Goal: Task Accomplishment & Management: Complete application form

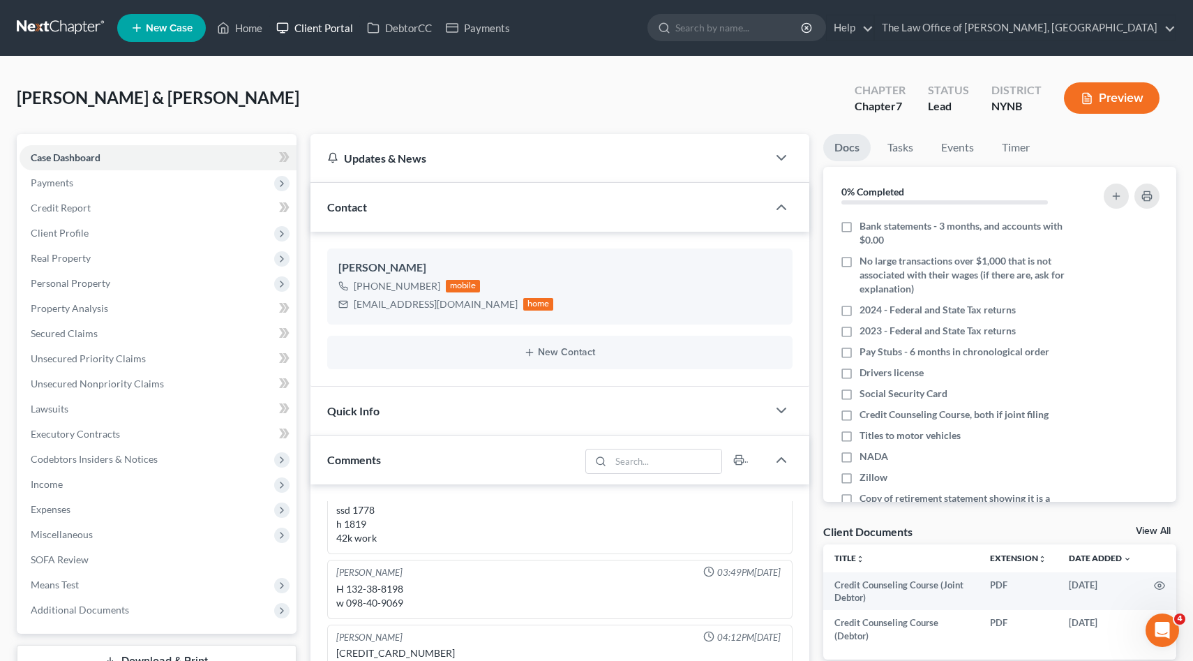
click at [275, 32] on link "Client Portal" at bounding box center [314, 27] width 91 height 25
click at [251, 29] on link "Home" at bounding box center [239, 27] width 59 height 25
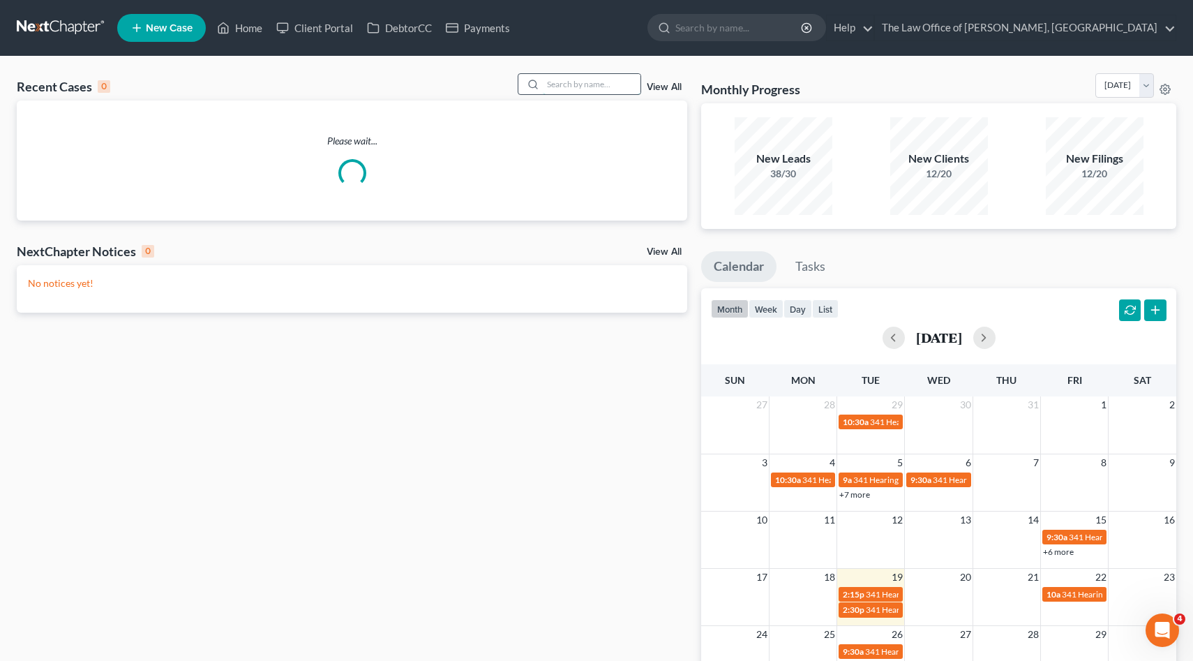
click at [613, 82] on input "search" at bounding box center [592, 84] width 98 height 20
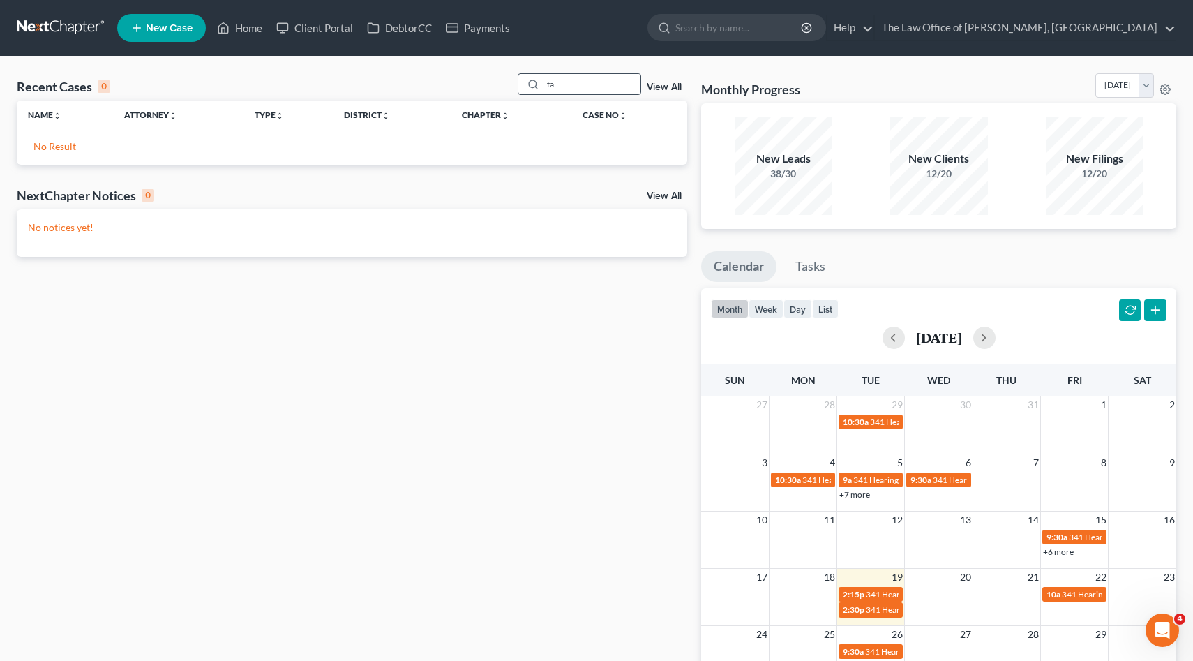
type input "f"
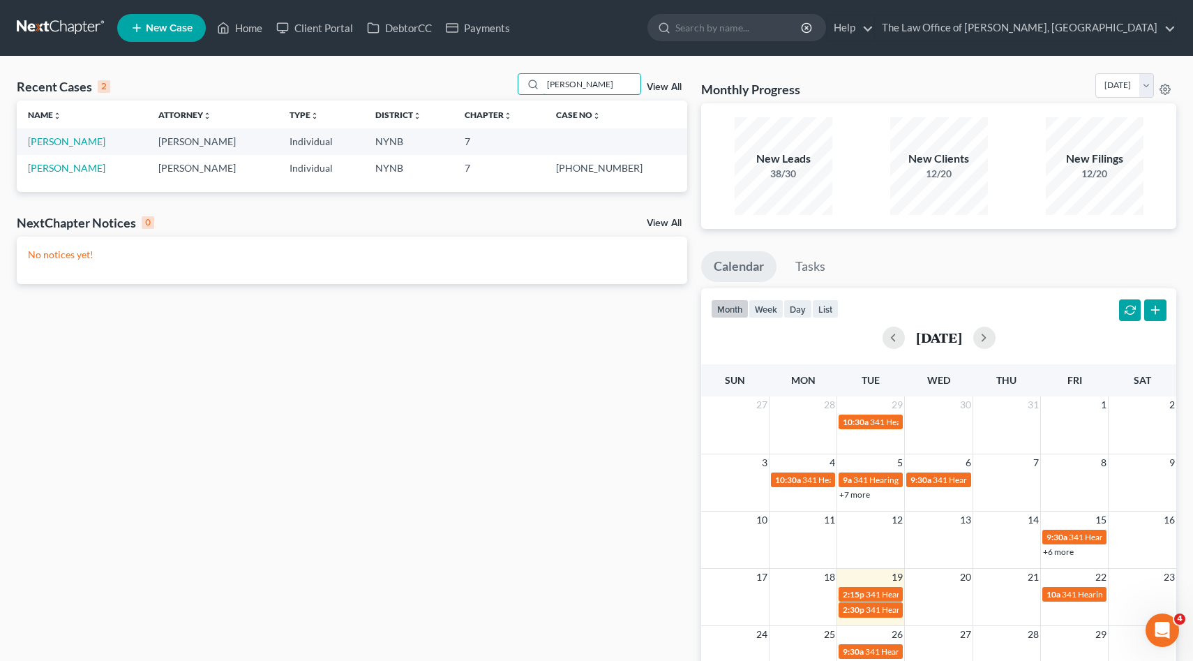
type input "[PERSON_NAME]"
click at [66, 139] on link "[PERSON_NAME]" at bounding box center [66, 141] width 77 height 12
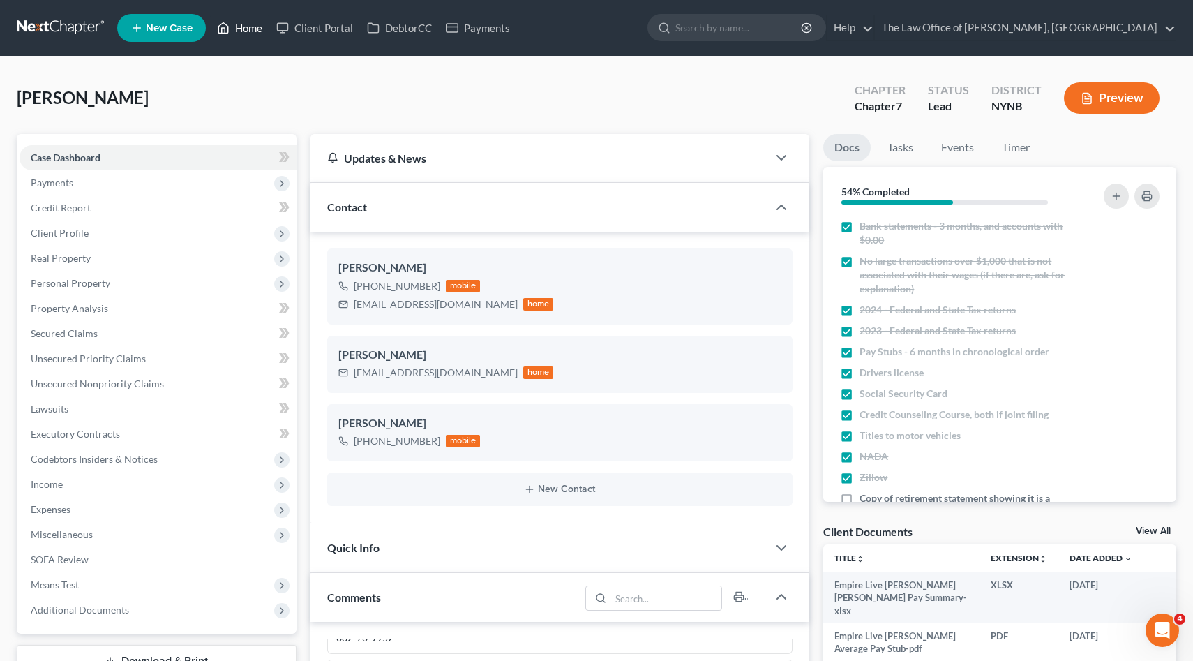
click at [224, 17] on link "Home" at bounding box center [239, 27] width 59 height 25
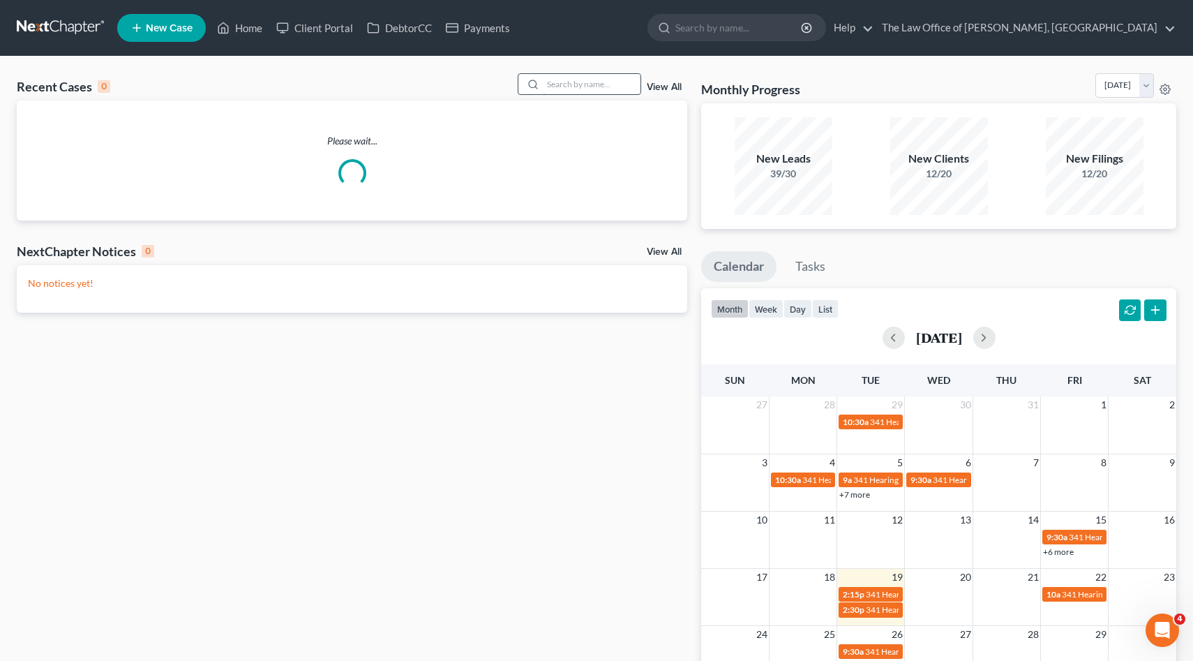
click at [602, 91] on input "search" at bounding box center [592, 84] width 98 height 20
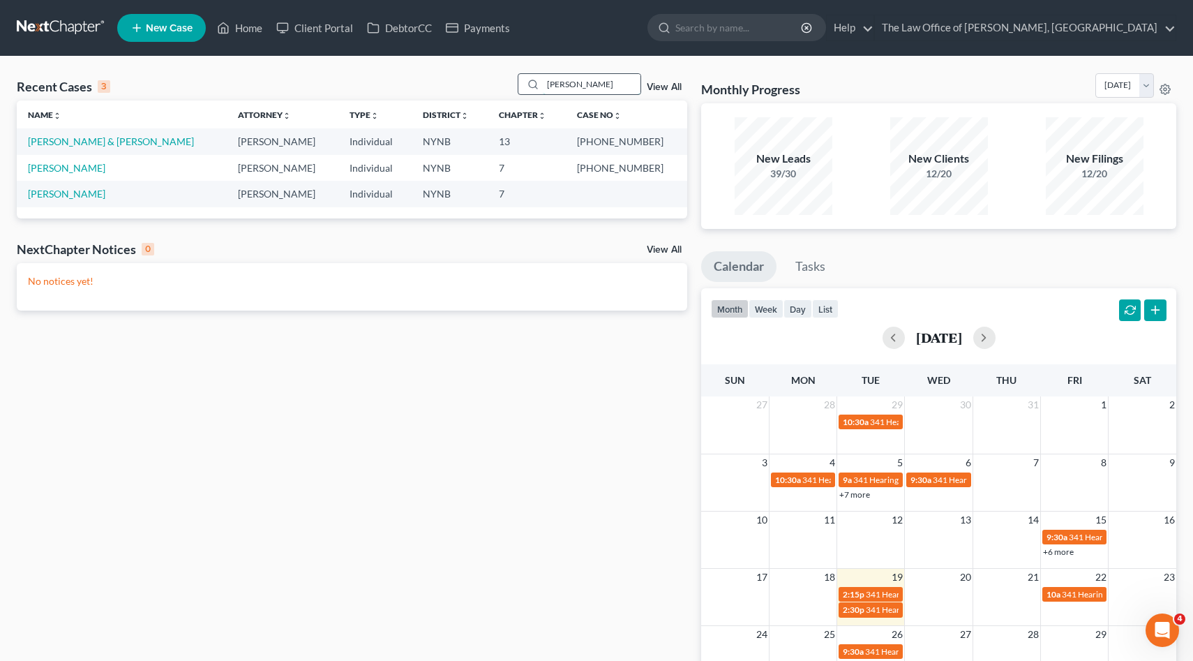
click at [572, 82] on input "[PERSON_NAME]" at bounding box center [592, 84] width 98 height 20
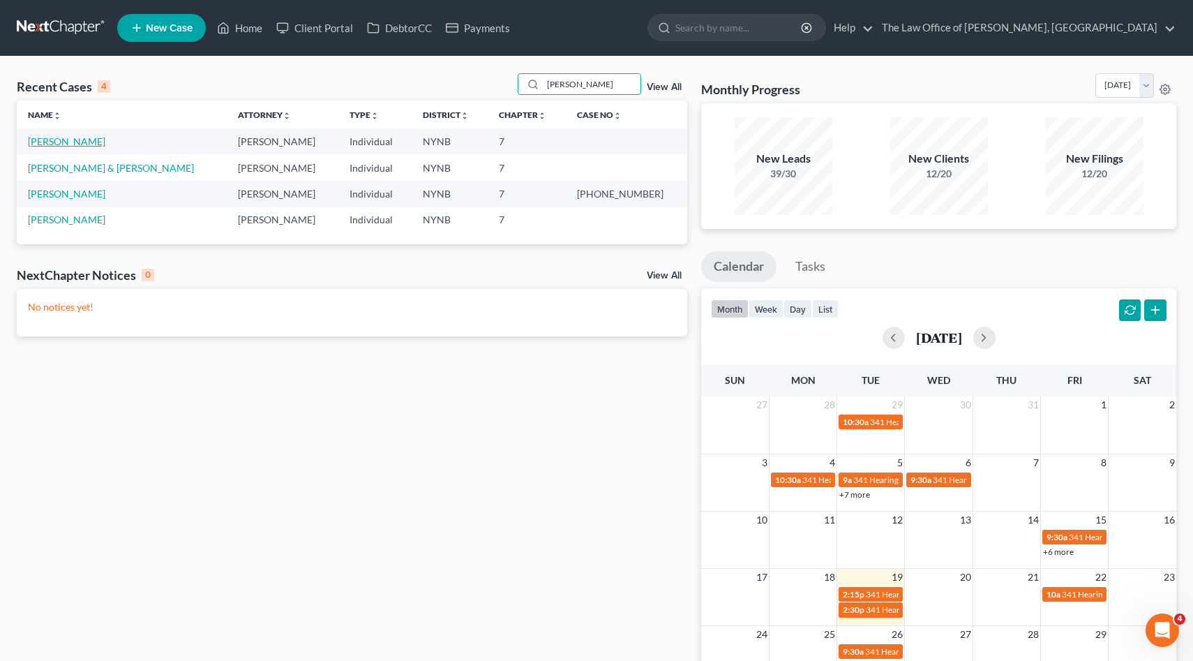
type input "[PERSON_NAME]"
click at [61, 137] on link "[PERSON_NAME]" at bounding box center [66, 141] width 77 height 12
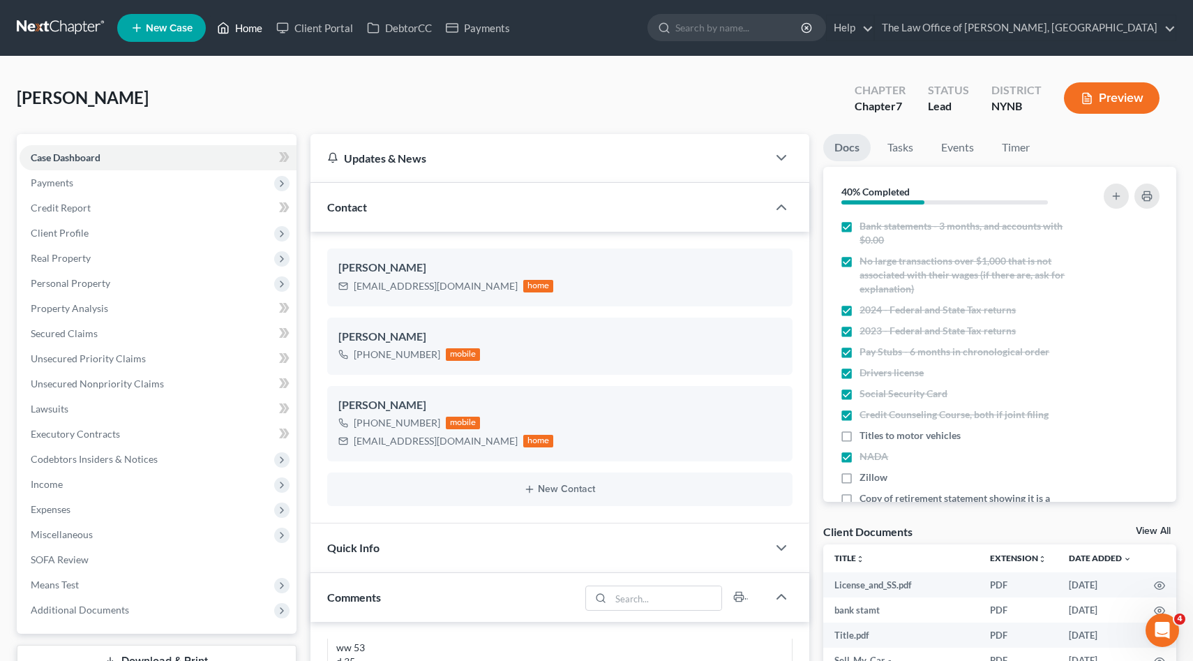
click at [240, 33] on link "Home" at bounding box center [239, 27] width 59 height 25
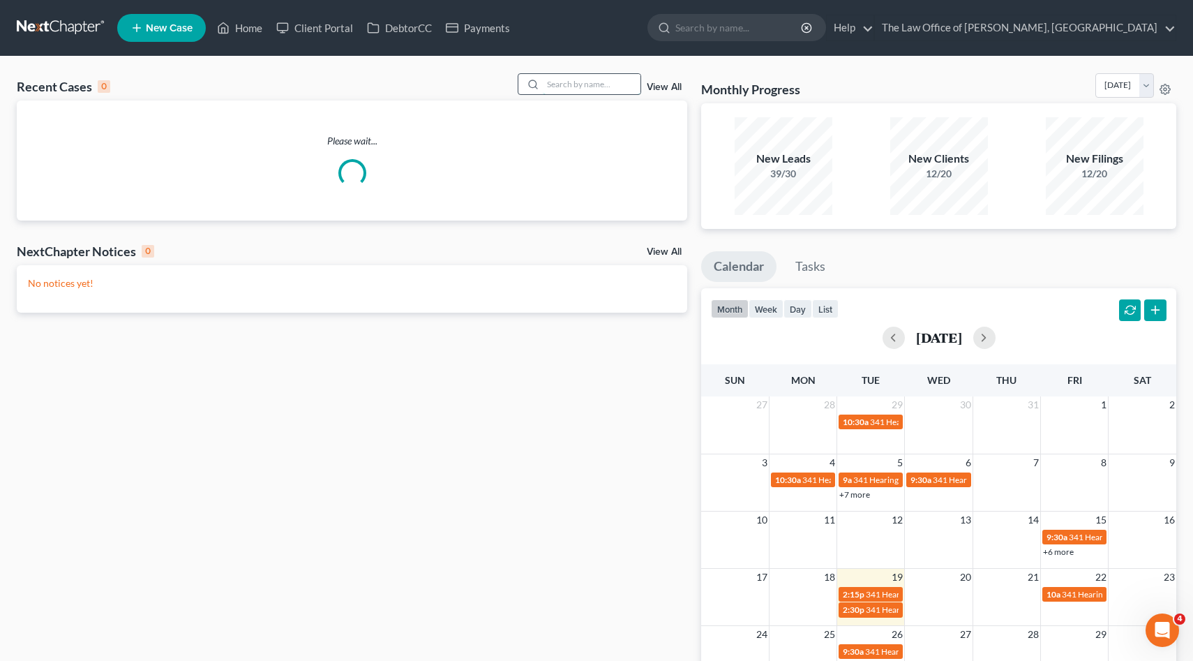
click at [584, 85] on input "search" at bounding box center [592, 84] width 98 height 20
type input "[PERSON_NAME]"
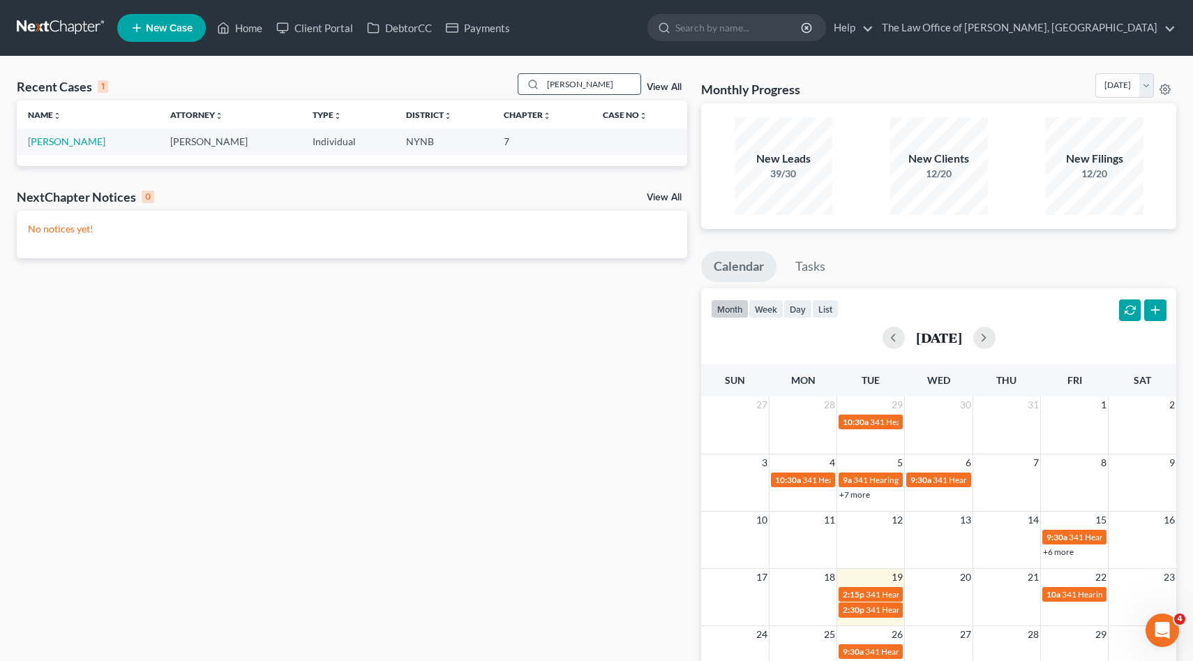
click at [582, 86] on input "[PERSON_NAME]" at bounding box center [592, 84] width 98 height 20
click at [427, 99] on div "Recent Cases 1 View All" at bounding box center [352, 86] width 670 height 27
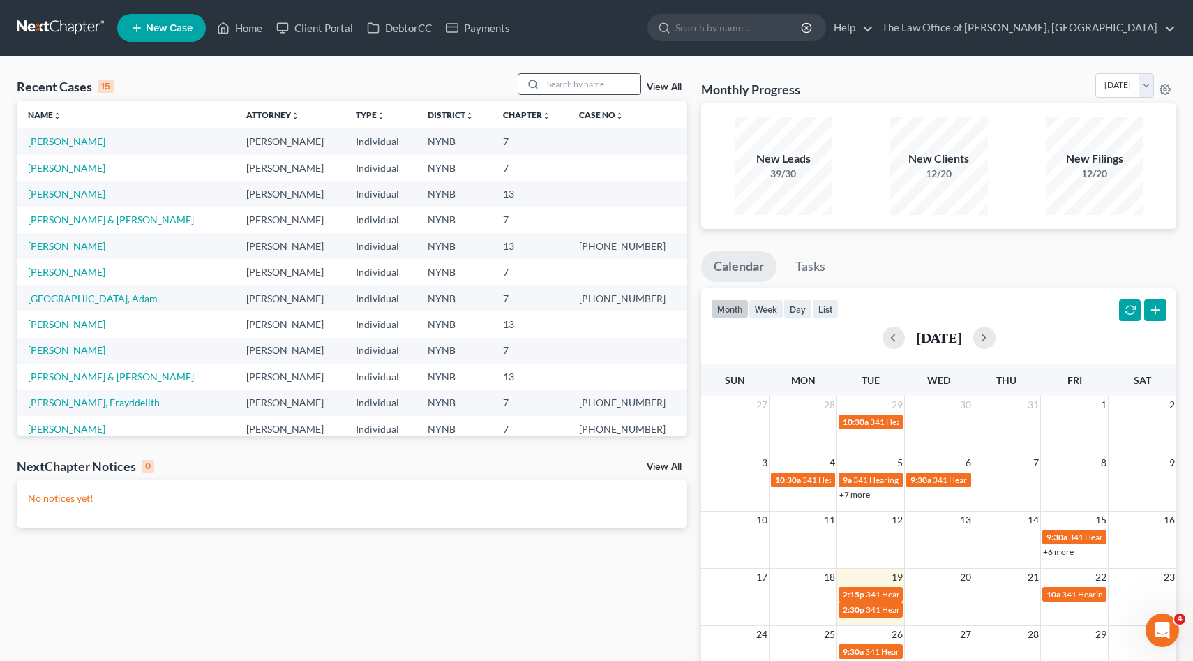
click at [582, 76] on input "search" at bounding box center [592, 84] width 98 height 20
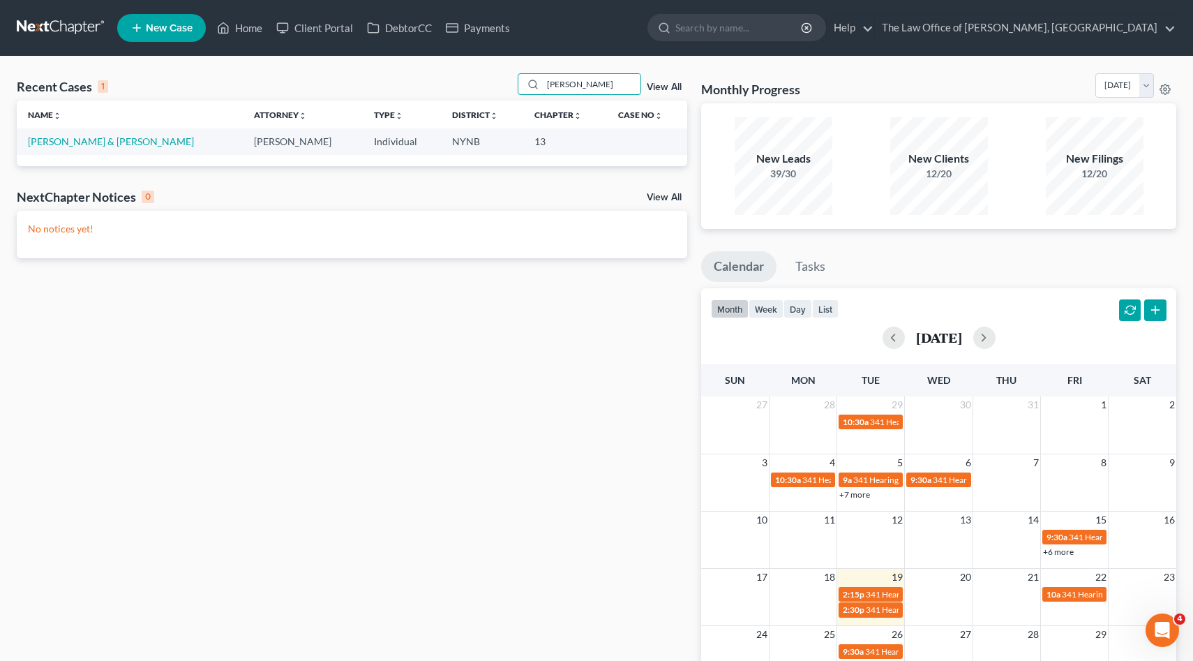
type input "[PERSON_NAME]"
click at [64, 140] on link "[PERSON_NAME] & [PERSON_NAME]" at bounding box center [111, 141] width 166 height 12
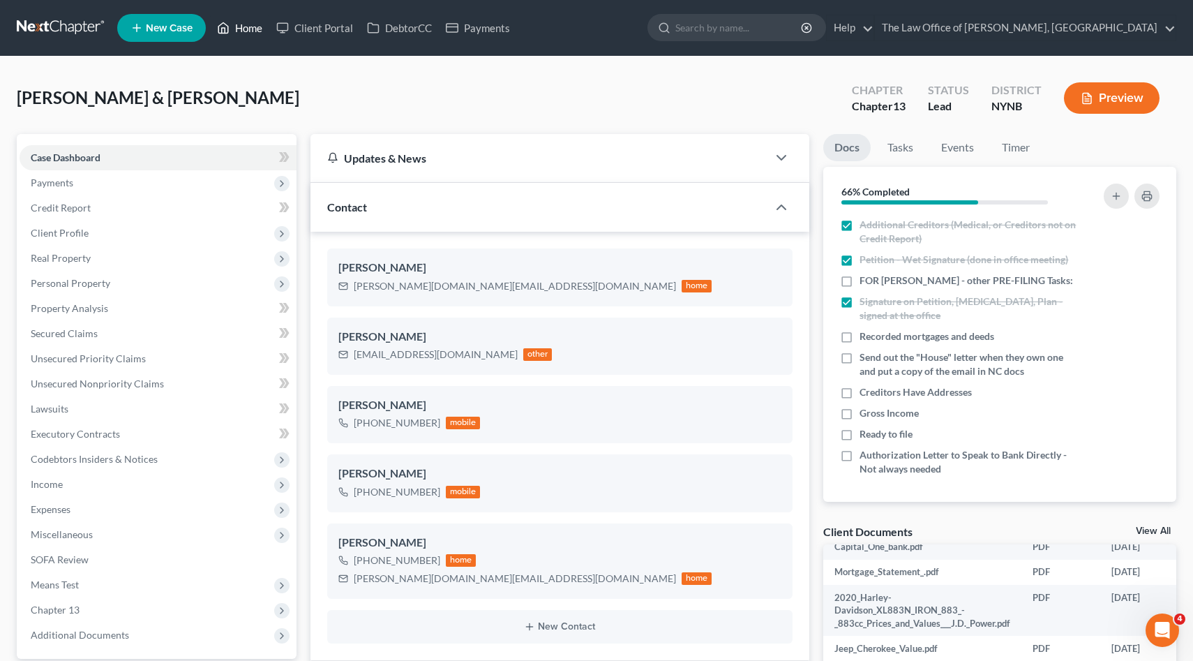
click at [249, 19] on link "Home" at bounding box center [239, 27] width 59 height 25
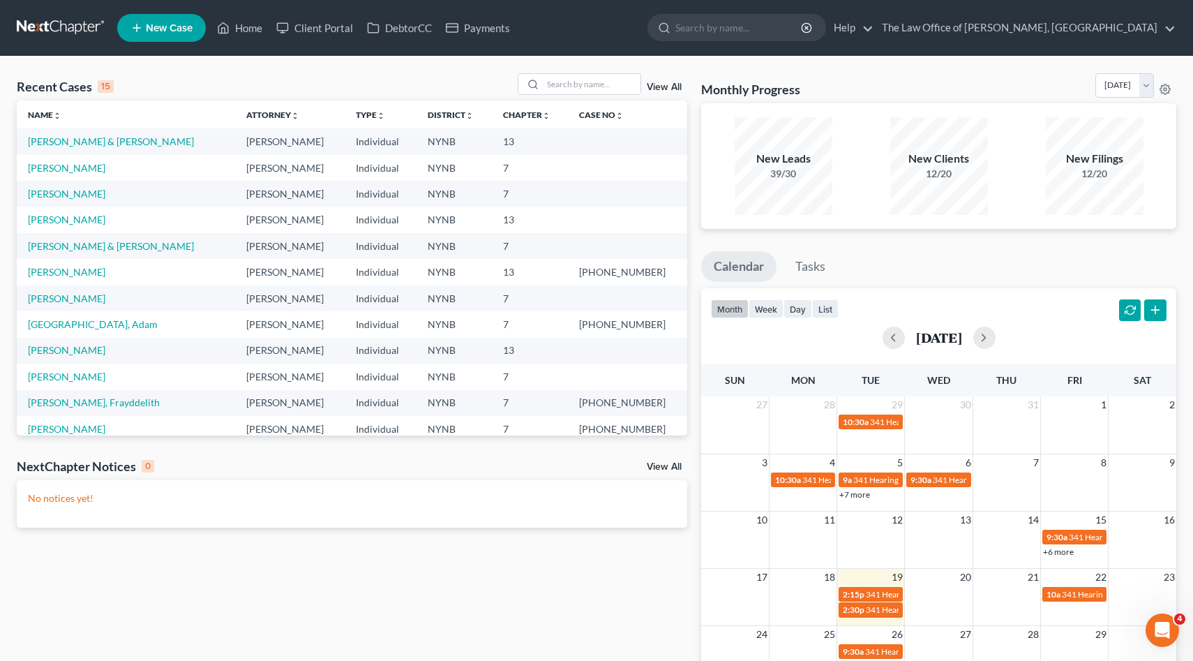
click at [588, 72] on div "Recent Cases 15 View All Name unfold_more expand_more expand_less Attorney unfo…" at bounding box center [596, 419] width 1193 height 724
click at [592, 82] on input "search" at bounding box center [592, 84] width 98 height 20
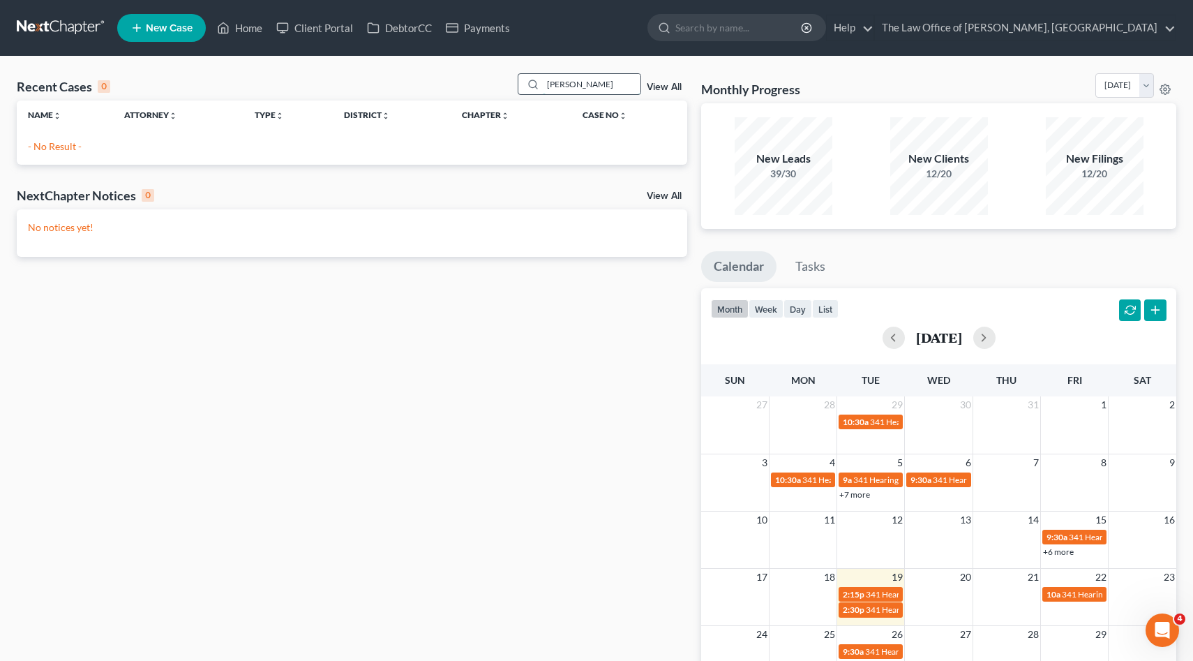
click at [569, 86] on input "[PERSON_NAME]" at bounding box center [592, 84] width 98 height 20
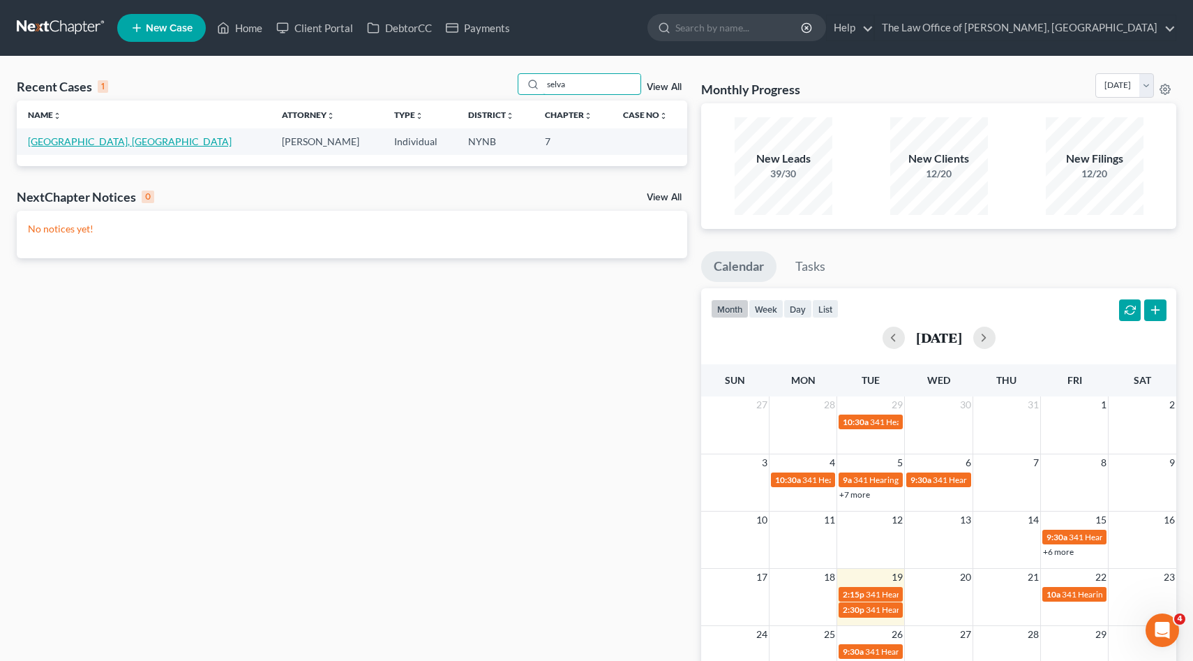
type input "selva"
click at [68, 142] on link "[GEOGRAPHIC_DATA], [GEOGRAPHIC_DATA]" at bounding box center [130, 141] width 204 height 12
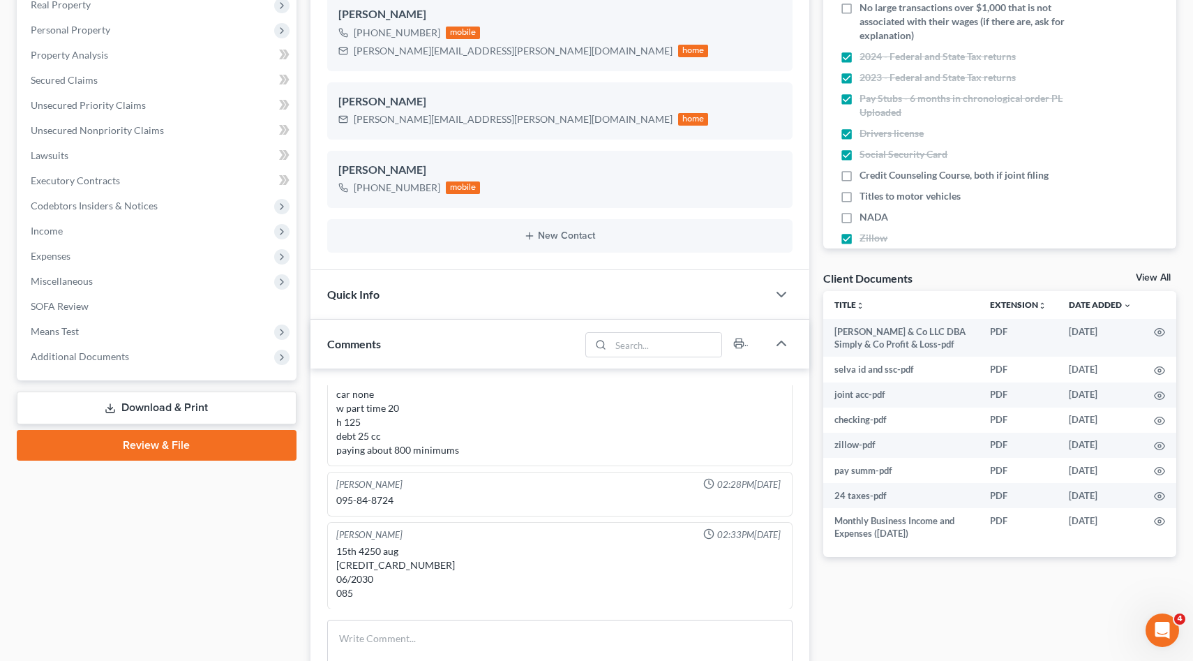
scroll to position [266, 0]
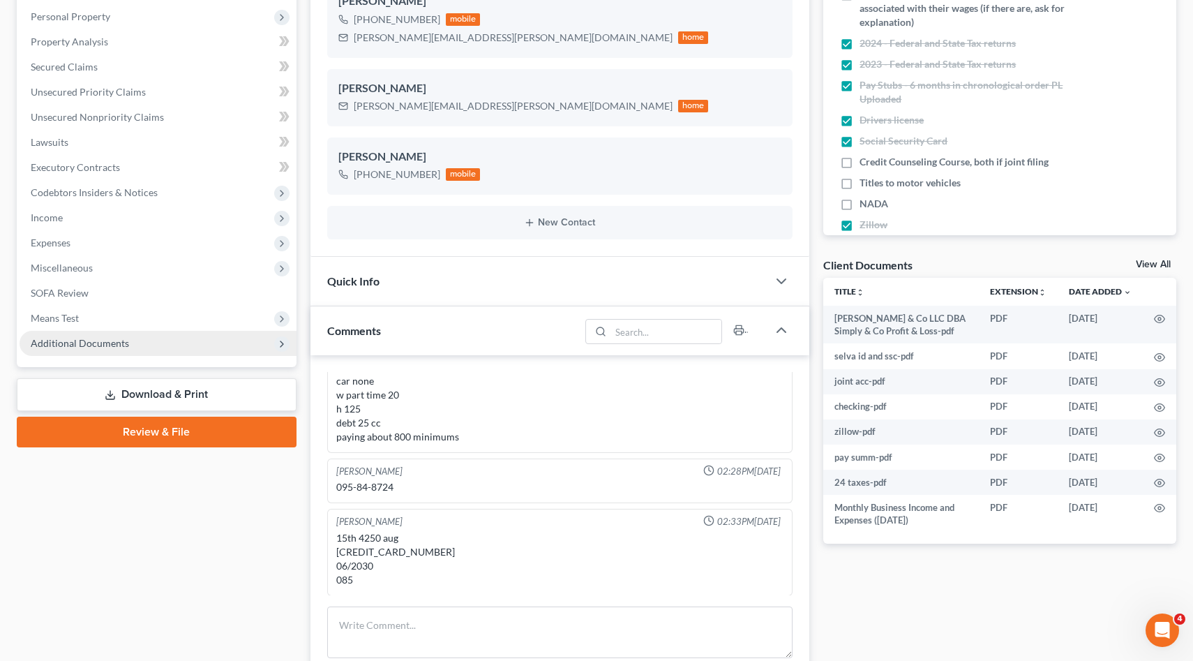
click at [160, 349] on span "Additional Documents" at bounding box center [158, 343] width 277 height 25
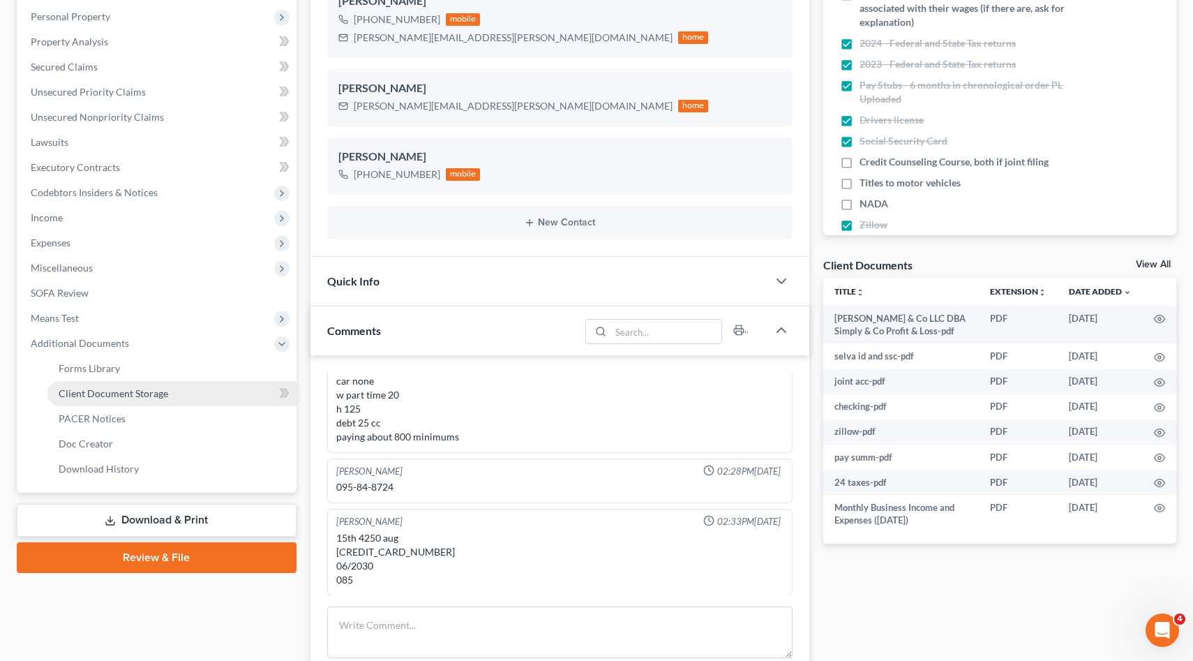
click at [165, 391] on span "Client Document Storage" at bounding box center [114, 393] width 110 height 12
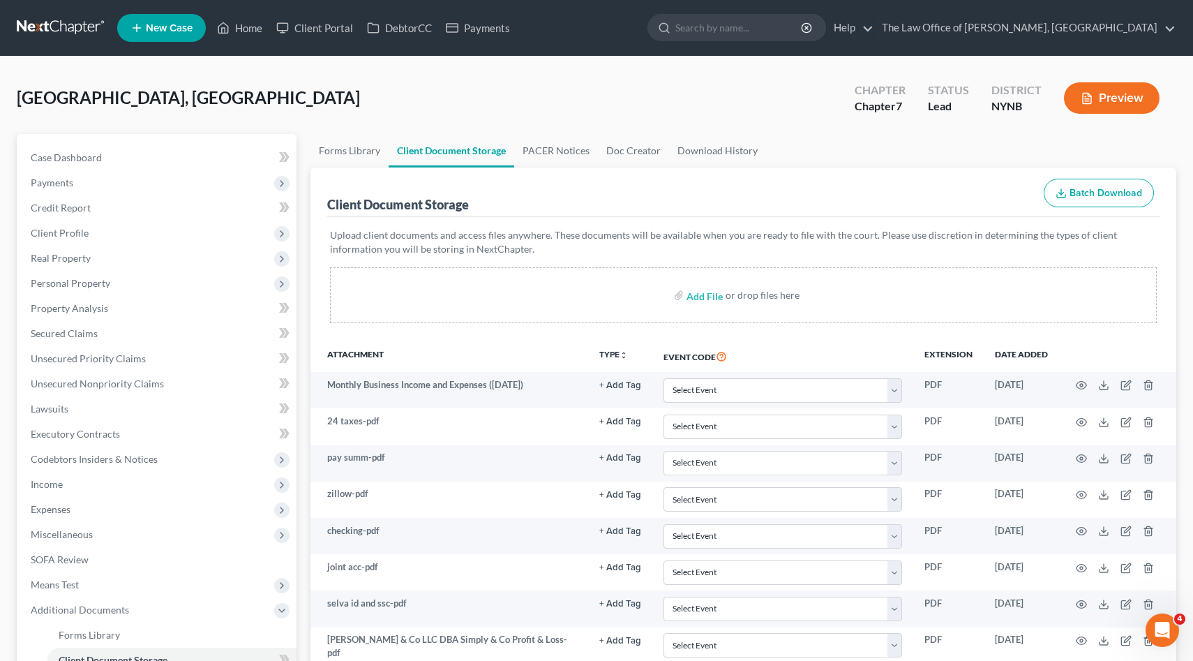
scroll to position [230, 0]
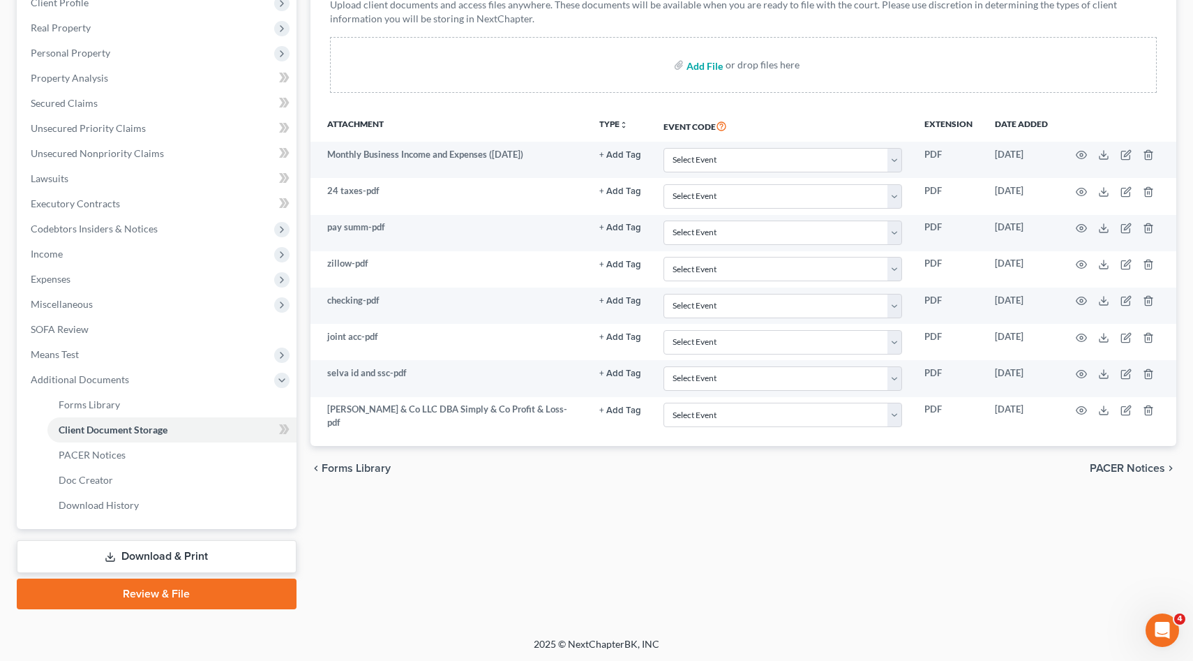
click at [718, 62] on input "file" at bounding box center [702, 64] width 33 height 25
type input "C:\fakepath\2023 tax return- full document.PDF"
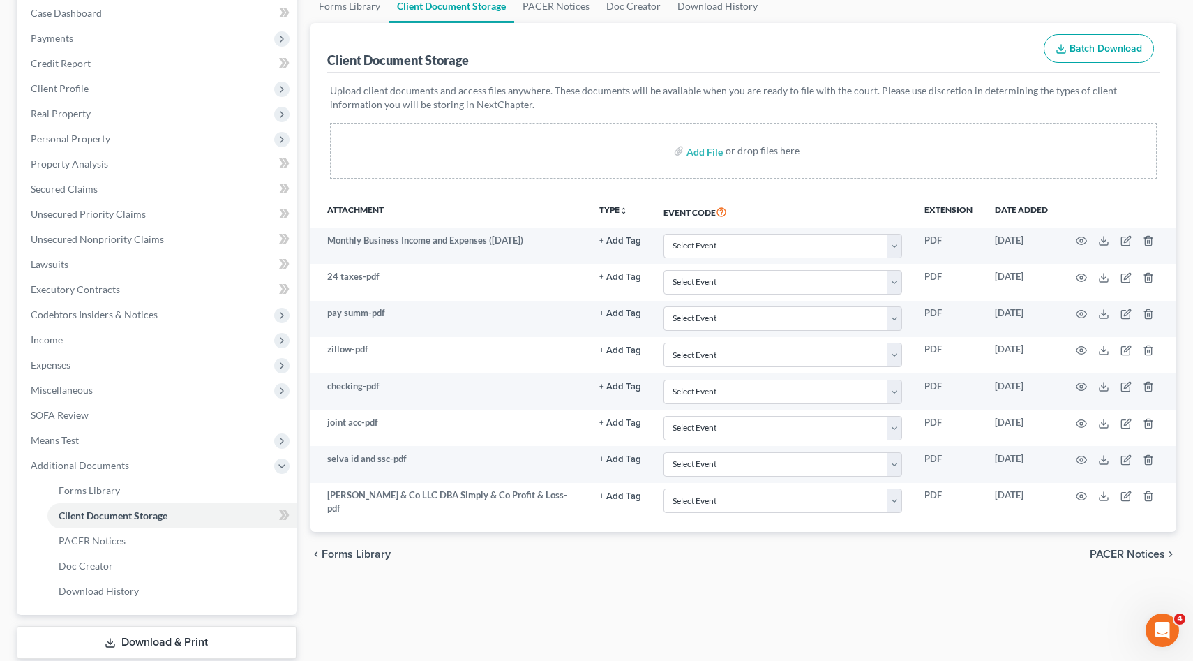
scroll to position [0, 0]
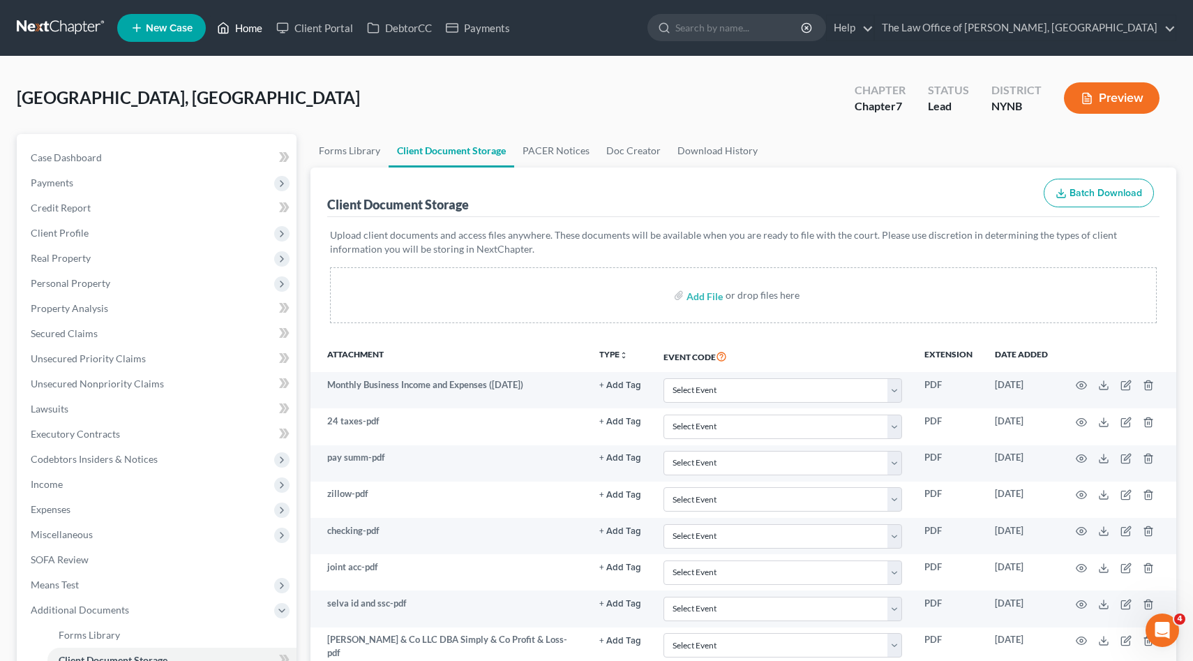
click at [242, 32] on link "Home" at bounding box center [239, 27] width 59 height 25
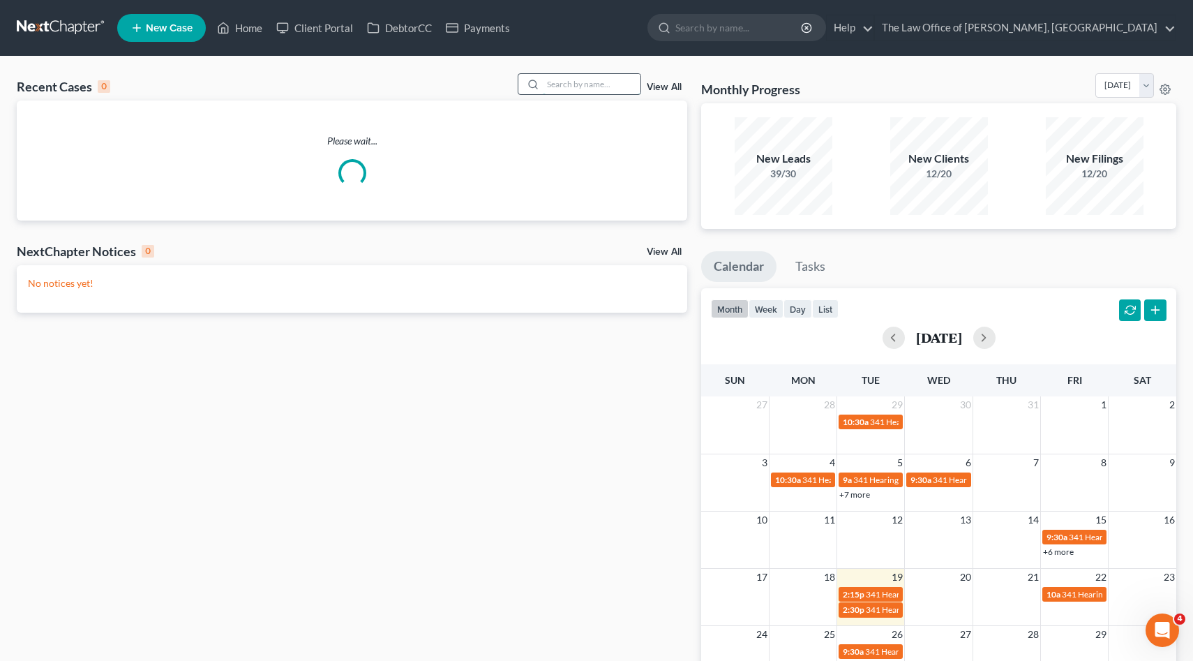
click at [565, 89] on input "search" at bounding box center [592, 84] width 98 height 20
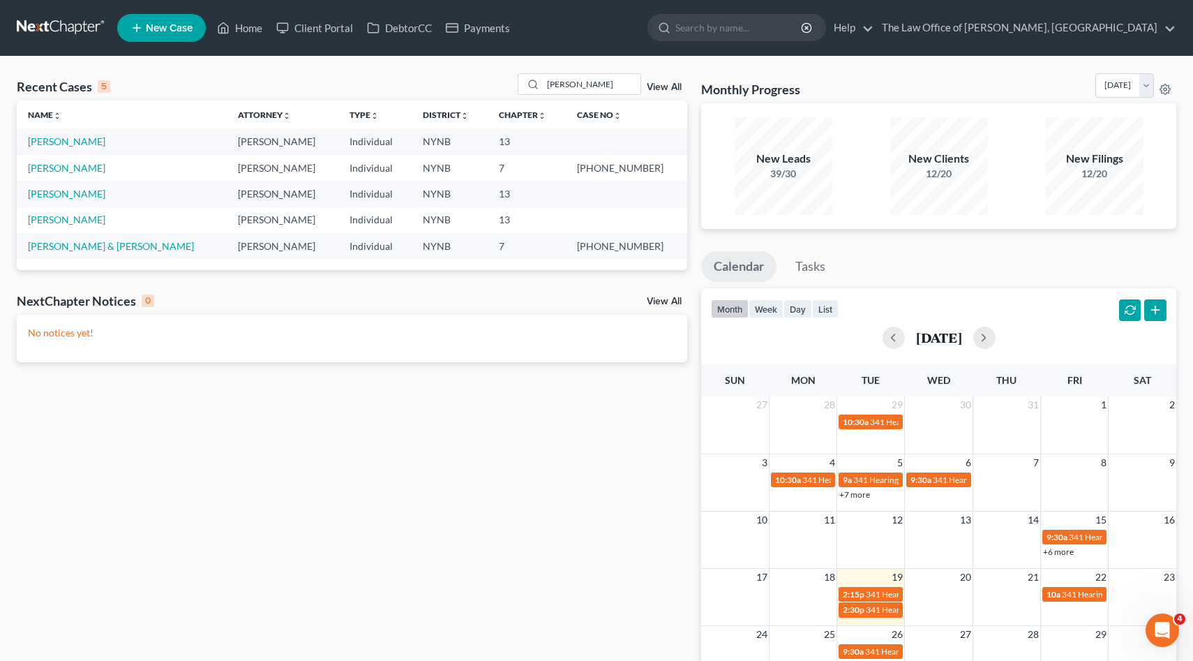
click at [578, 95] on div "Recent Cases 5 [PERSON_NAME] View All" at bounding box center [352, 86] width 670 height 27
click at [564, 95] on div "[PERSON_NAME]" at bounding box center [580, 84] width 124 height 22
click at [564, 89] on input "[PERSON_NAME]" at bounding box center [592, 84] width 98 height 20
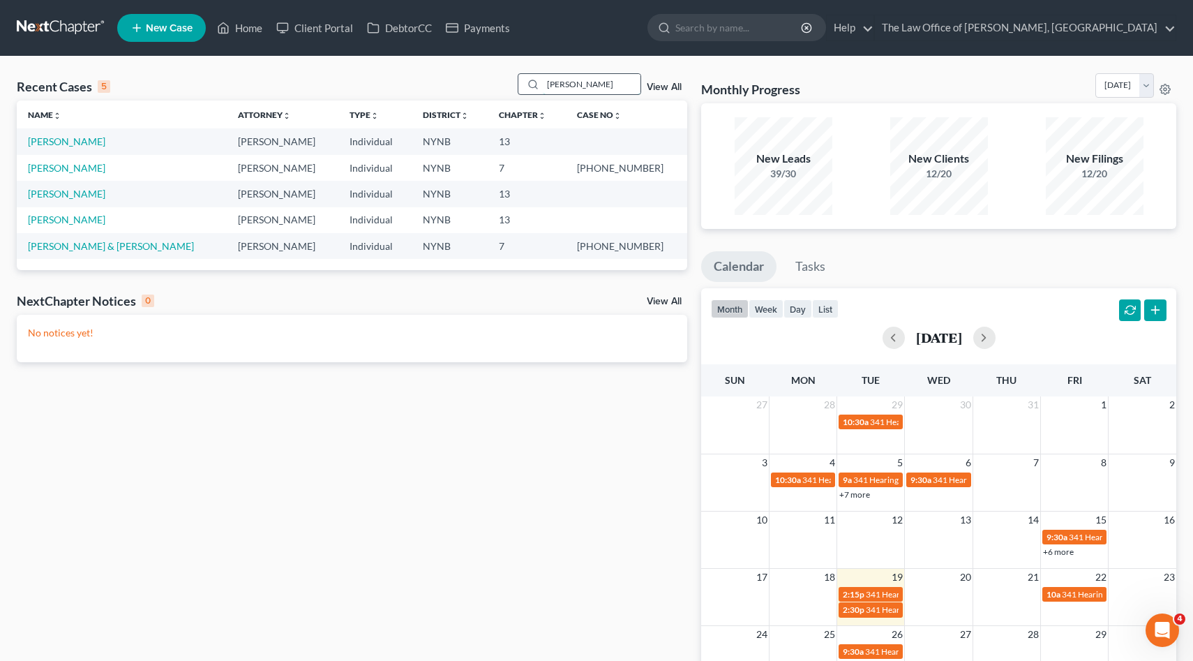
click at [564, 89] on input "[PERSON_NAME]" at bounding box center [592, 84] width 98 height 20
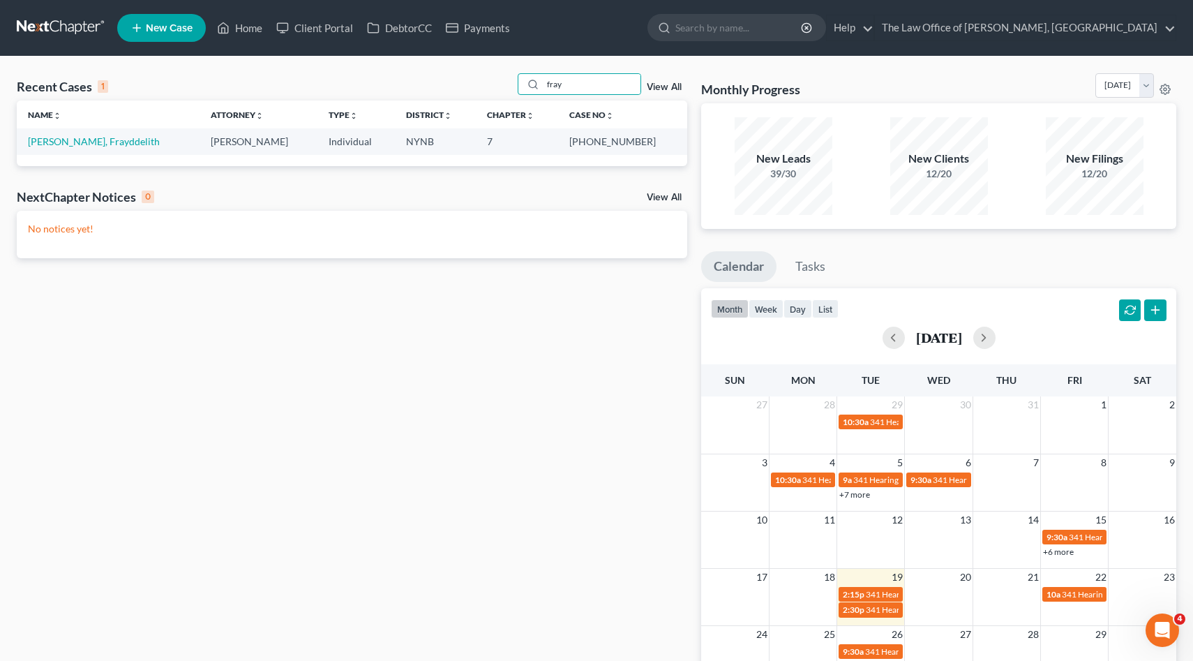
click at [551, 70] on div "Recent Cases 1 fray View All Name unfold_more expand_more expand_less Attorney …" at bounding box center [596, 419] width 1193 height 724
click at [562, 94] on div "fray" at bounding box center [580, 84] width 124 height 22
click at [555, 83] on input "fray" at bounding box center [592, 84] width 98 height 20
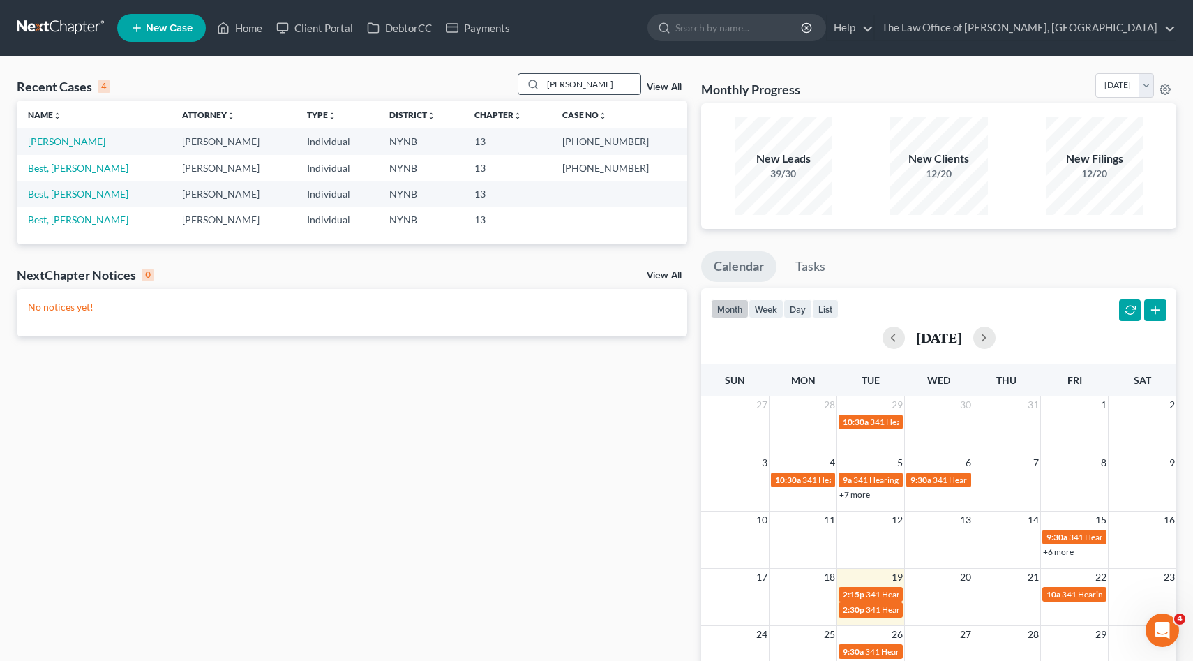
click at [563, 86] on input "[PERSON_NAME]" at bounding box center [592, 84] width 98 height 20
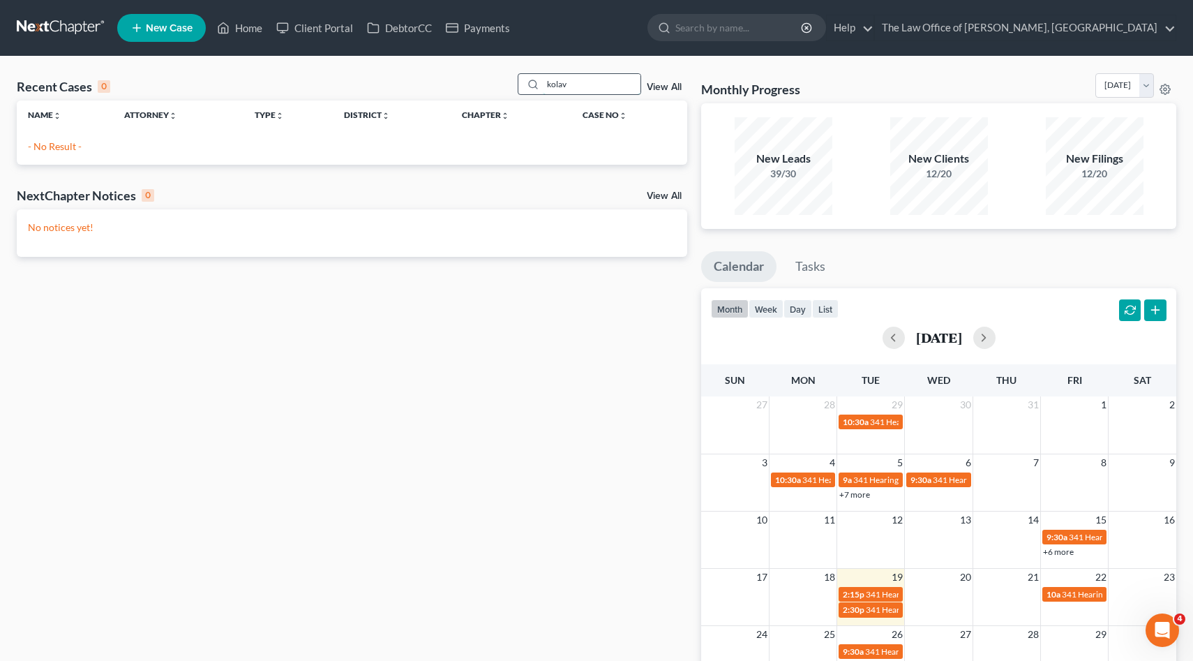
click at [563, 86] on input "kolav" at bounding box center [592, 84] width 98 height 20
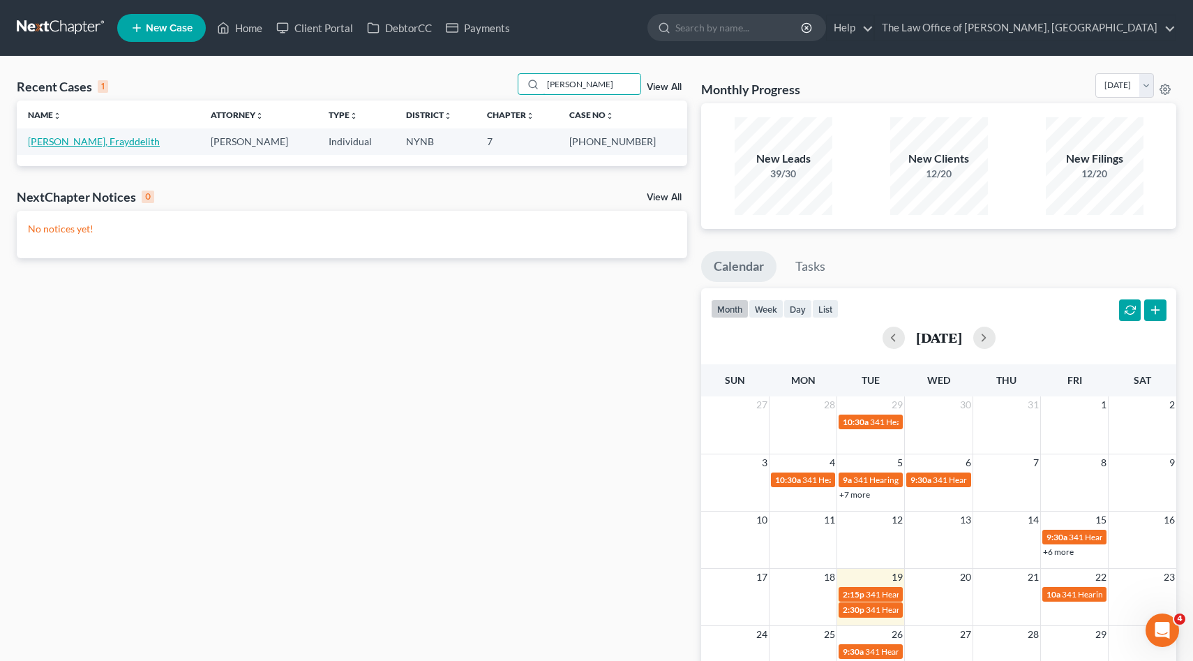
type input "[PERSON_NAME]"
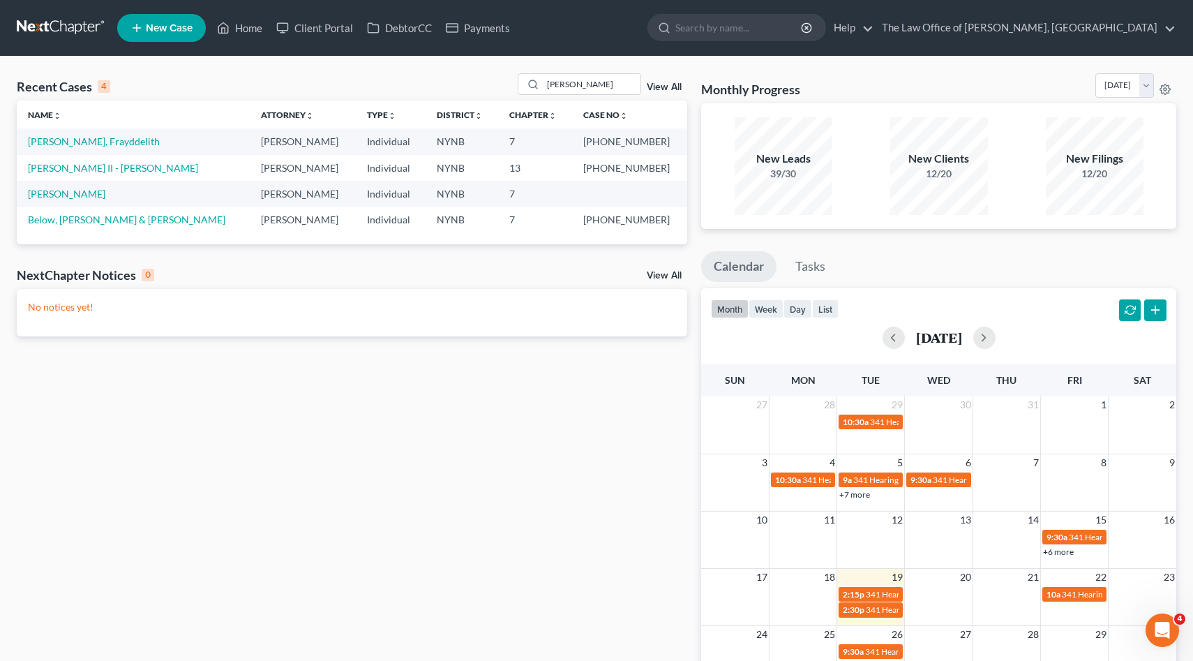
click at [110, 138] on link "[PERSON_NAME], Frayddelith" at bounding box center [94, 141] width 132 height 12
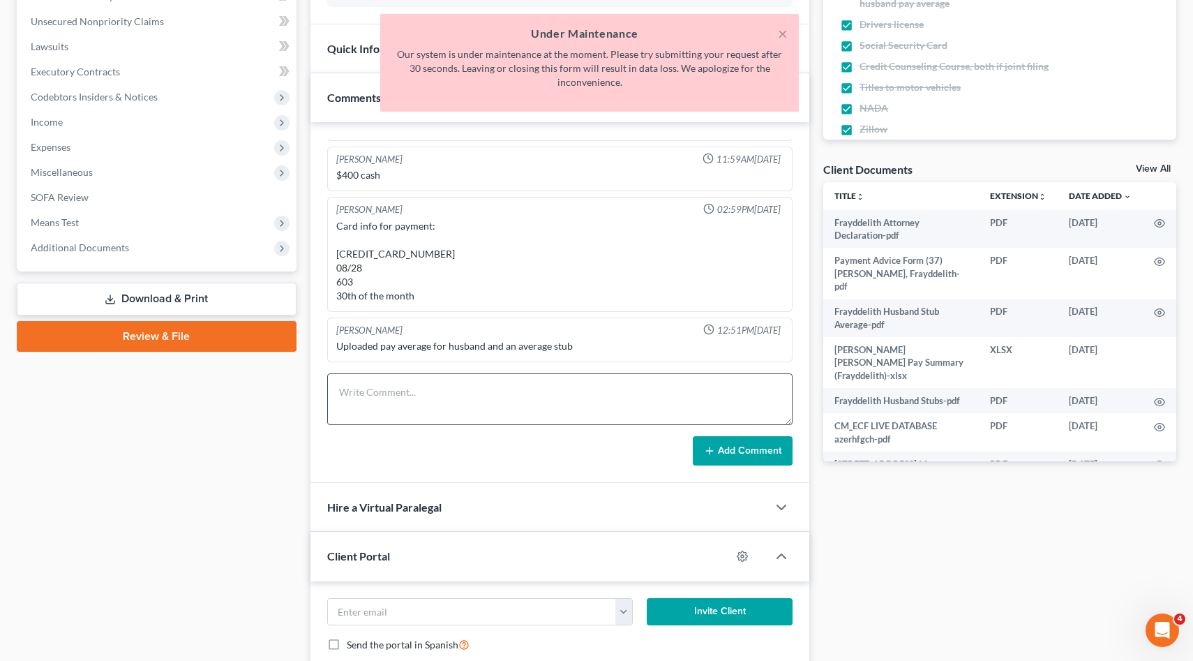
scroll to position [374, 0]
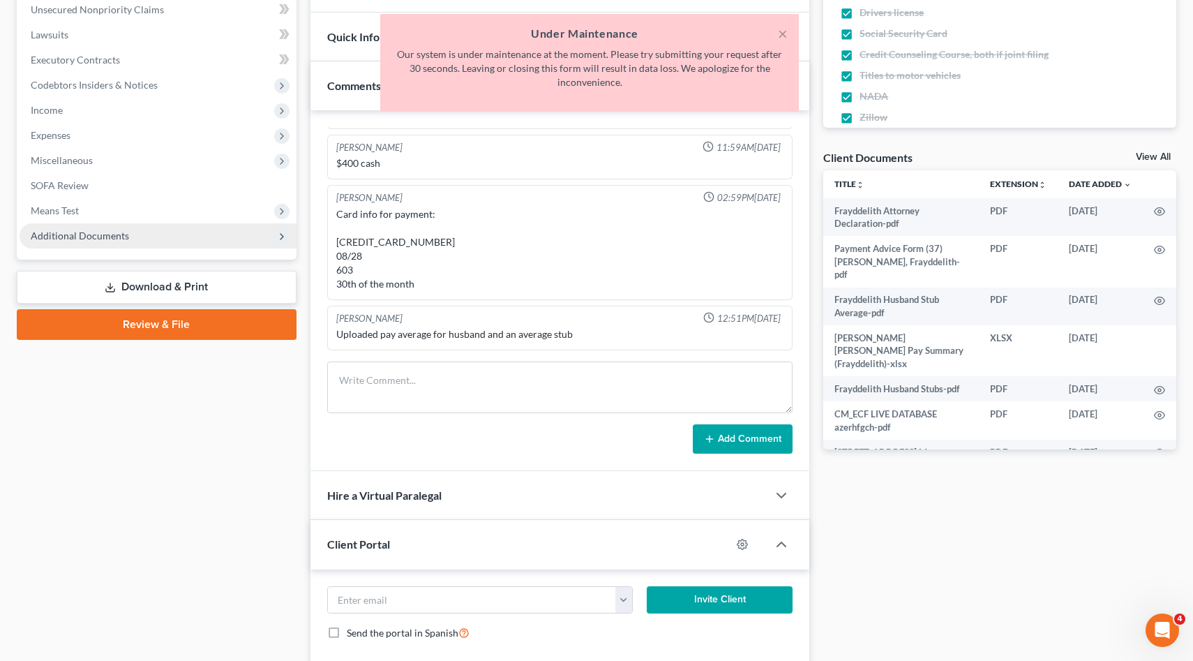
click at [201, 227] on span "Additional Documents" at bounding box center [158, 235] width 277 height 25
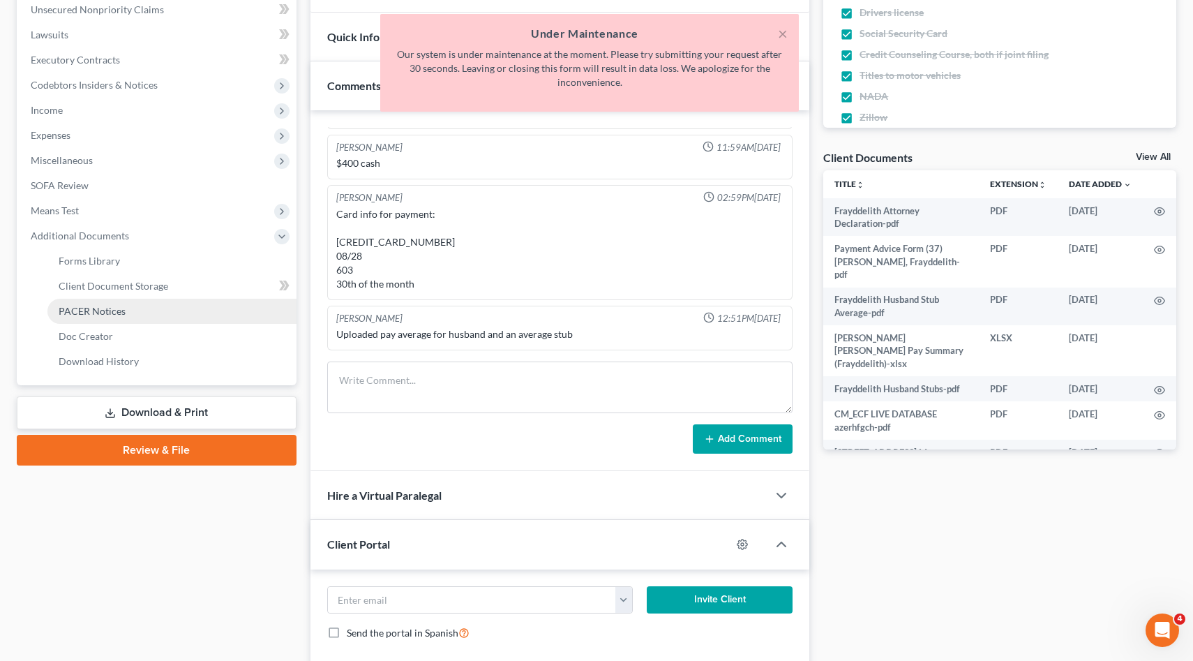
click at [209, 302] on link "PACER Notices" at bounding box center [171, 311] width 249 height 25
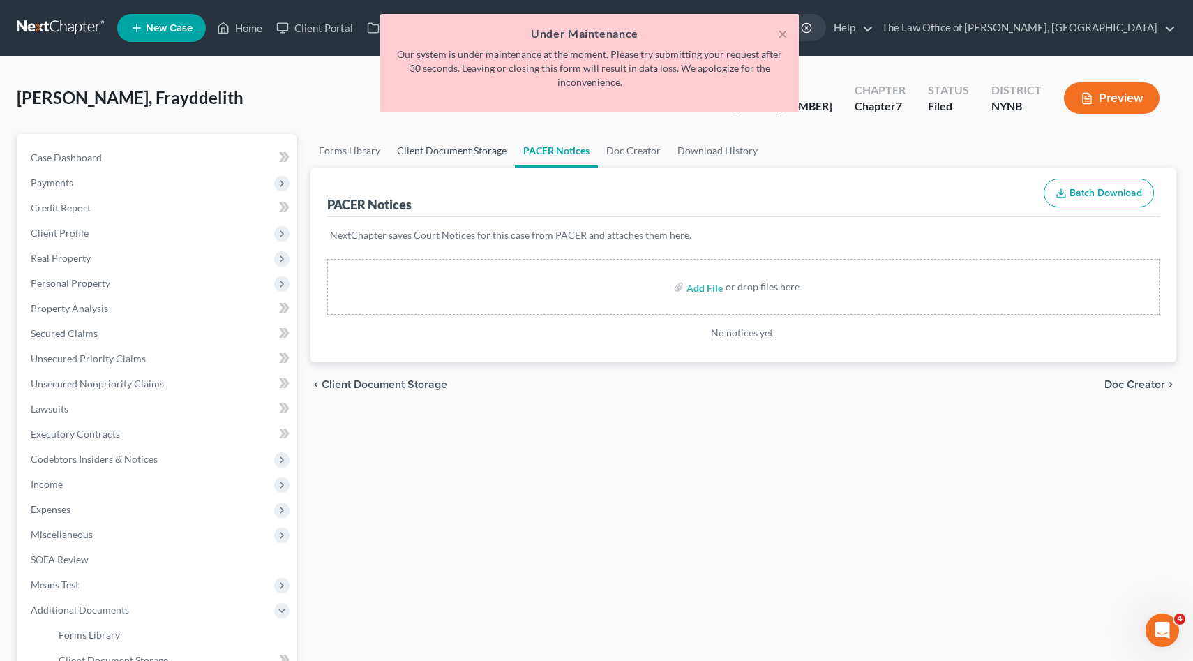
click at [477, 146] on link "Client Document Storage" at bounding box center [452, 150] width 126 height 33
click at [783, 22] on div "× Under Maintenance Our system is under maintenance at the moment. Please try s…" at bounding box center [589, 63] width 419 height 98
select select "1"
select select "5"
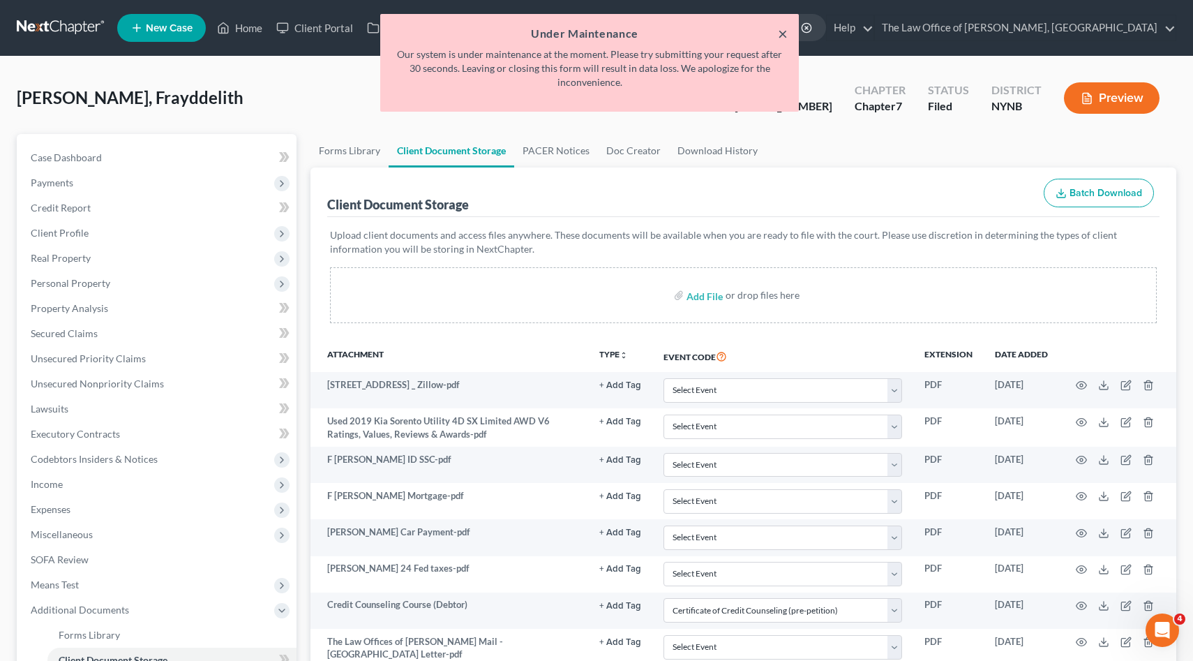
click at [782, 26] on button "×" at bounding box center [783, 33] width 10 height 17
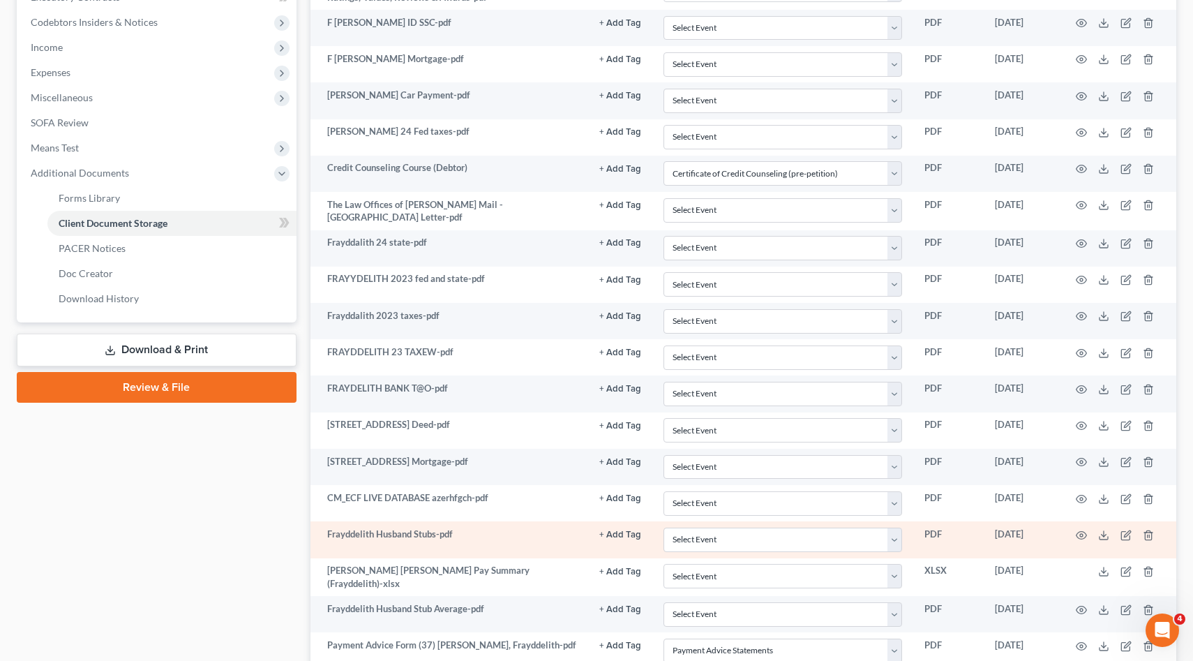
scroll to position [455, 0]
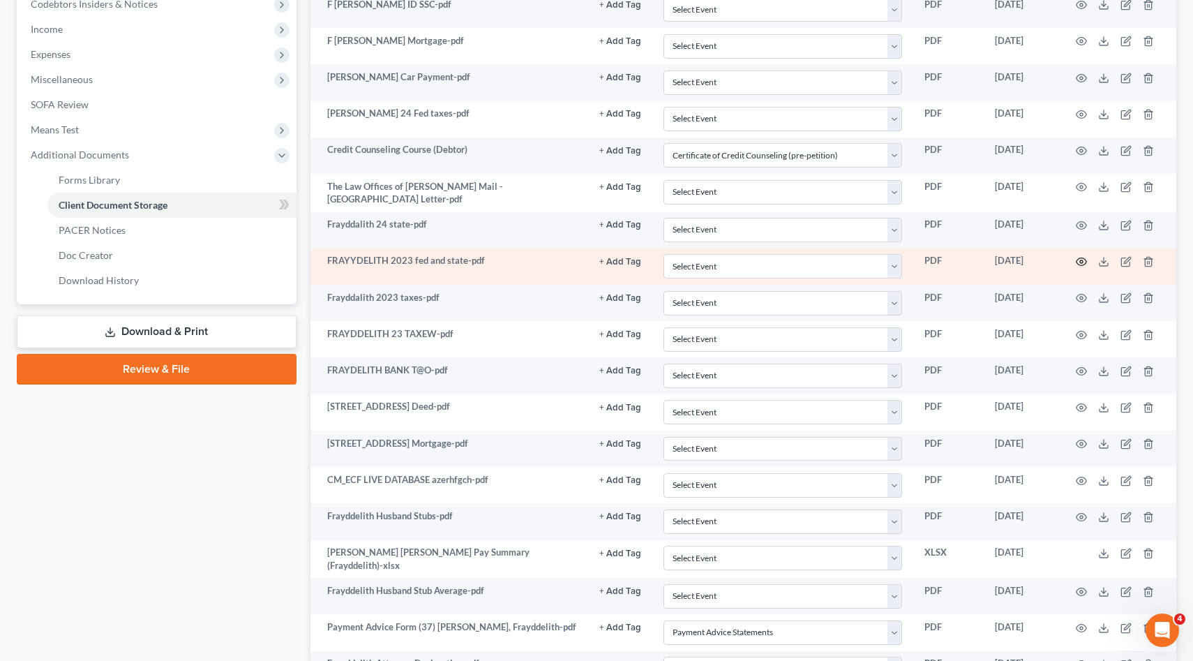
click at [1083, 261] on icon "button" at bounding box center [1081, 261] width 11 height 11
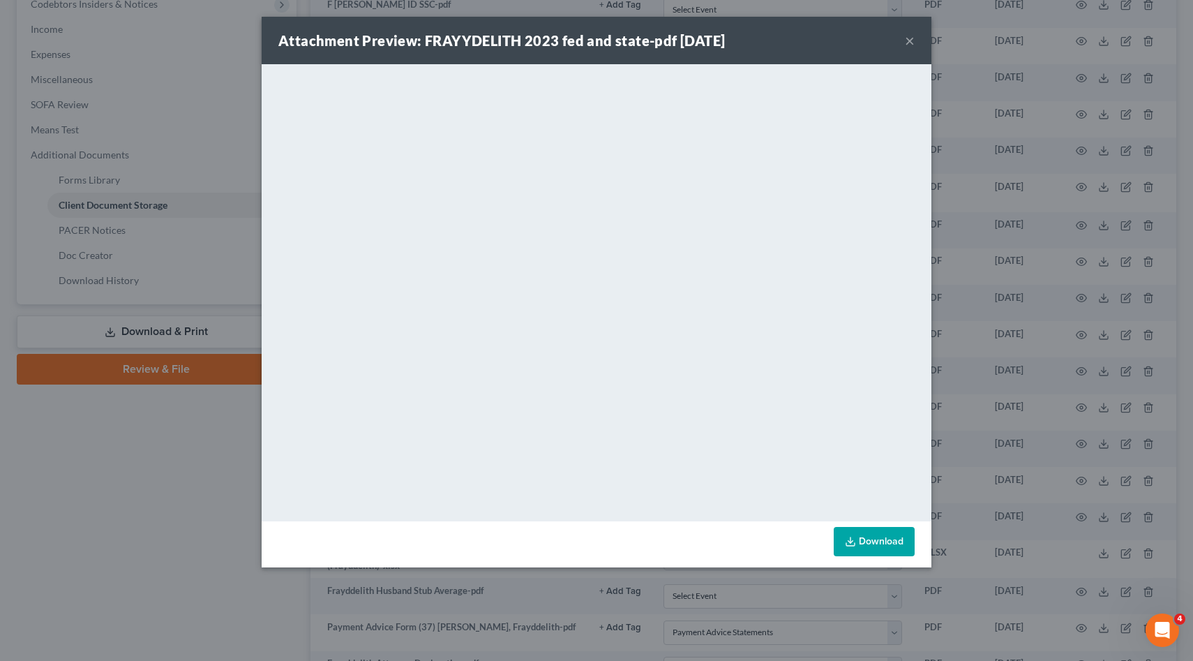
click at [1002, 400] on div "Attachment Preview: FRAYYDELITH 2023 fed and state-pdf [DATE] × <object ng-attr…" at bounding box center [596, 330] width 1193 height 661
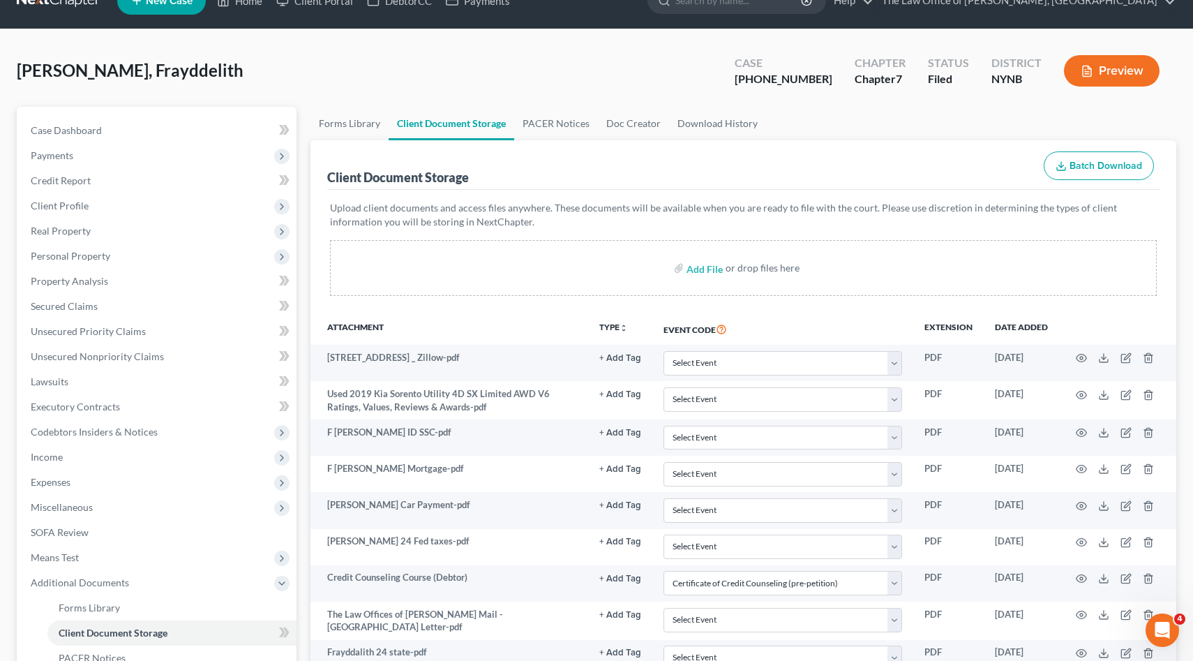
scroll to position [0, 0]
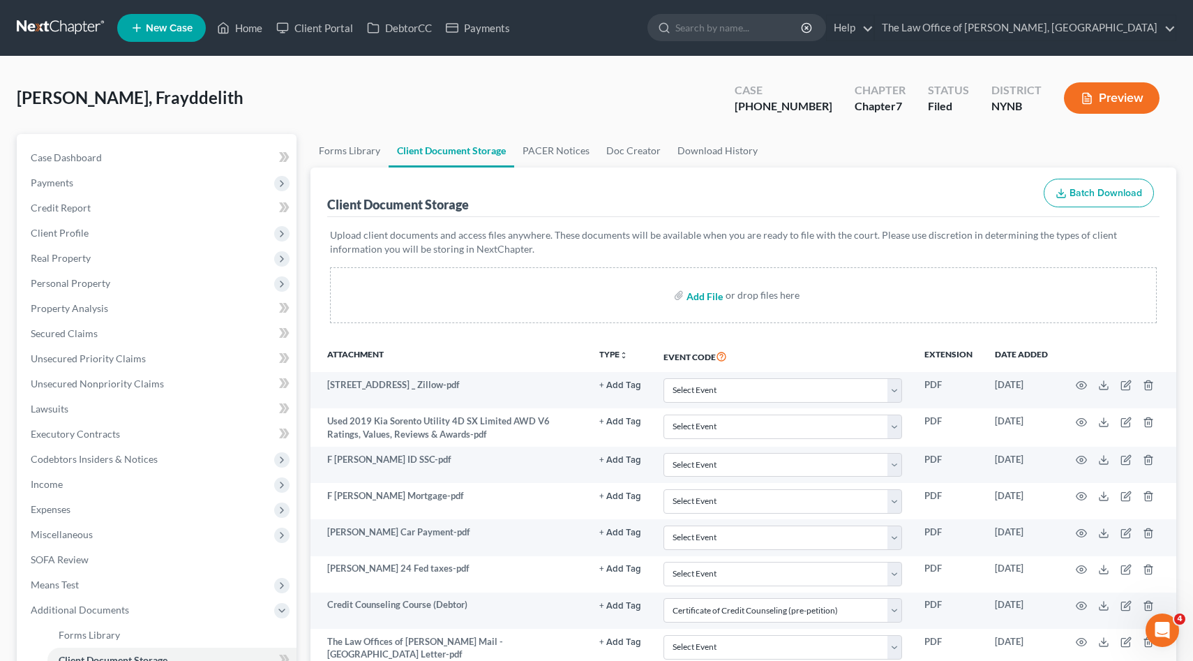
click at [705, 292] on input "file" at bounding box center [702, 295] width 33 height 25
type input "C:\fakepath\[PERSON_NAME] 2023 Tax Return.pdf"
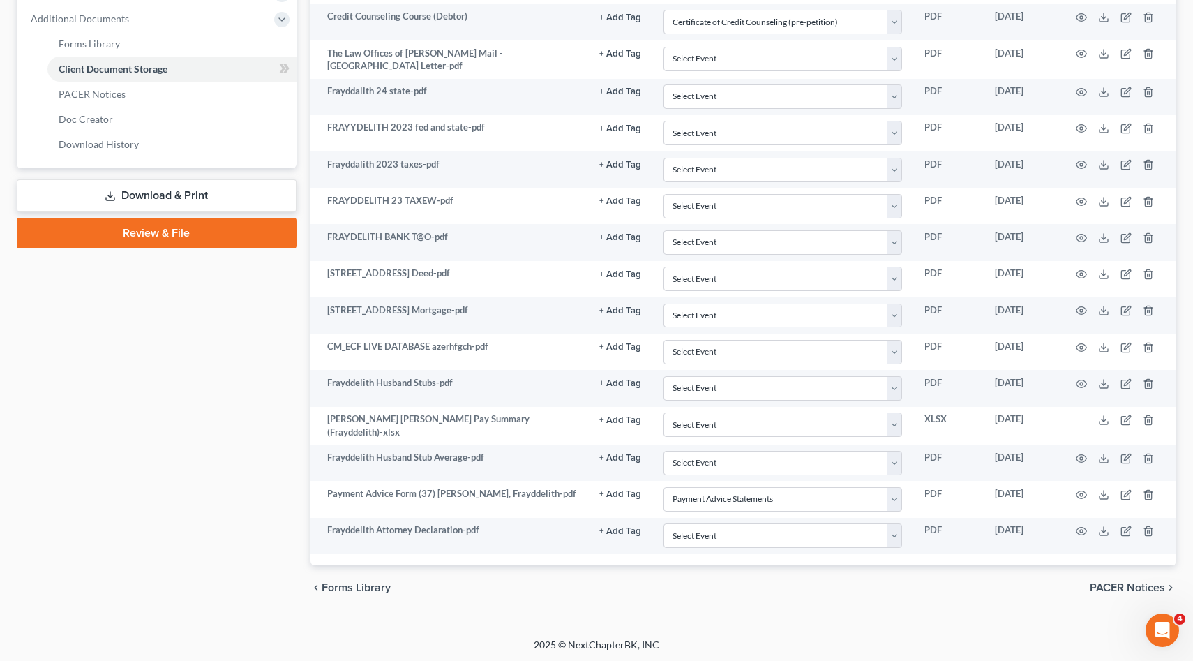
scroll to position [588, 0]
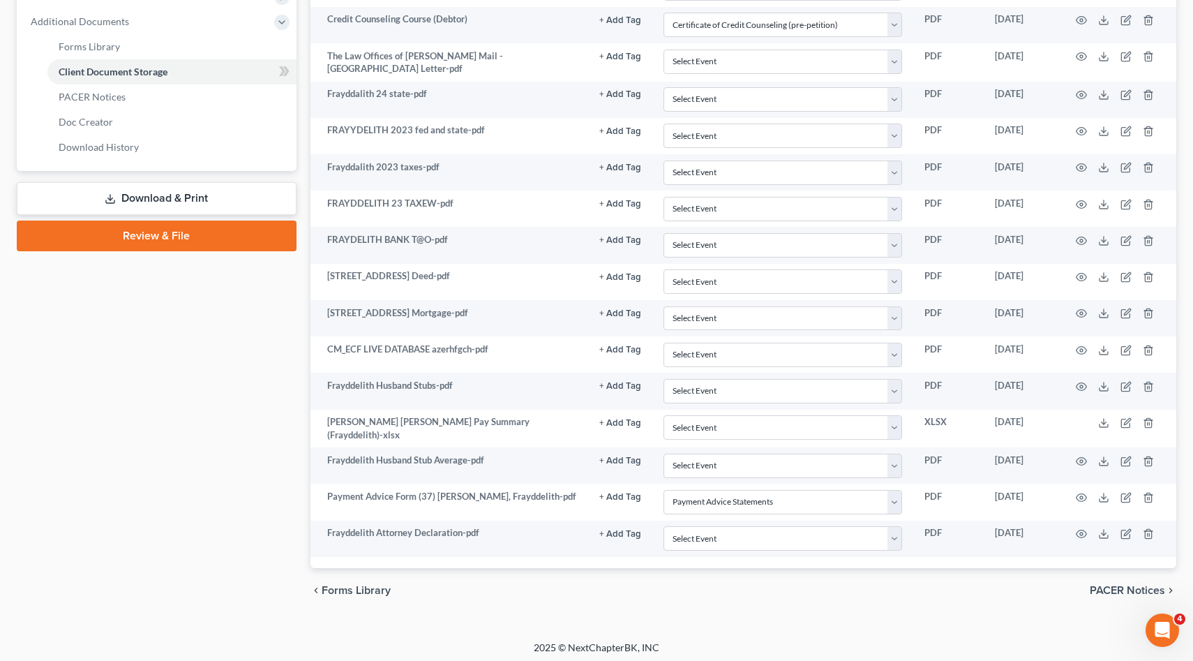
select select "1"
select select "5"
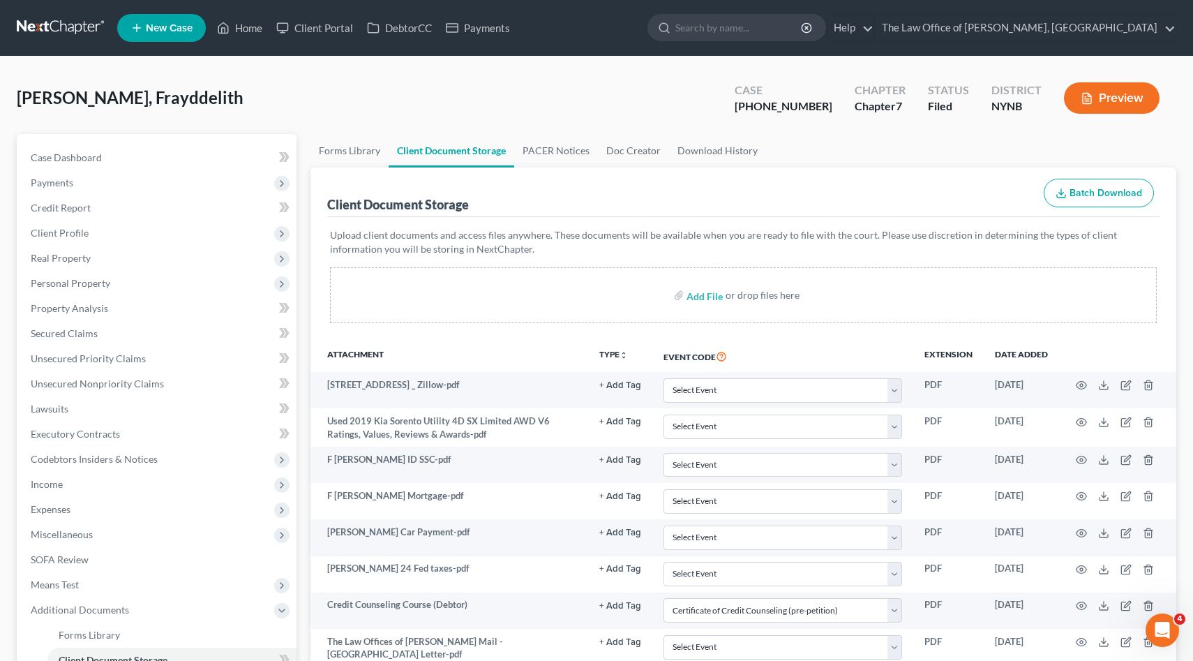
scroll to position [24, 0]
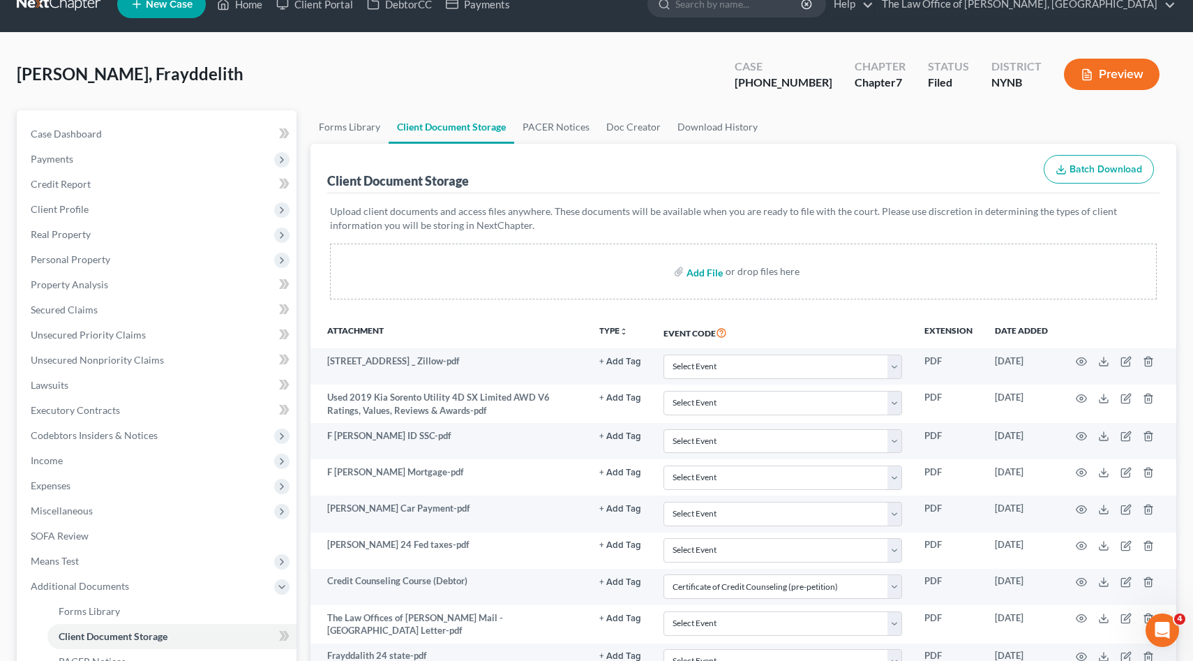
click at [709, 273] on input "file" at bounding box center [702, 271] width 33 height 25
type input "C:\fakepath\[PERSON_NAME] 2024 Taxes.pdf"
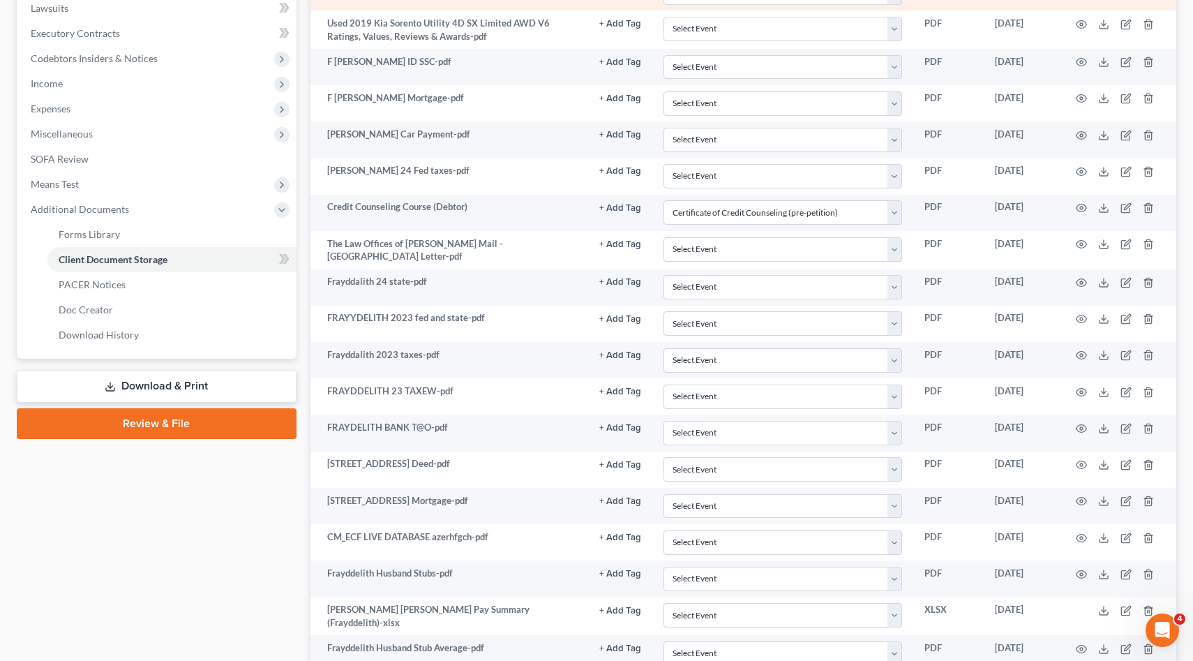
scroll to position [201, 0]
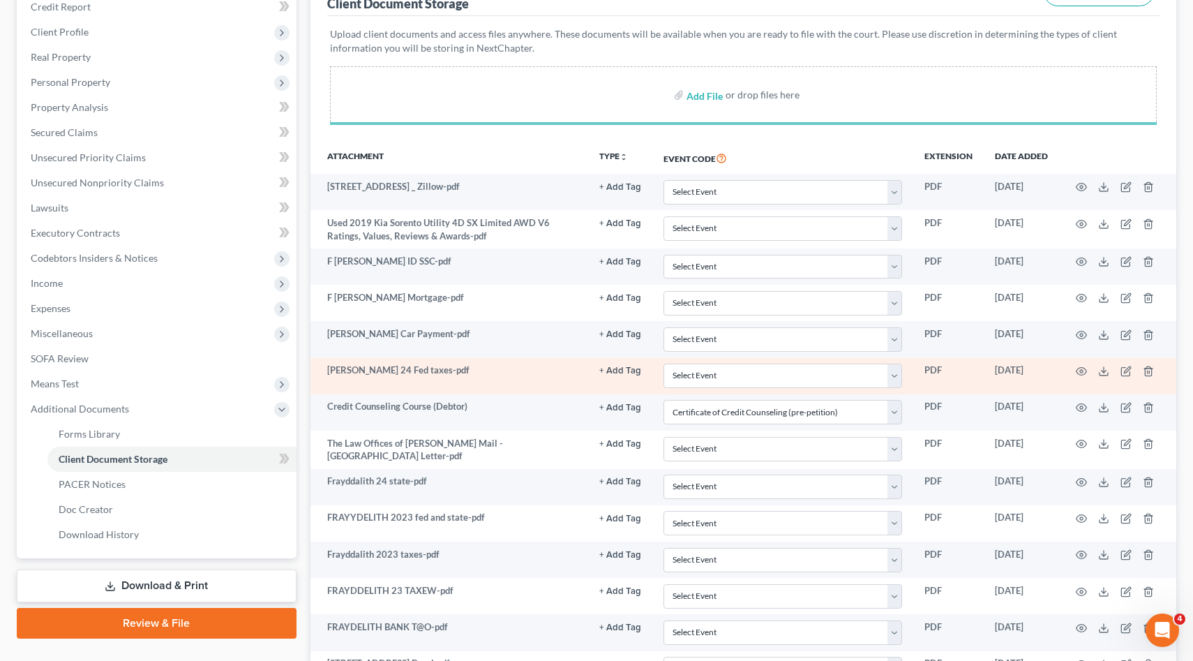
select select "1"
select select "5"
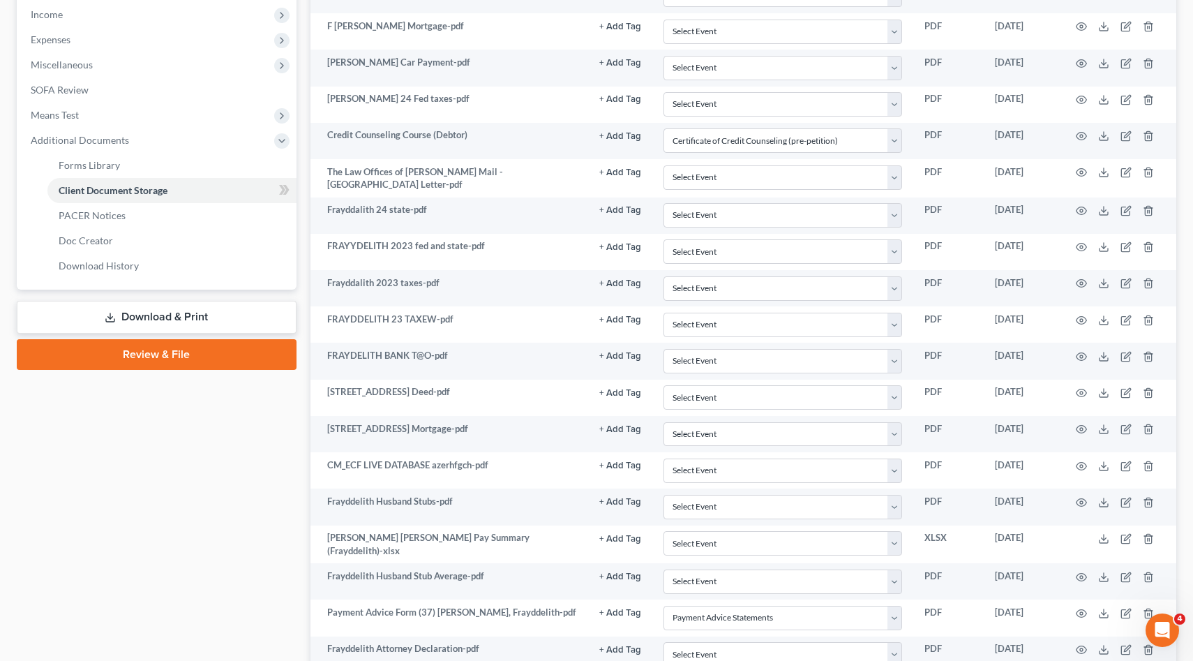
scroll to position [111, 0]
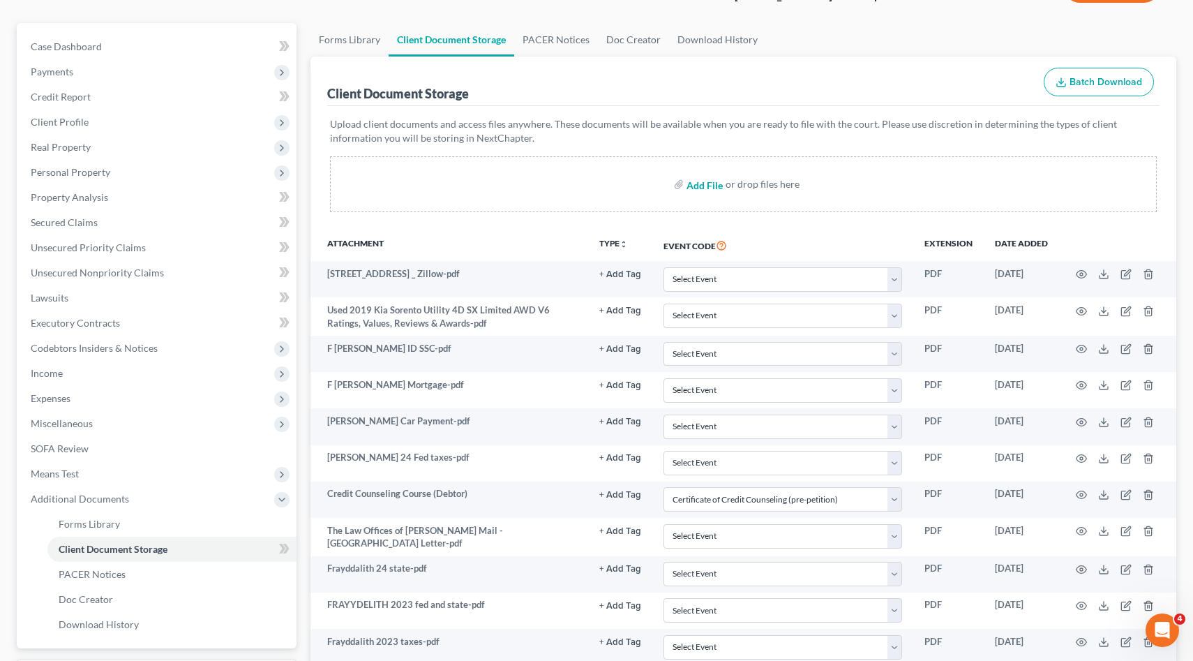
click at [709, 180] on input "file" at bounding box center [702, 184] width 33 height 25
type input "C:\fakepath\[PERSON_NAME] 2023 Tax Return.pdf"
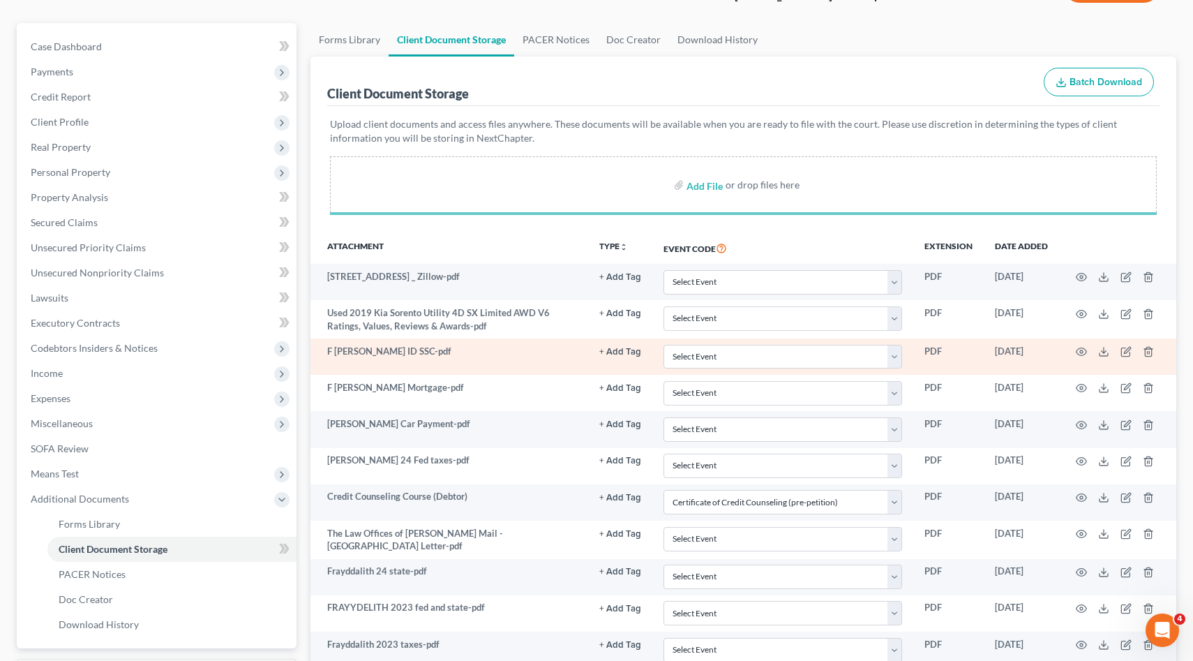
scroll to position [591, 0]
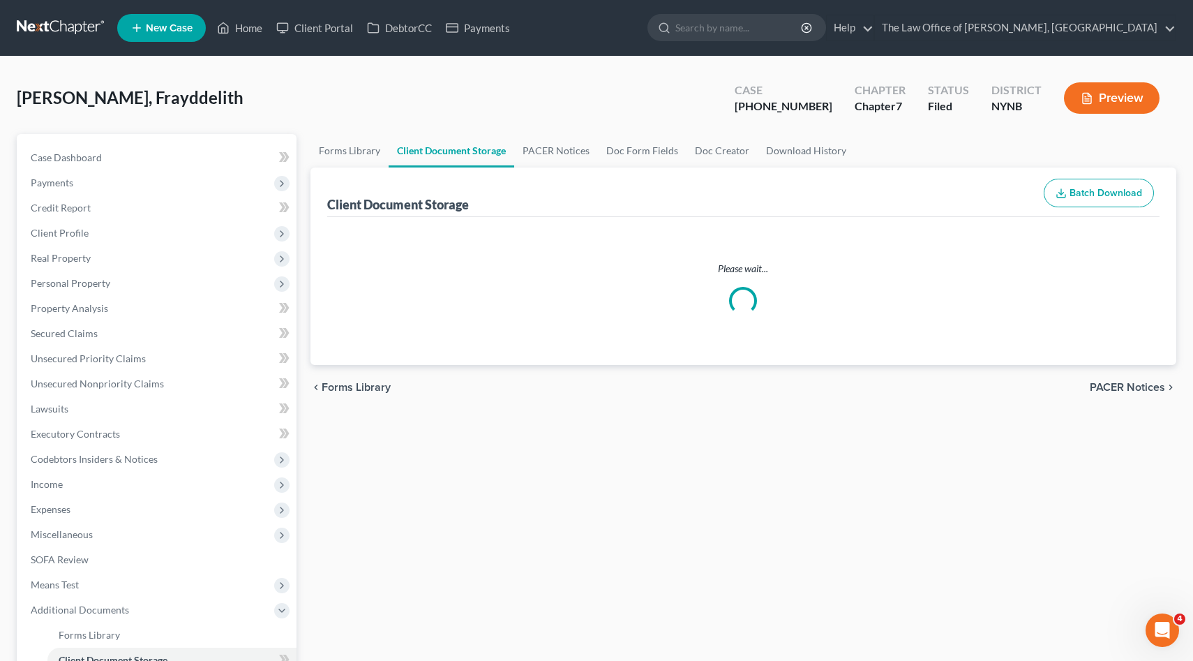
select select "1"
select select "5"
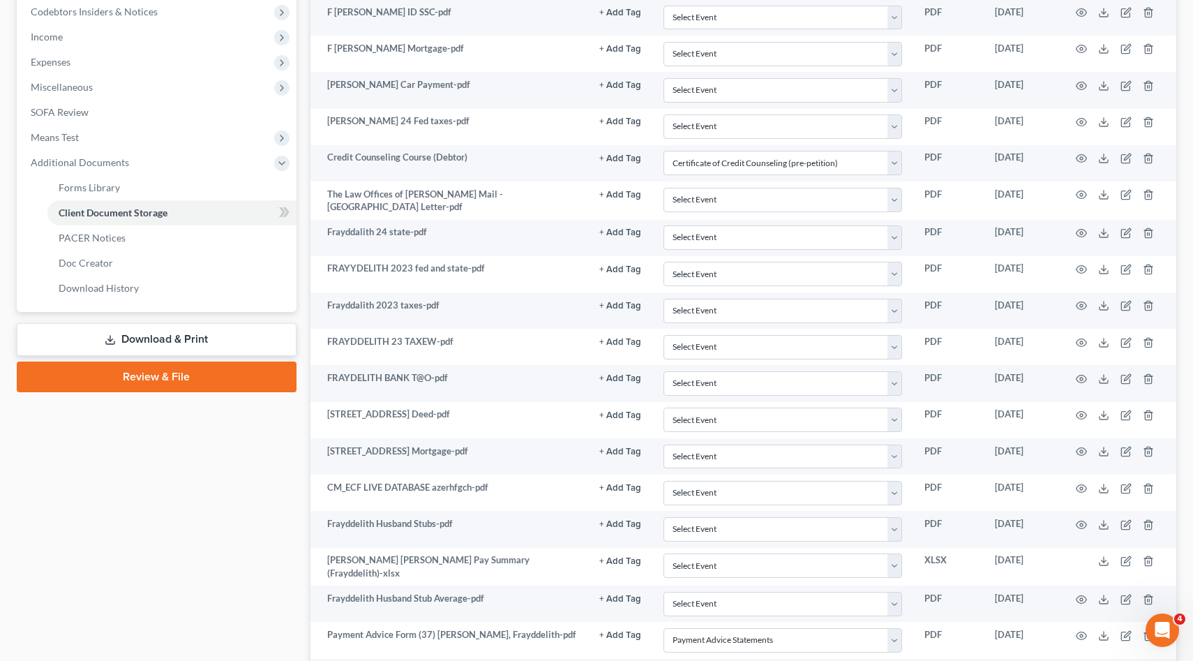
scroll to position [104, 0]
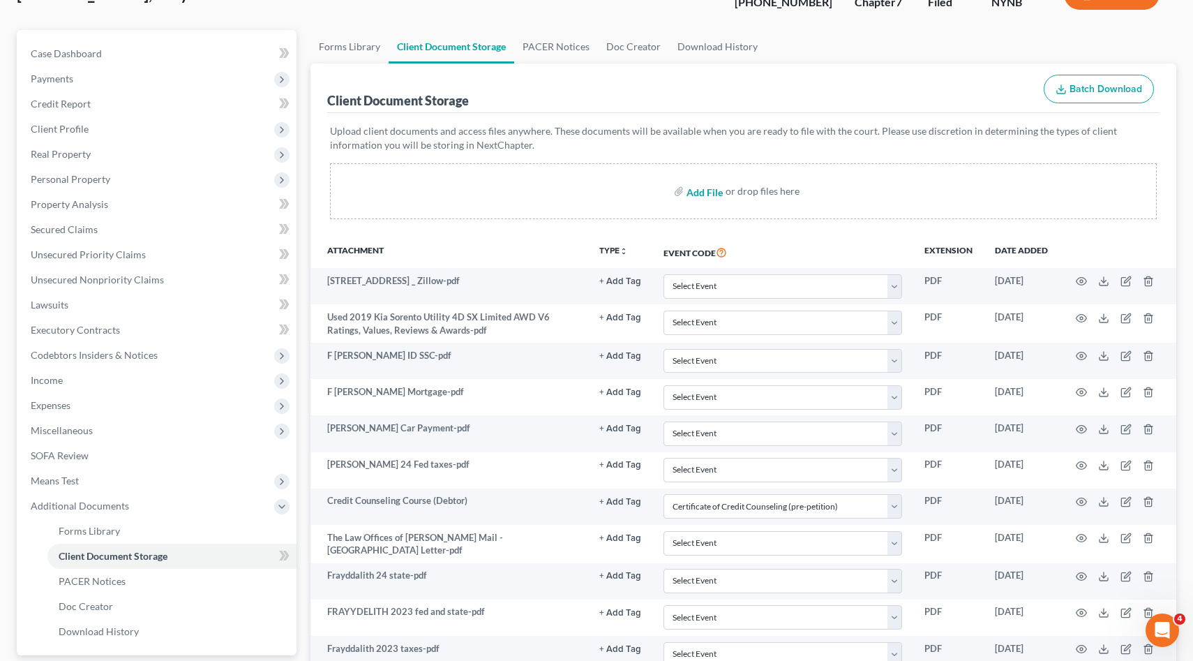
click at [688, 195] on input "file" at bounding box center [702, 191] width 33 height 25
type input "C:\fakepath\[PERSON_NAME] 2023 Tax Return.pdf"
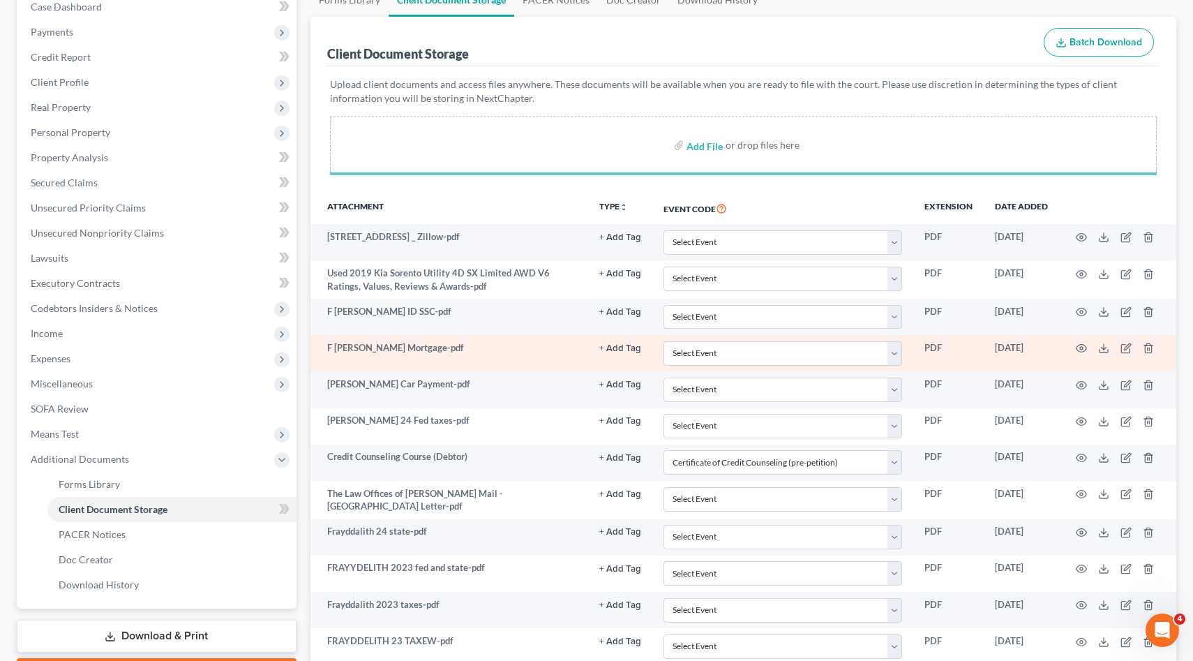
scroll to position [153, 0]
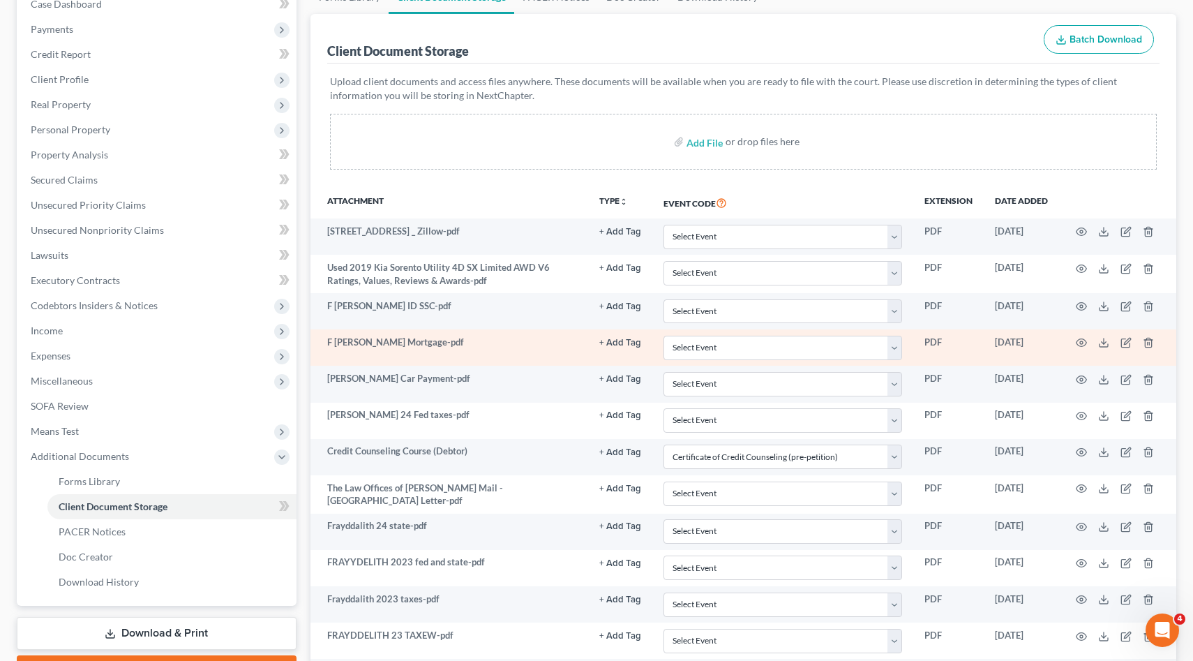
select select "1"
select select "5"
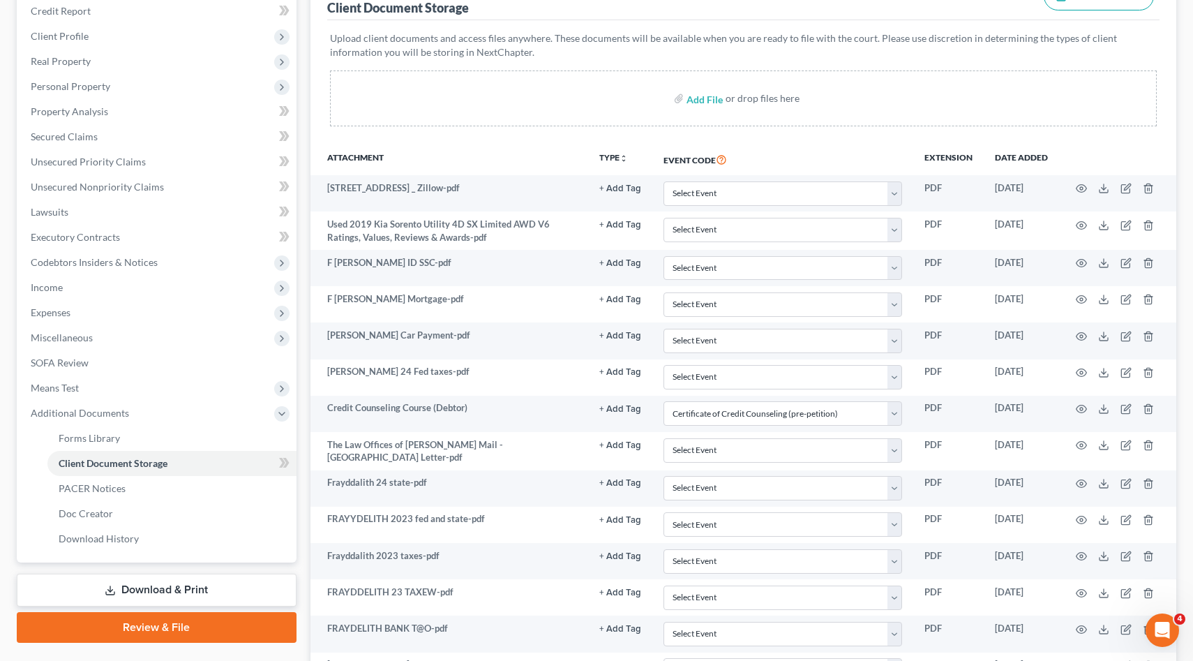
scroll to position [118, 0]
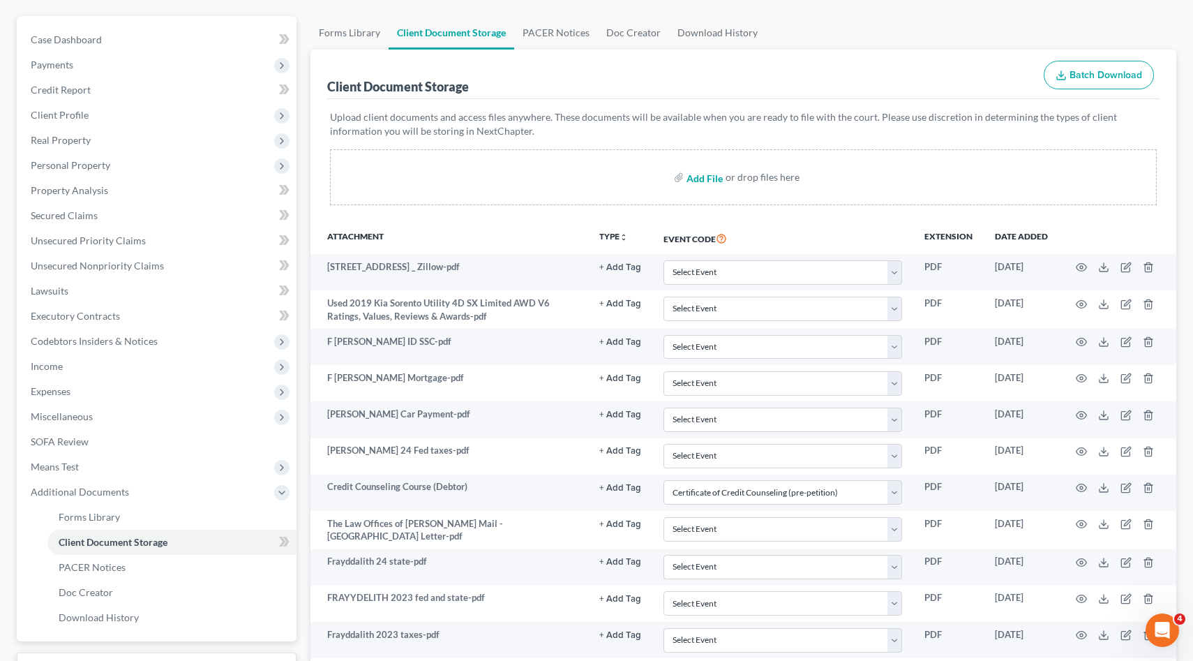
click at [709, 183] on input "file" at bounding box center [702, 177] width 33 height 25
type input "C:\fakepath\[PERSON_NAME] 2024 Taxes.pdf"
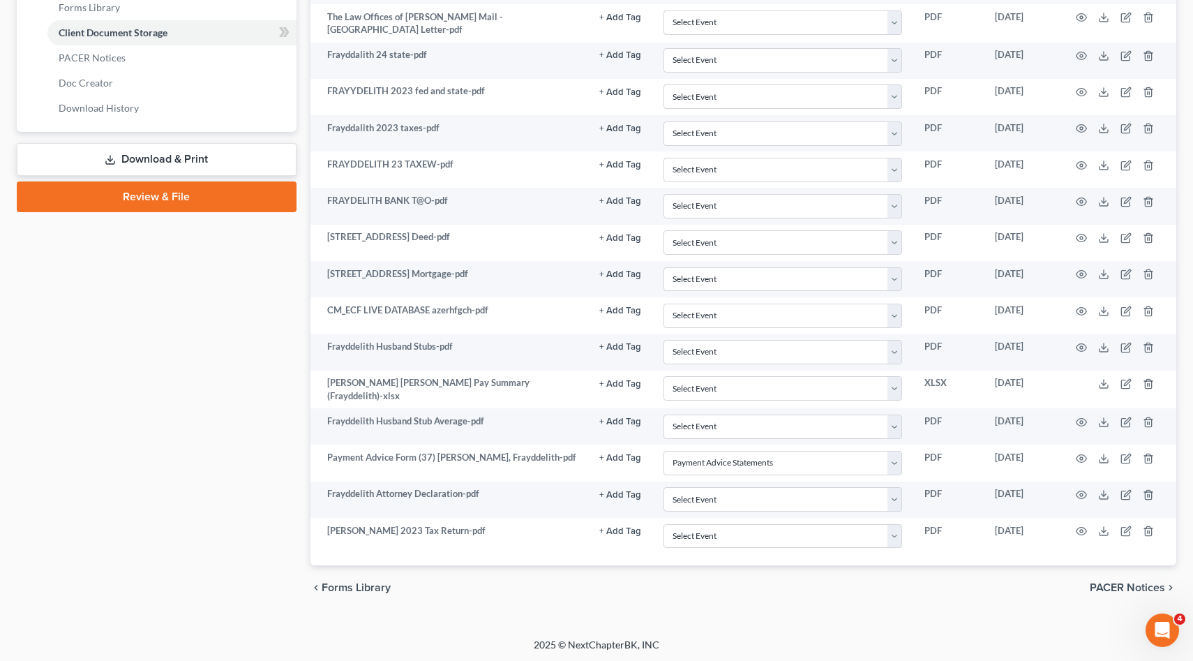
scroll to position [624, 0]
select select "1"
select select "5"
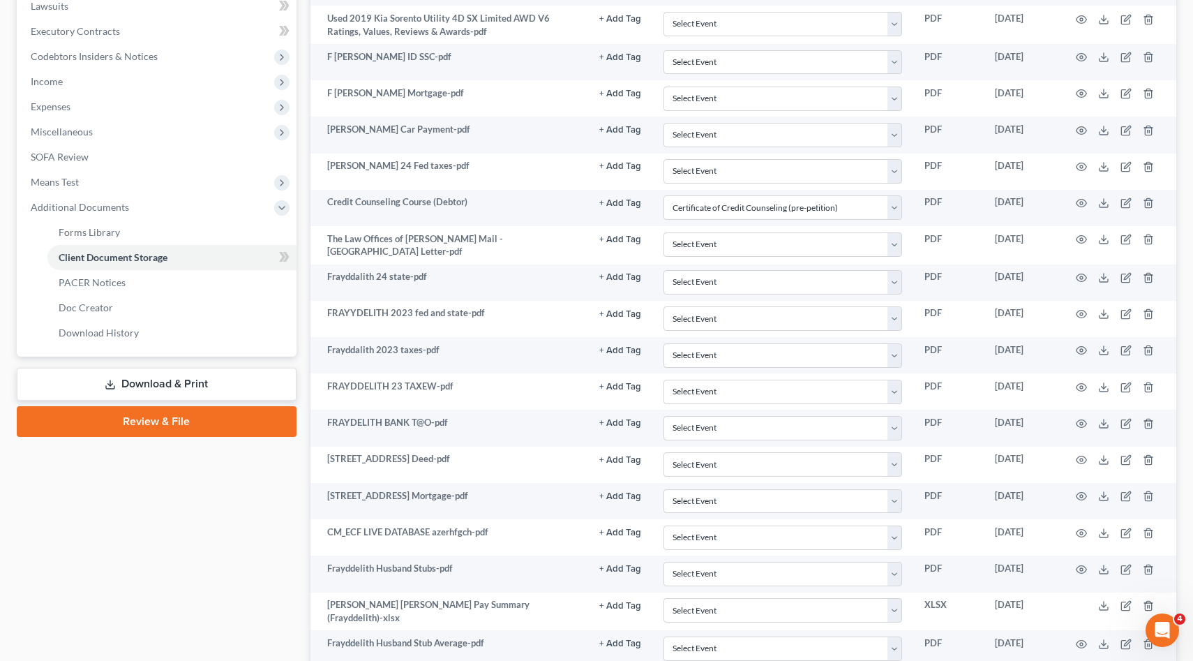
scroll to position [0, 0]
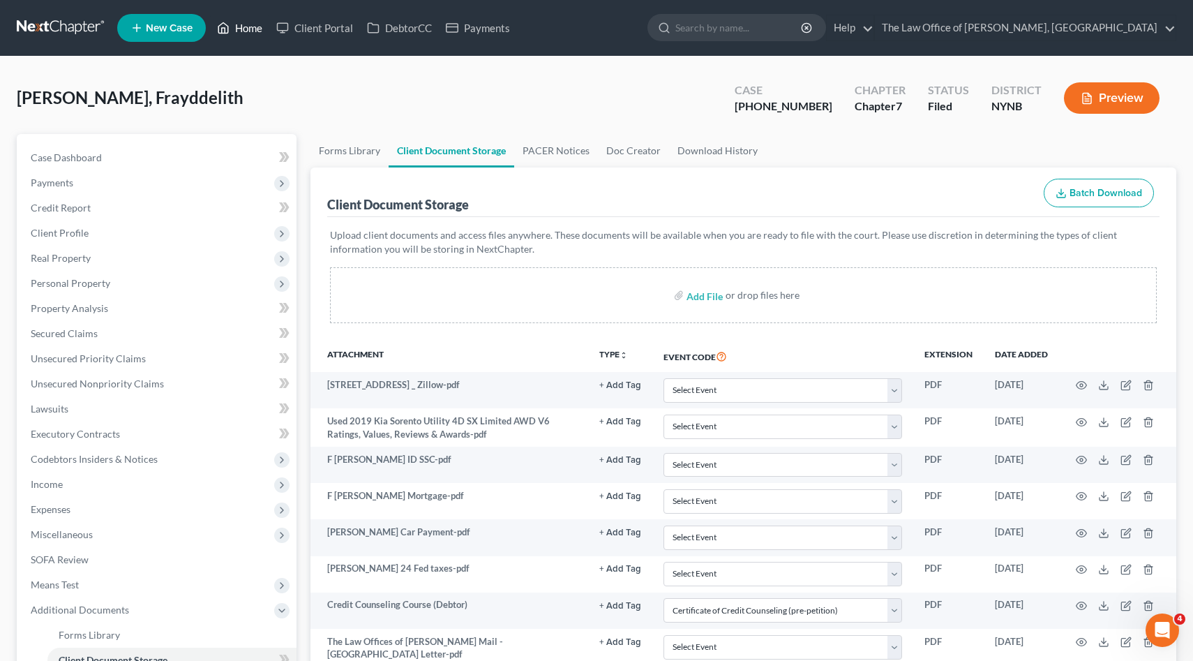
click at [239, 27] on link "Home" at bounding box center [239, 27] width 59 height 25
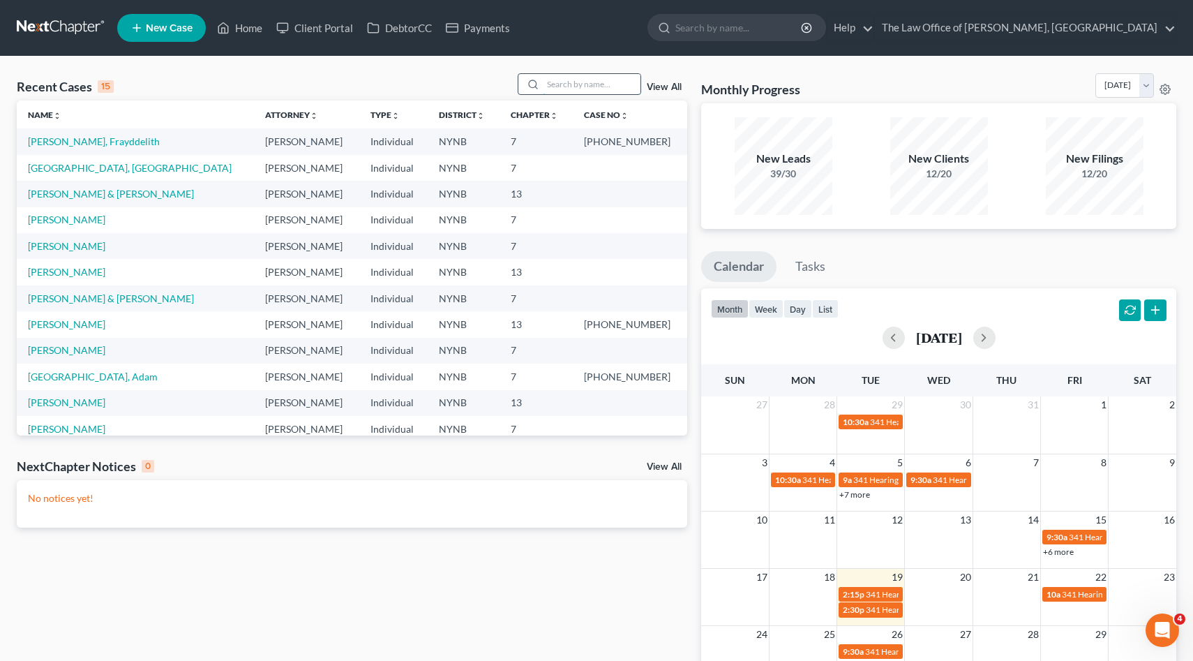
click at [566, 93] on input "search" at bounding box center [592, 84] width 98 height 20
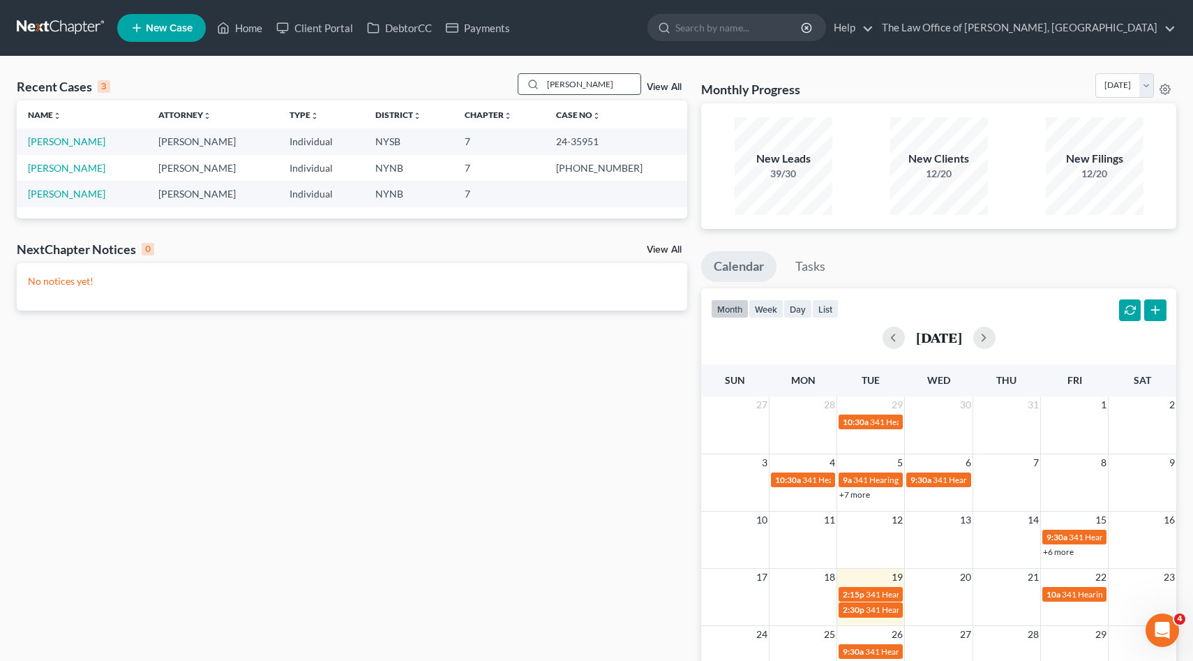
click at [589, 91] on input "perez" at bounding box center [592, 84] width 98 height 20
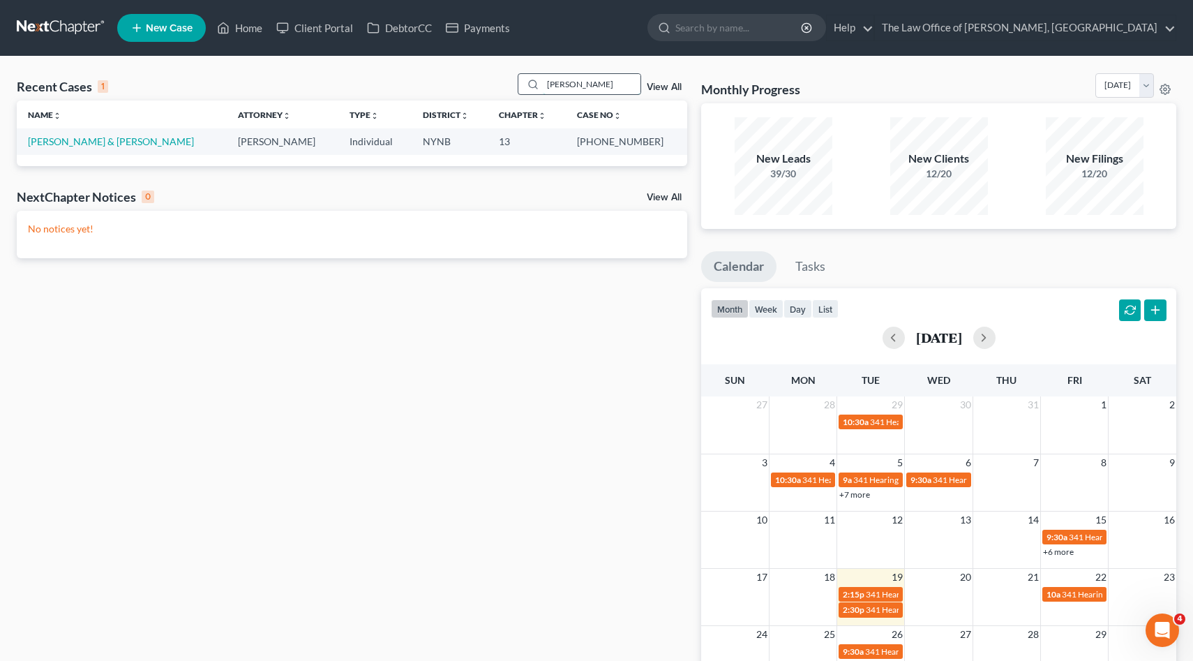
click at [571, 77] on input "mosher" at bounding box center [592, 84] width 98 height 20
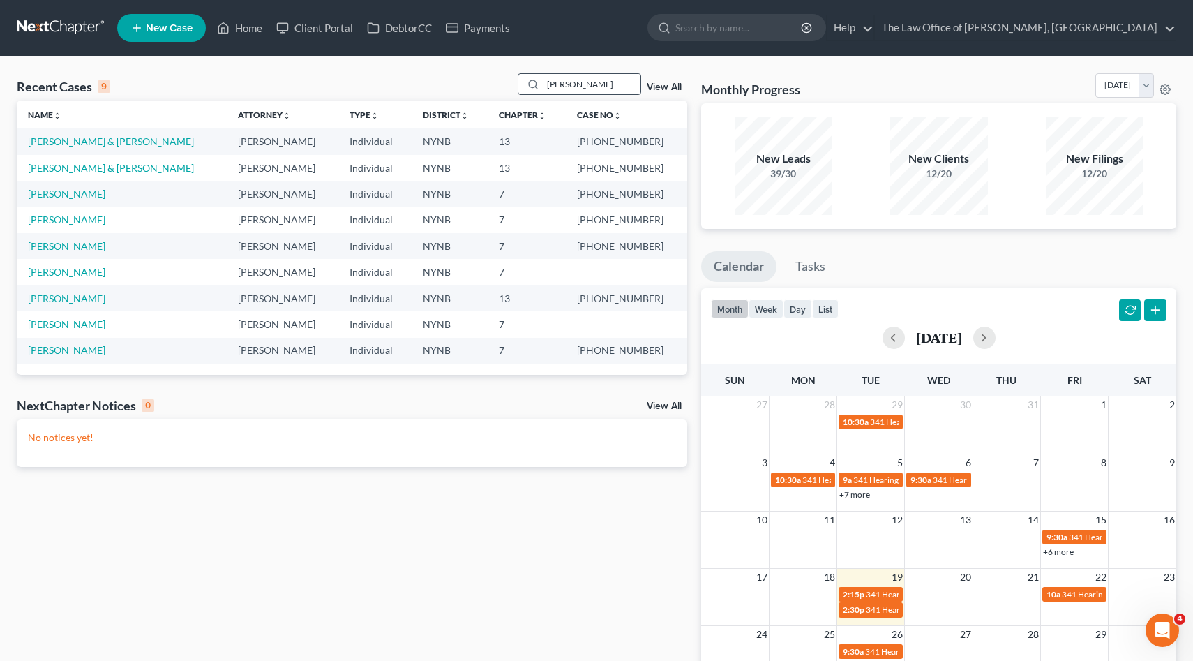
click at [571, 77] on input "danielle" at bounding box center [592, 84] width 98 height 20
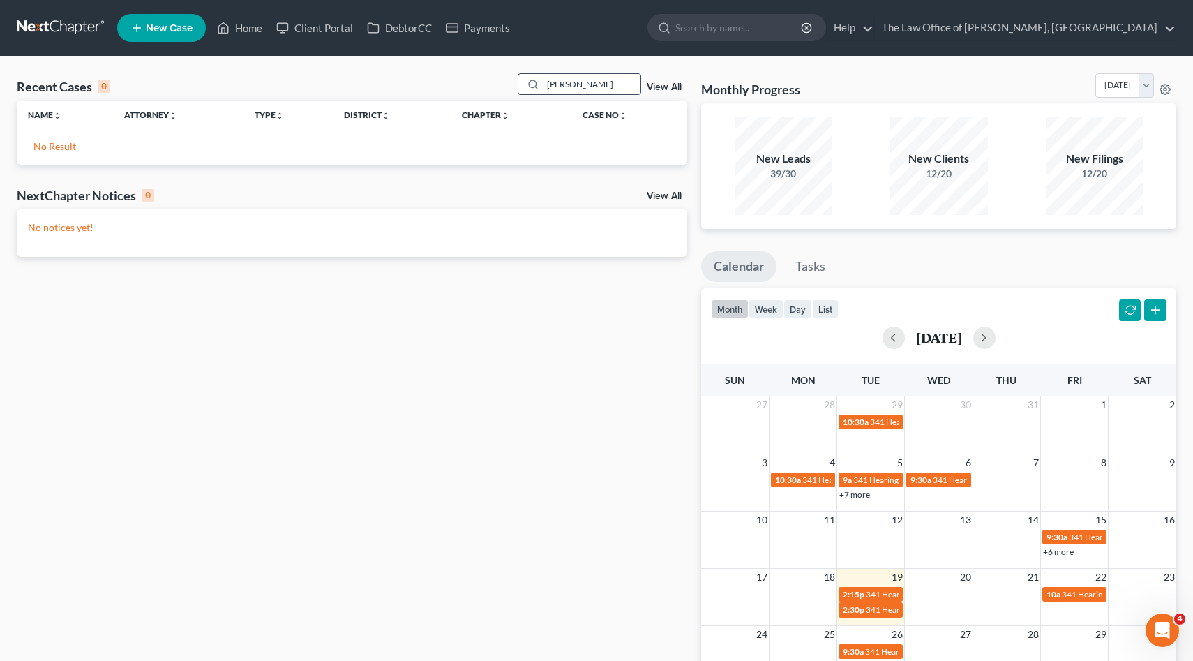
click at [560, 80] on input "olsen" at bounding box center [592, 84] width 98 height 20
type input "frazier"
click at [246, 34] on link "Home" at bounding box center [239, 27] width 59 height 25
click at [578, 84] on input "frazier" at bounding box center [592, 84] width 98 height 20
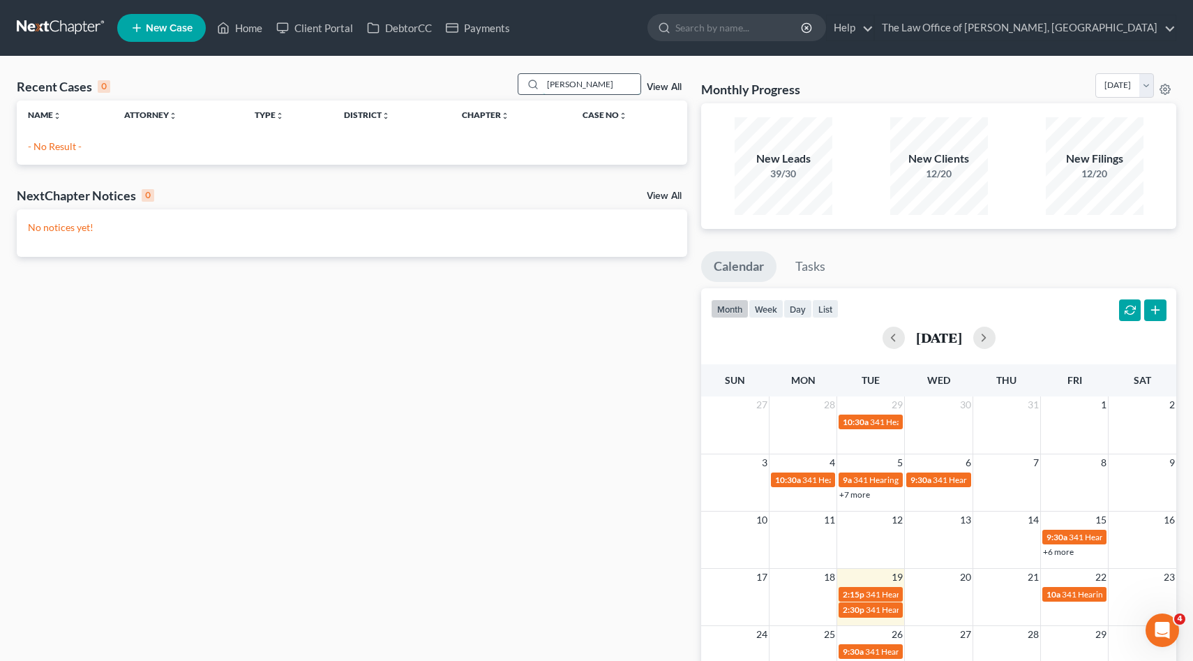
click at [578, 84] on input "frazier" at bounding box center [592, 84] width 98 height 20
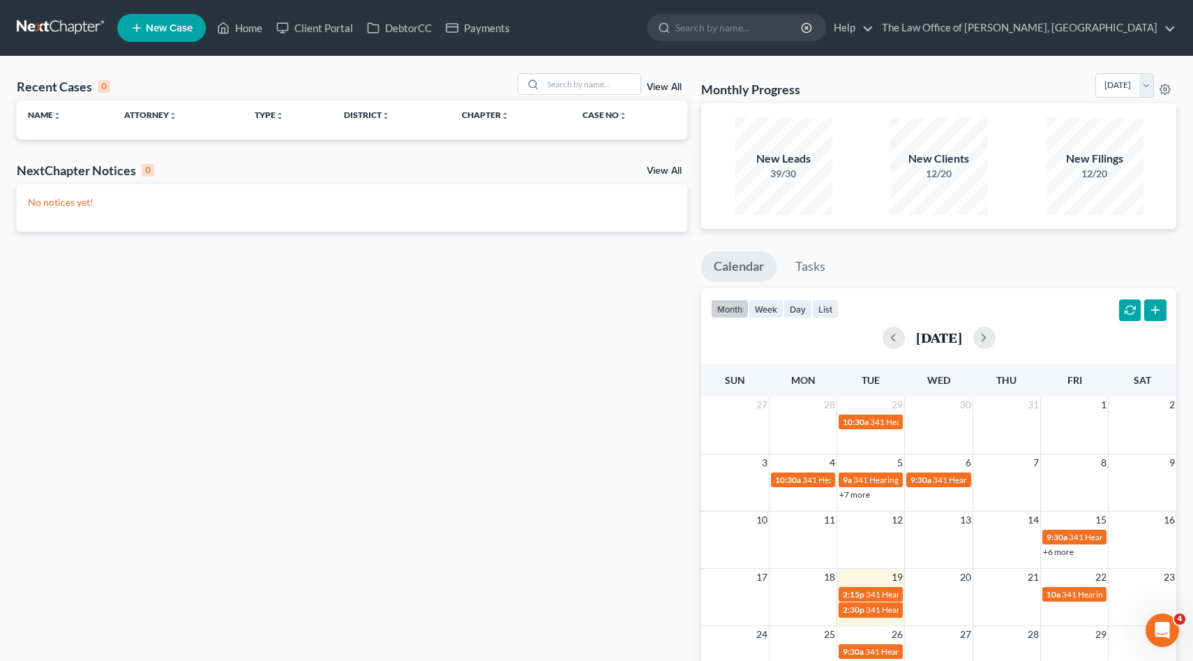
click at [451, 83] on div "Recent Cases 0 View All" at bounding box center [352, 86] width 670 height 27
click at [163, 27] on span "New Case" at bounding box center [169, 28] width 47 height 10
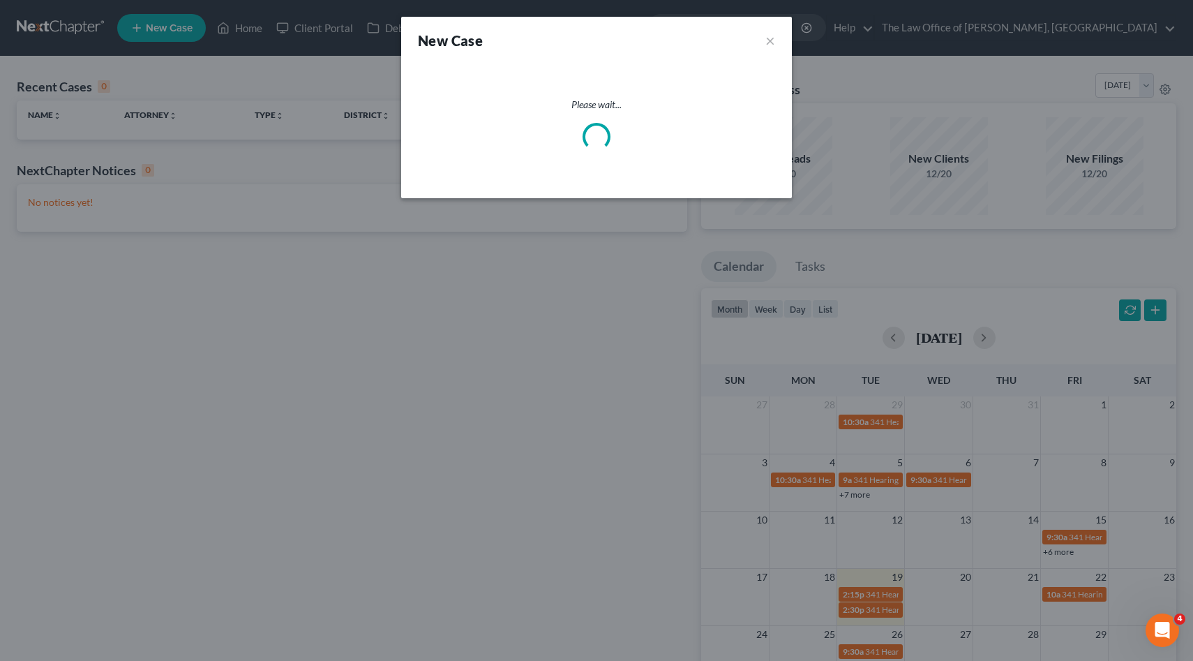
select select "54"
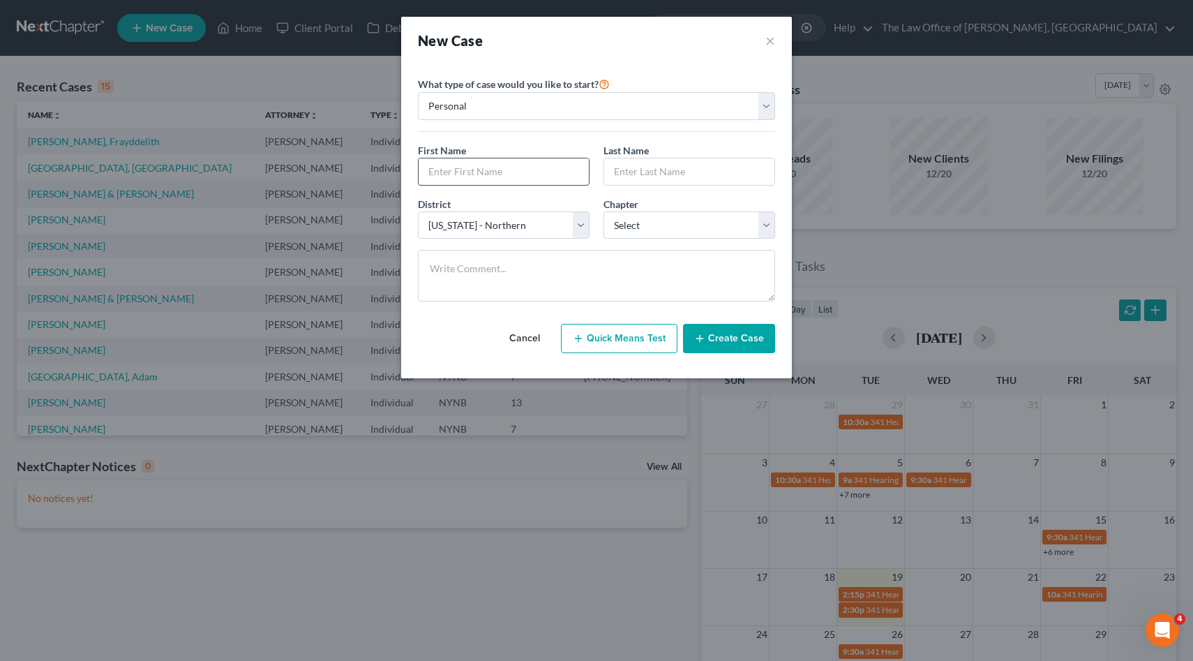
click at [494, 182] on input "text" at bounding box center [504, 171] width 170 height 27
type input "Alana"
type input "Volinsky"
click at [650, 228] on select "Select 7 11 12 13" at bounding box center [689, 225] width 172 height 28
select select "0"
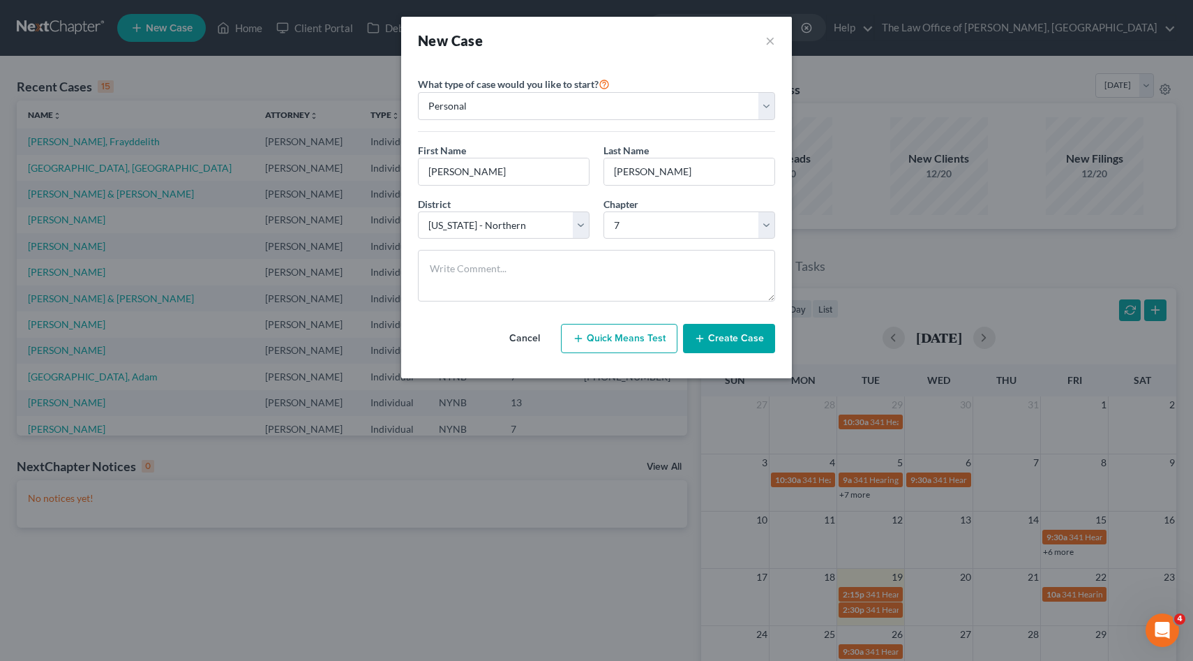
click at [715, 338] on button "Create Case" at bounding box center [729, 338] width 92 height 29
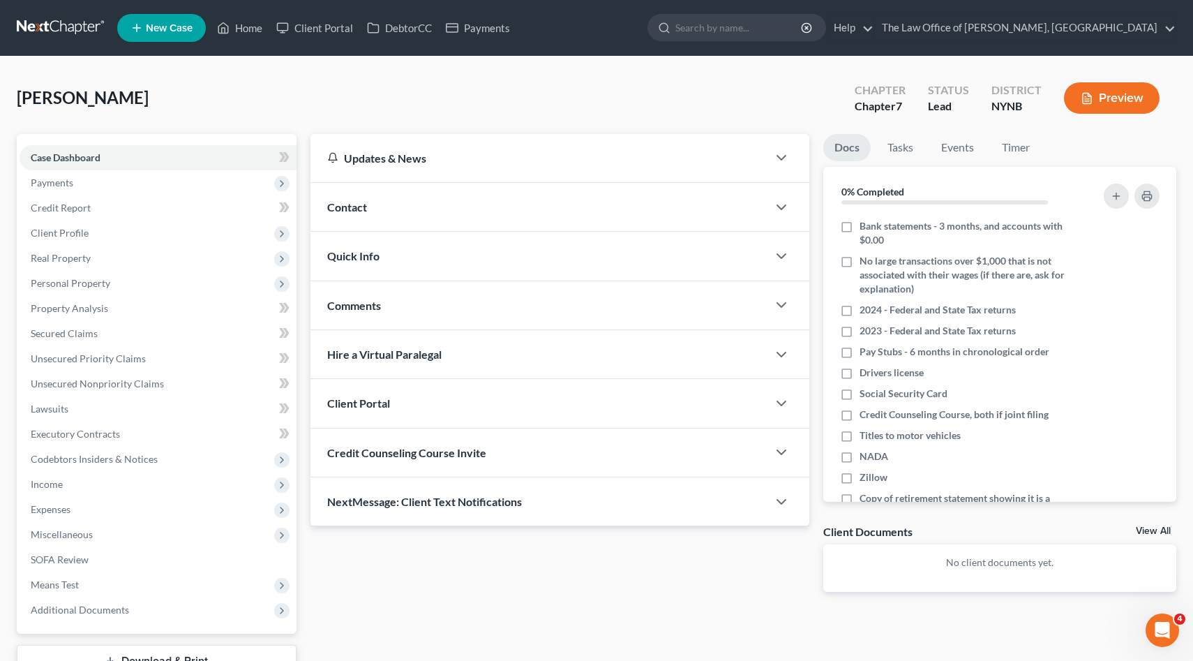
click at [359, 213] on div "Contact" at bounding box center [539, 207] width 458 height 48
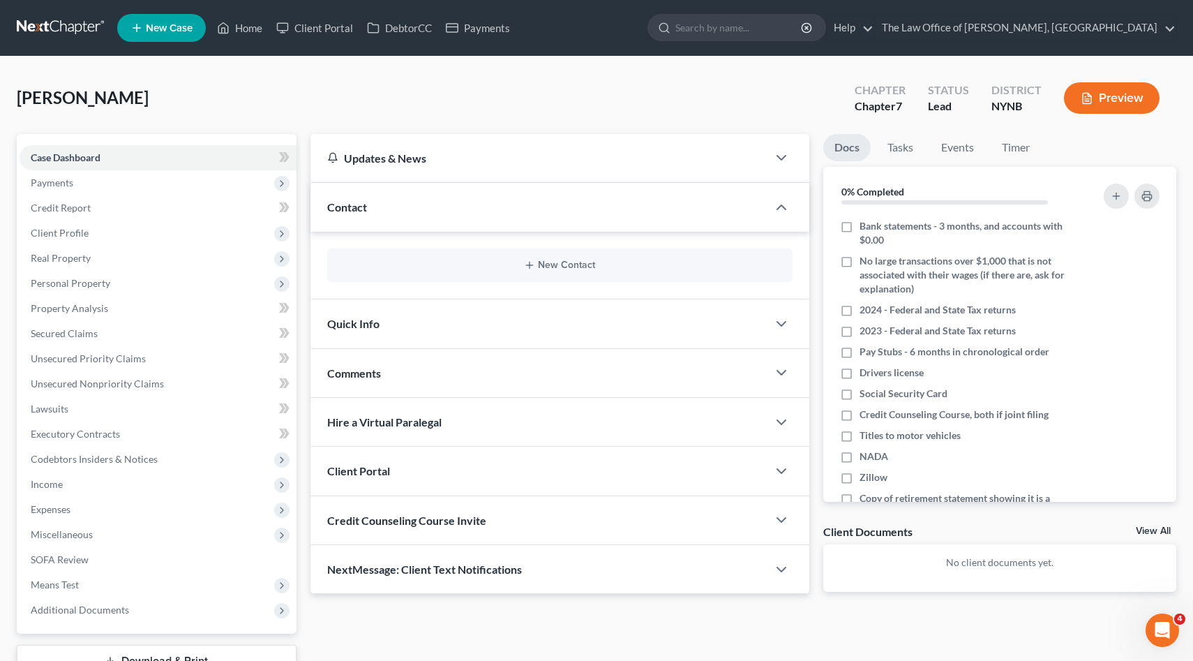
click at [569, 271] on div "New Contact" at bounding box center [560, 264] width 466 height 33
click at [553, 268] on button "New Contact" at bounding box center [560, 264] width 444 height 11
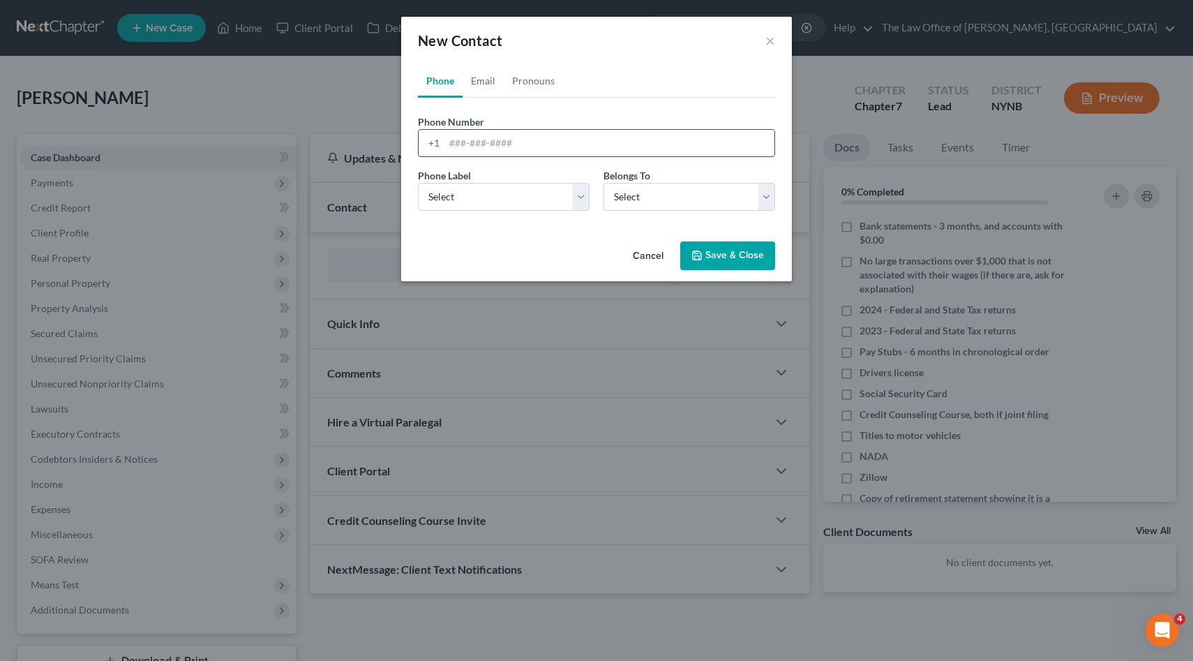
click at [466, 145] on input "tel" at bounding box center [609, 143] width 330 height 27
click at [508, 423] on div "New Contact × Phone Email Pronouns Phone Number * +1 Ext. Phone Label * Select …" at bounding box center [596, 330] width 1193 height 661
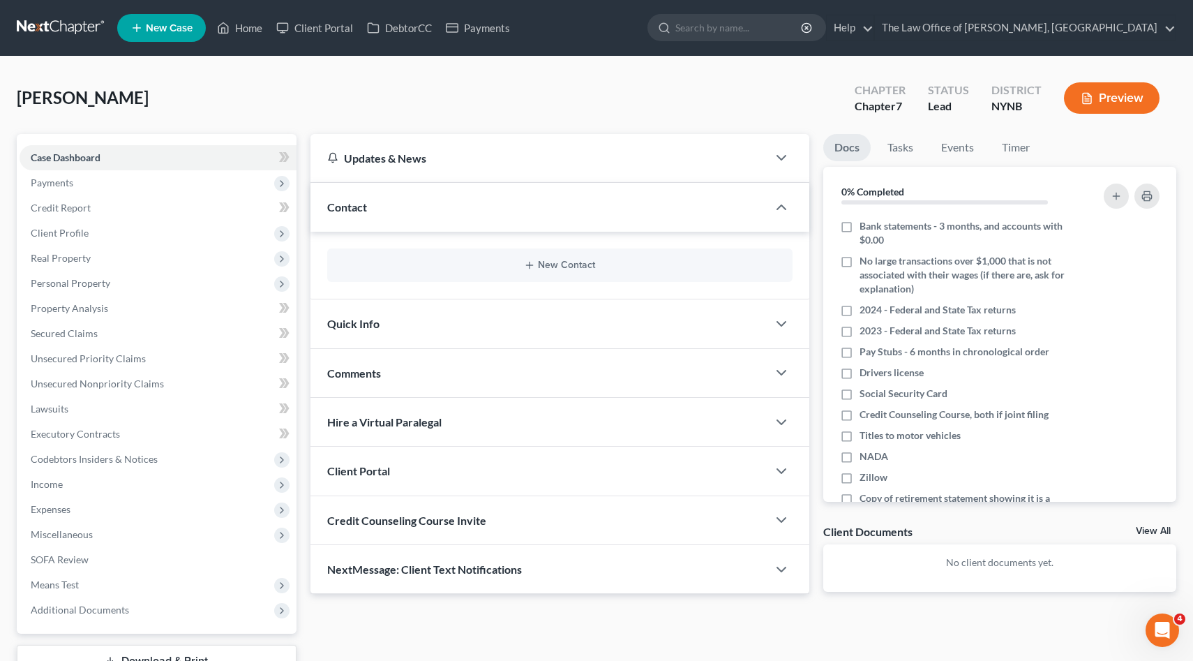
click at [385, 379] on div "Comments" at bounding box center [539, 373] width 458 height 48
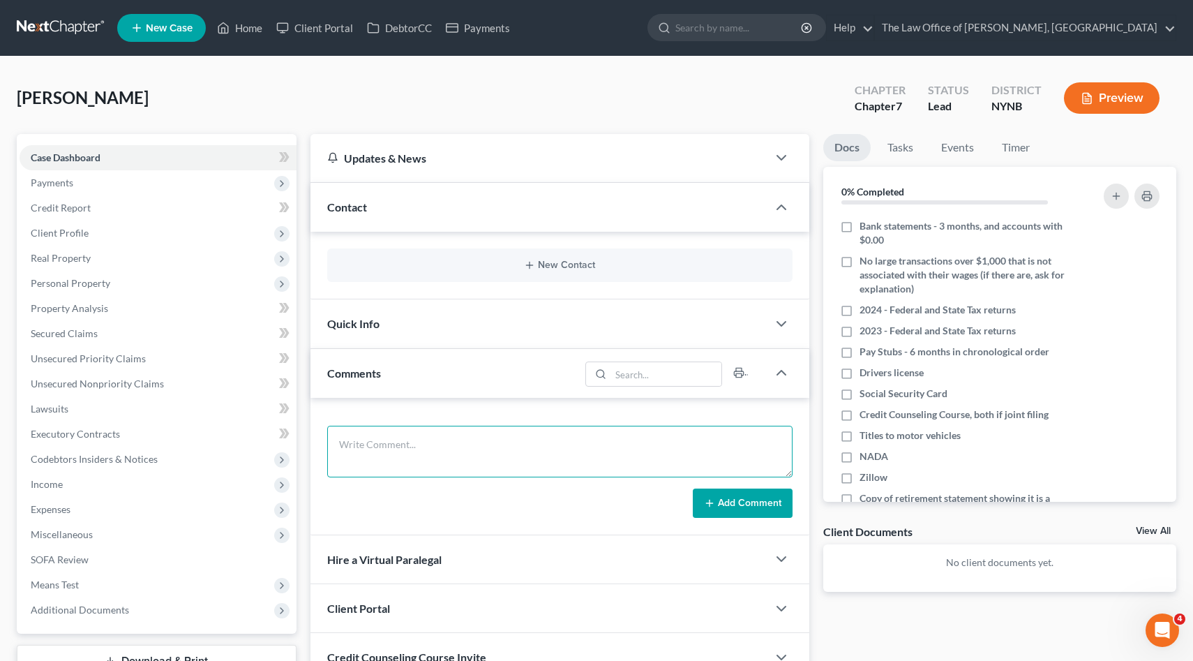
click at [480, 460] on textarea at bounding box center [560, 452] width 466 height 52
paste textarea "H No C No M Yes, separated K 1, split 50/50 custody 50k, but job ending soon, t…"
type textarea "H No C No M Yes, separated K 1, split 50/50 custody 50k, but job ending soon, t…"
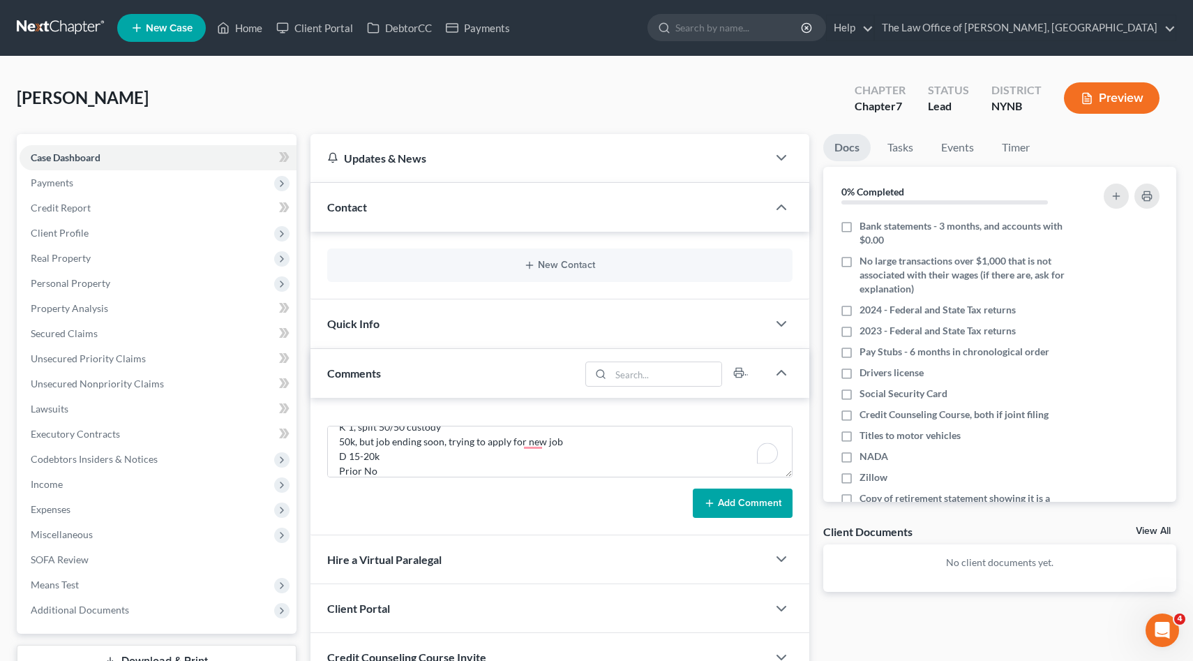
click at [758, 510] on button "Add Comment" at bounding box center [743, 502] width 100 height 29
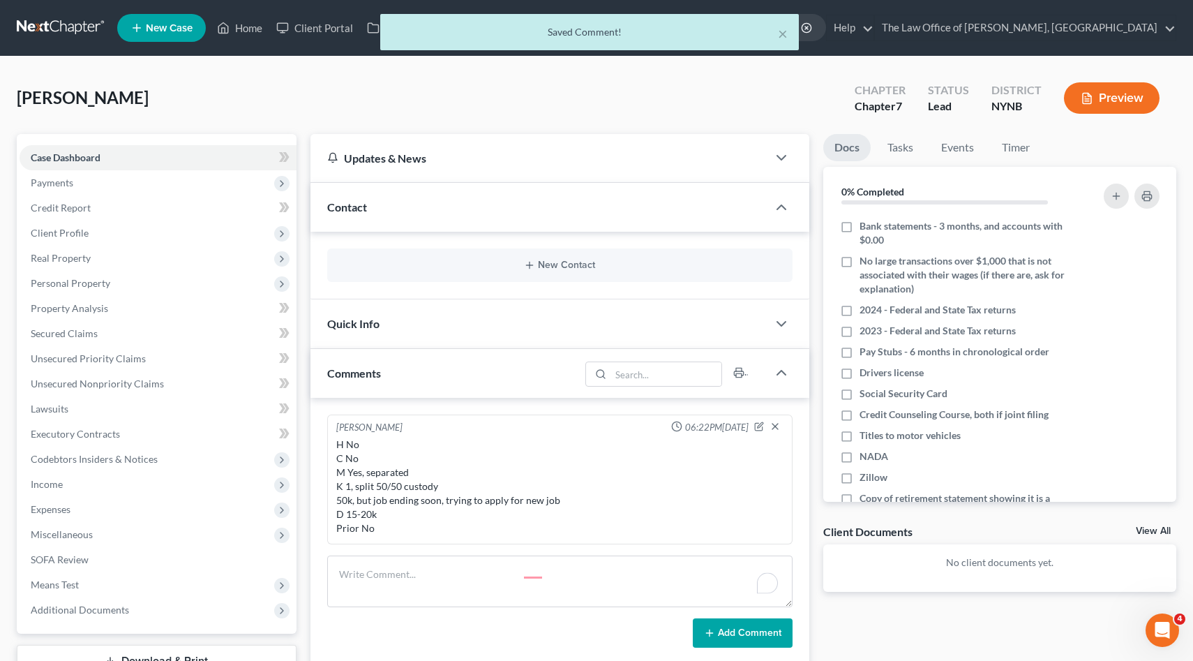
scroll to position [0, 0]
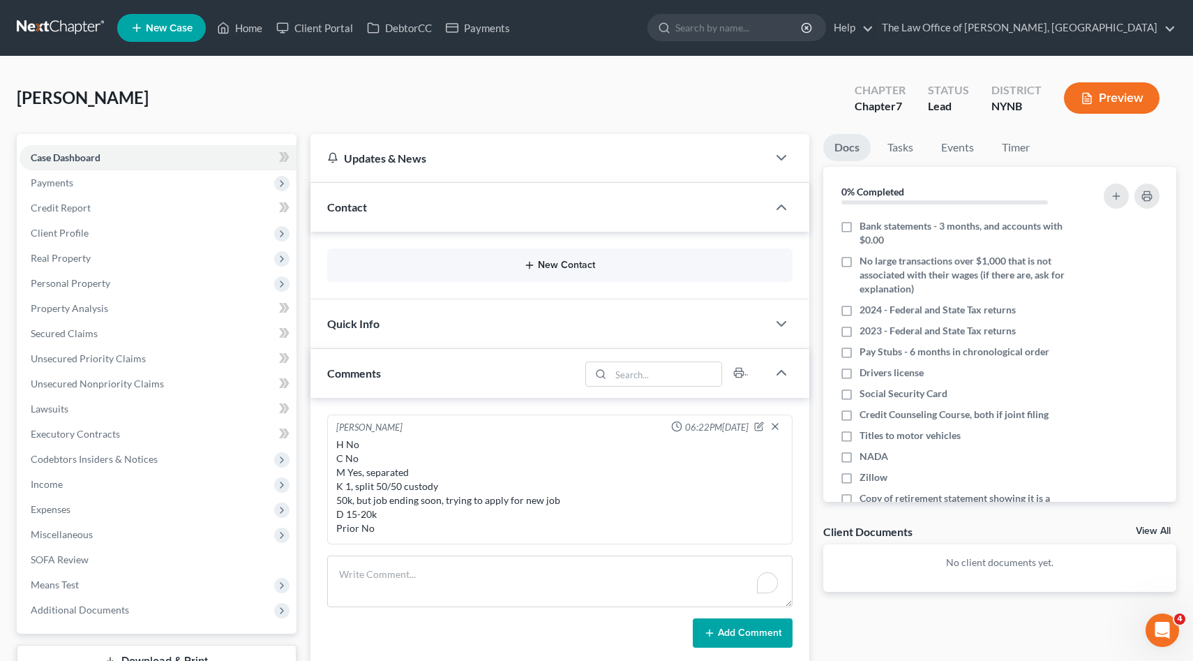
click at [552, 263] on button "New Contact" at bounding box center [560, 264] width 444 height 11
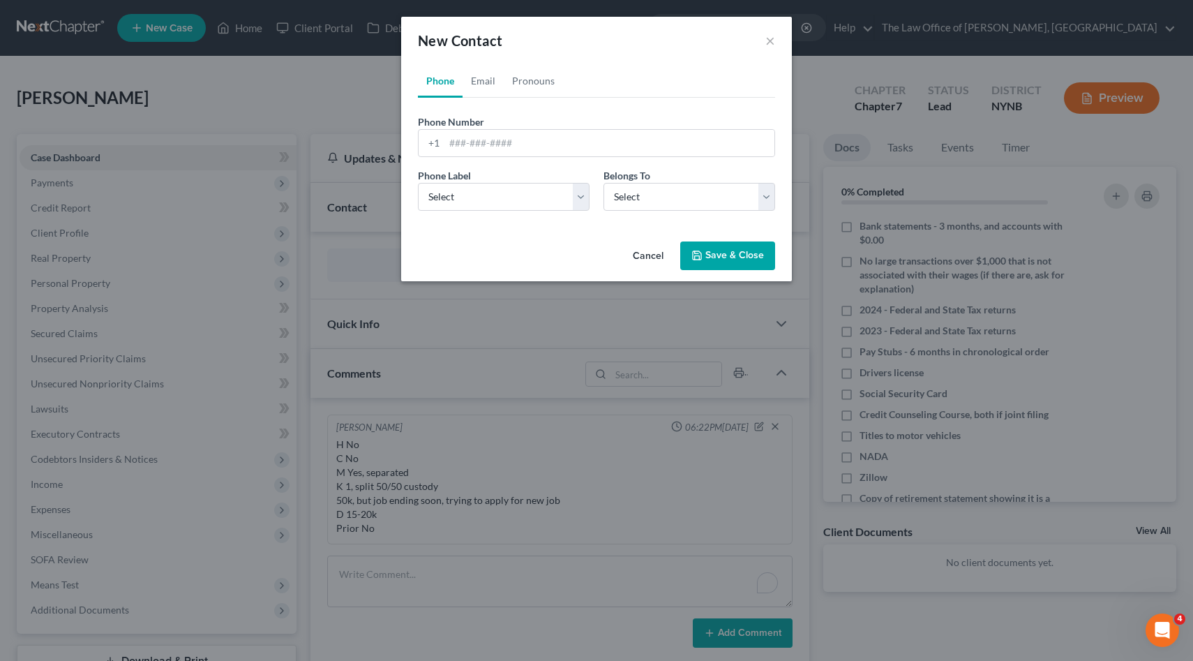
click at [458, 163] on div "Phone Number * +1 Ext." at bounding box center [596, 141] width 371 height 54
click at [456, 149] on input "tel" at bounding box center [609, 143] width 330 height 27
paste input "9177107483"
type input "9177107483"
click at [474, 174] on div "Phone Label * Select Mobile Home Work Other" at bounding box center [504, 189] width 186 height 43
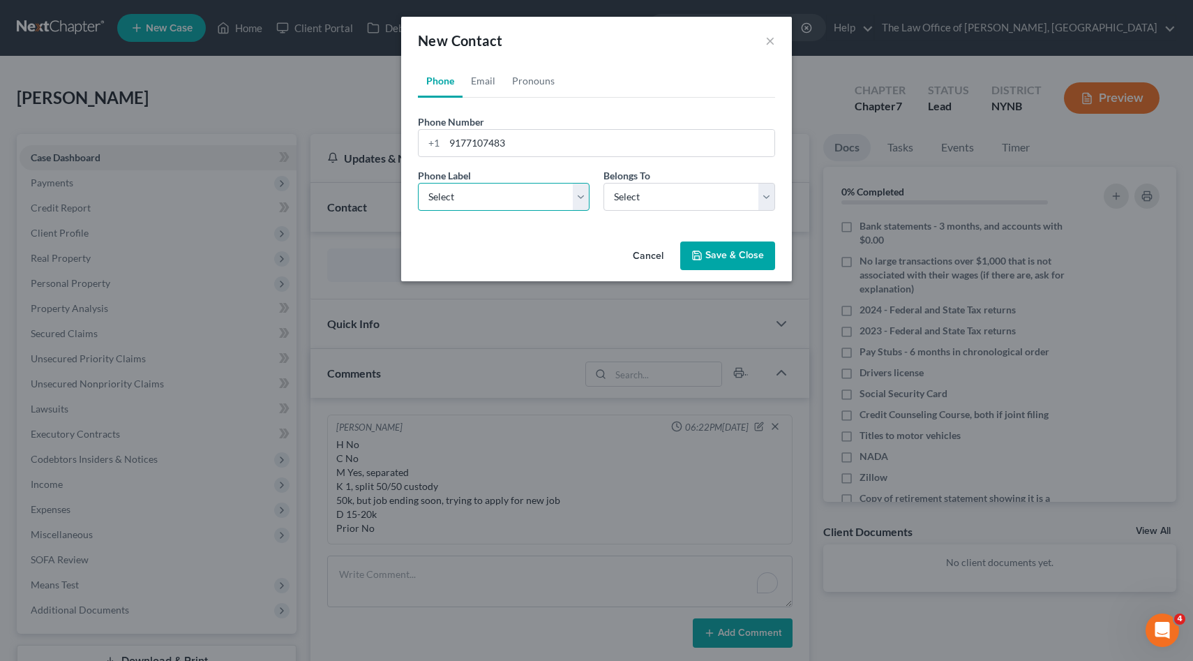
click at [479, 188] on select "Select Mobile Home Work Other" at bounding box center [504, 197] width 172 height 28
select select "0"
click at [624, 197] on select "Select Client Other" at bounding box center [689, 197] width 172 height 28
select select "0"
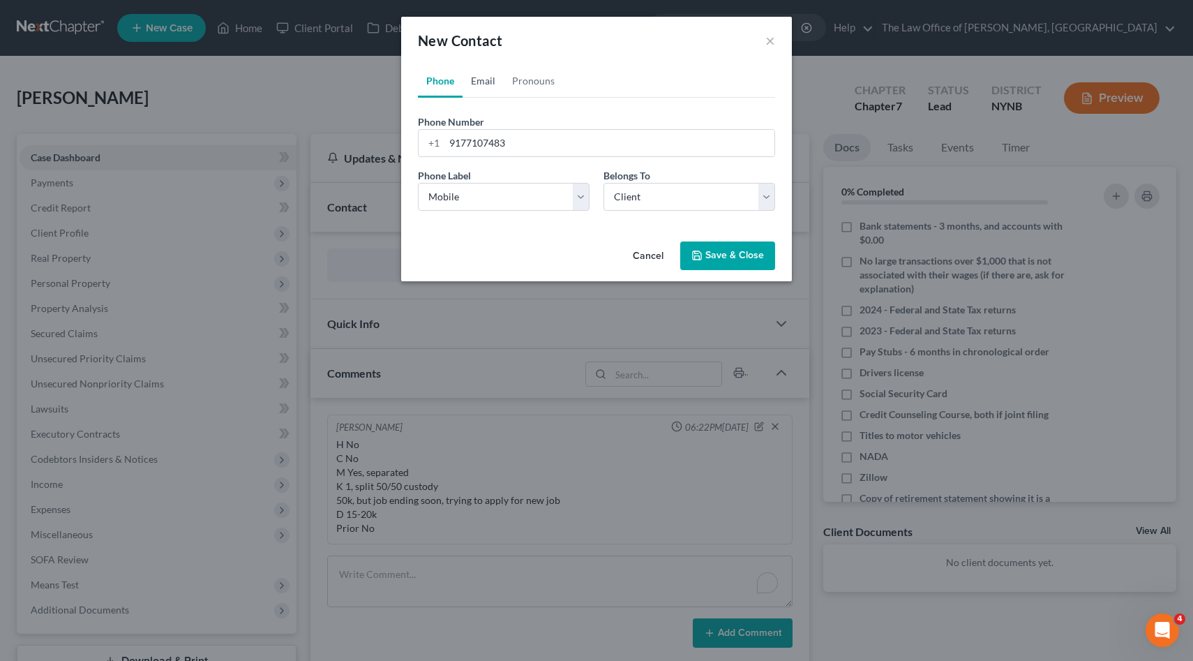
click at [470, 71] on link "Email" at bounding box center [482, 80] width 41 height 33
click at [524, 128] on div "Email Address" at bounding box center [596, 135] width 357 height 43
click at [523, 136] on input "email" at bounding box center [609, 143] width 330 height 27
paste input "alana.deserio@gmail.com"
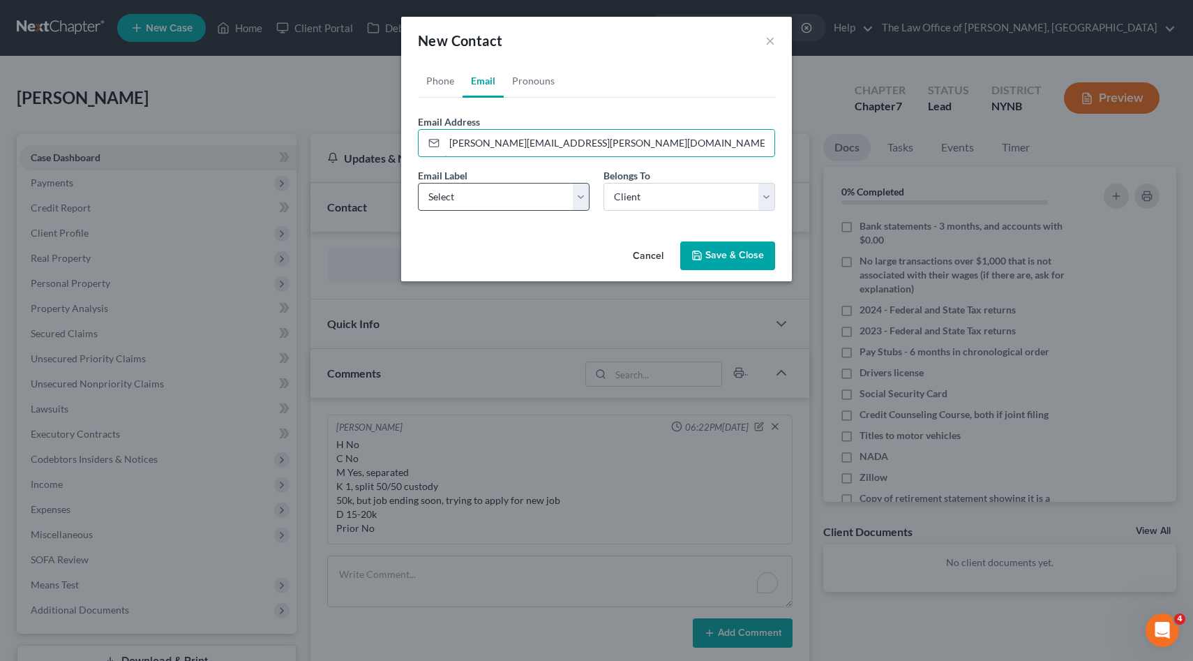
type input "alana.deserio@gmail.com"
click at [479, 190] on select "Select Home Work Other" at bounding box center [504, 197] width 172 height 28
click at [471, 198] on select "Select Home Work Other" at bounding box center [504, 197] width 172 height 28
select select "0"
click at [693, 262] on button "Save & Close" at bounding box center [727, 255] width 95 height 29
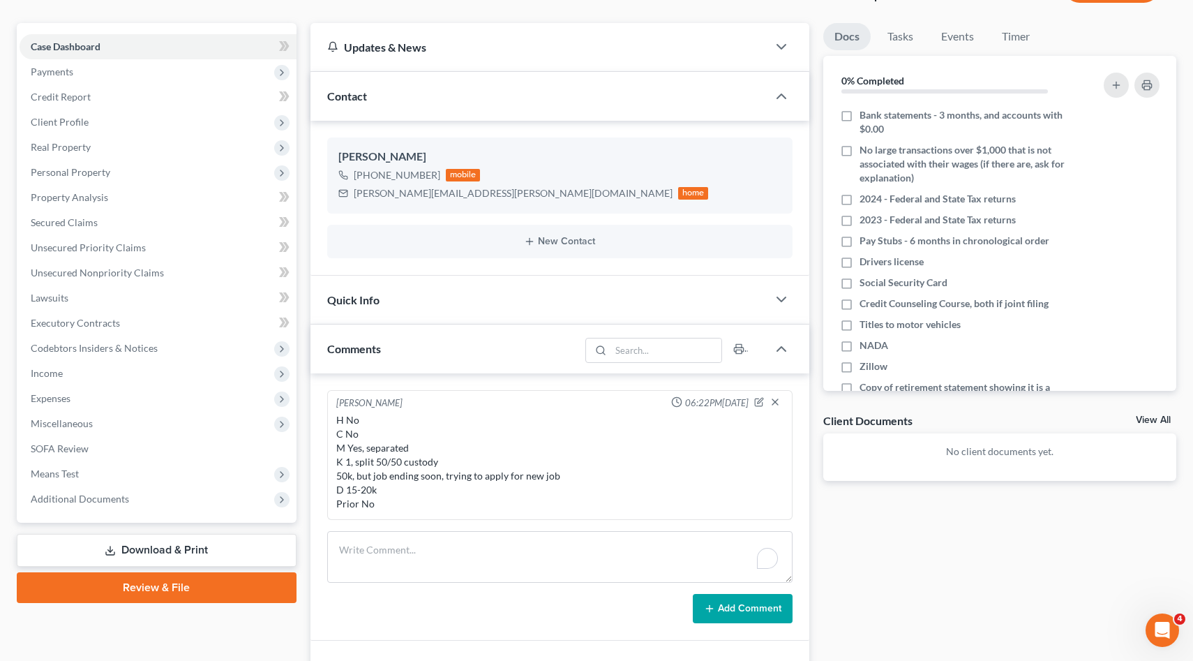
scroll to position [222, 0]
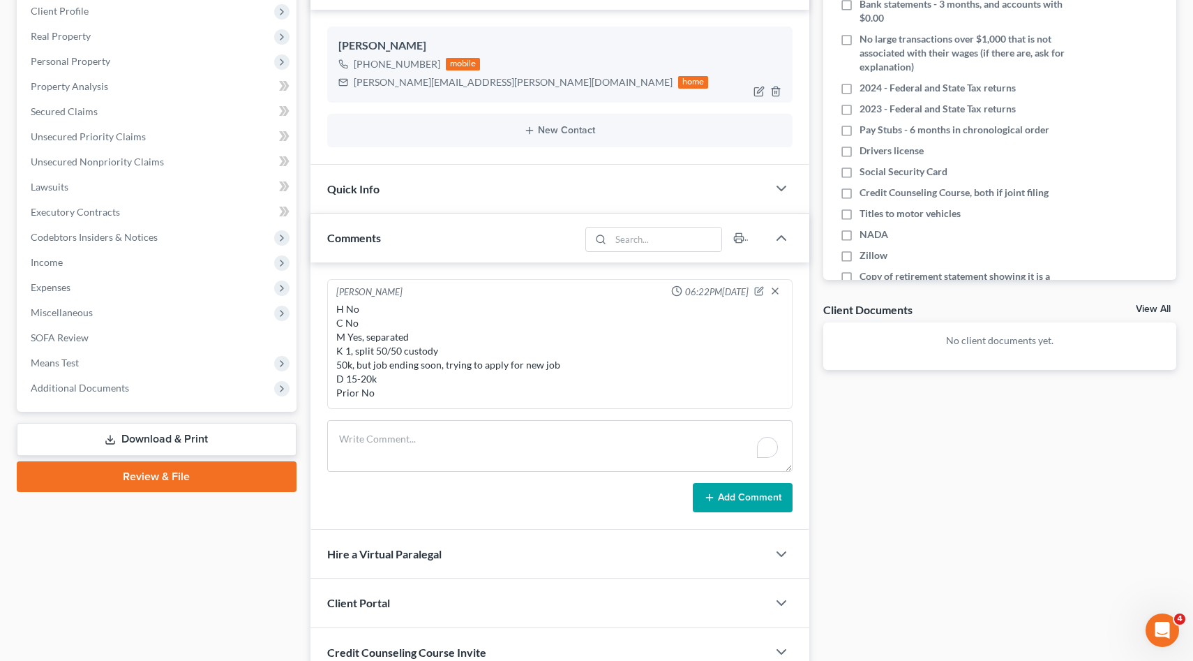
click at [361, 84] on div "alana.deserio@gmail.com" at bounding box center [513, 82] width 319 height 14
drag, startPoint x: 361, startPoint y: 84, endPoint x: 444, endPoint y: 85, distance: 83.7
click at [444, 85] on div "alana.deserio@gmail.com" at bounding box center [513, 82] width 319 height 14
copy div "alana.deserio@gmail.com"
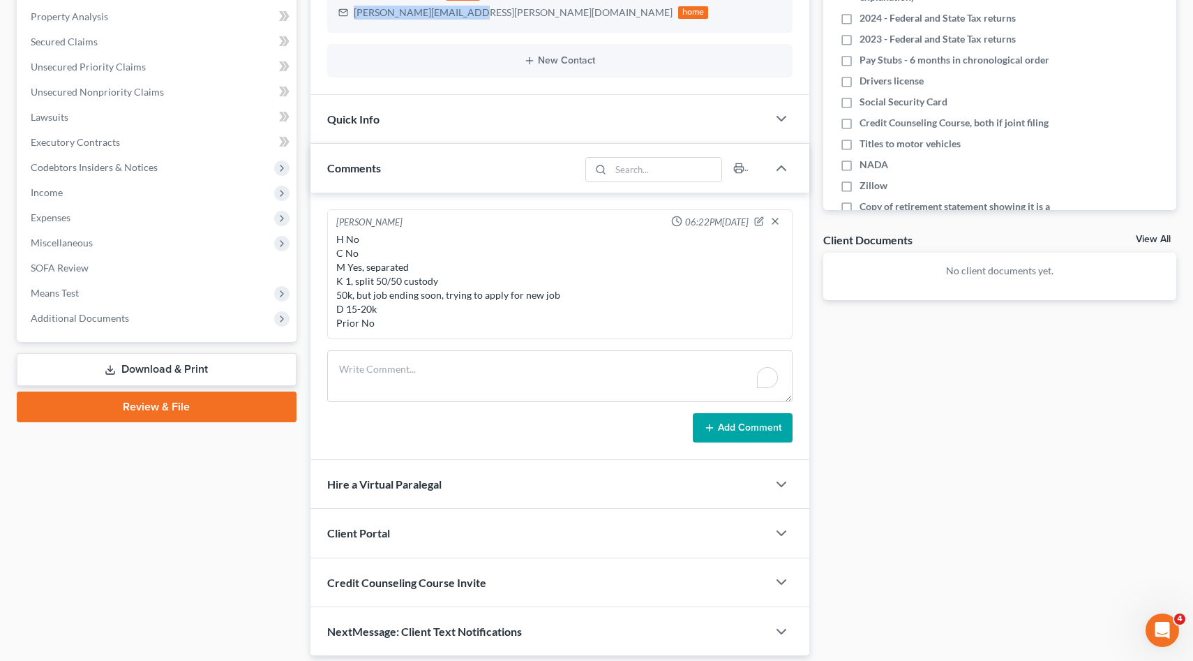
scroll to position [339, 0]
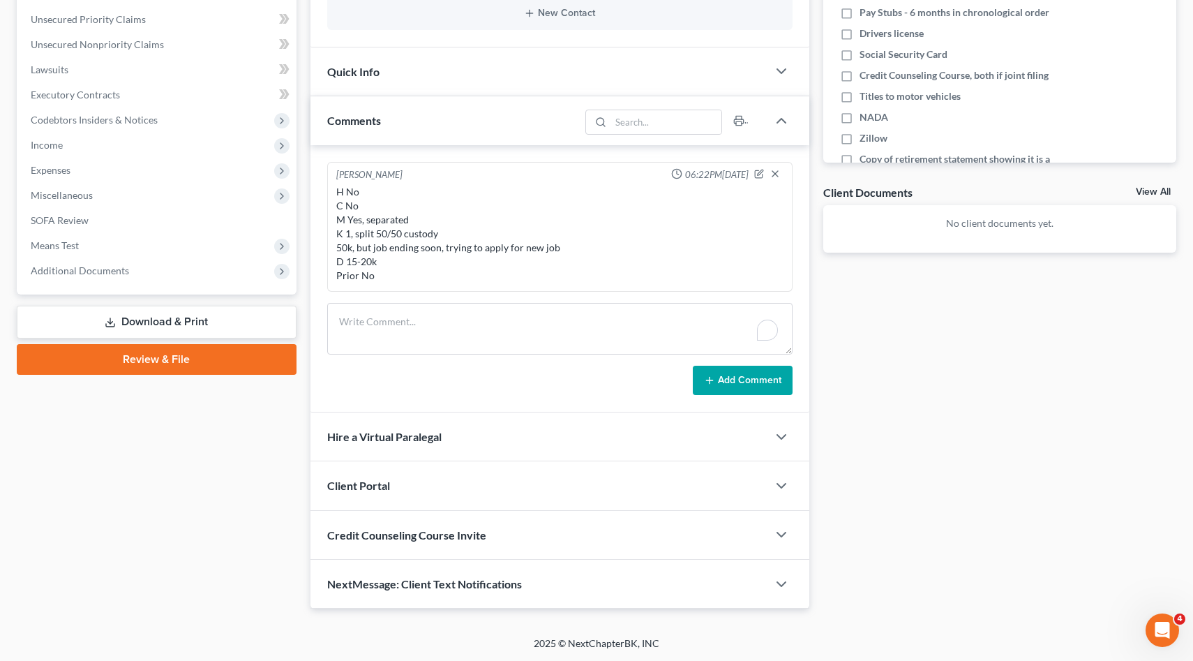
click at [366, 483] on span "Client Portal" at bounding box center [358, 485] width 63 height 13
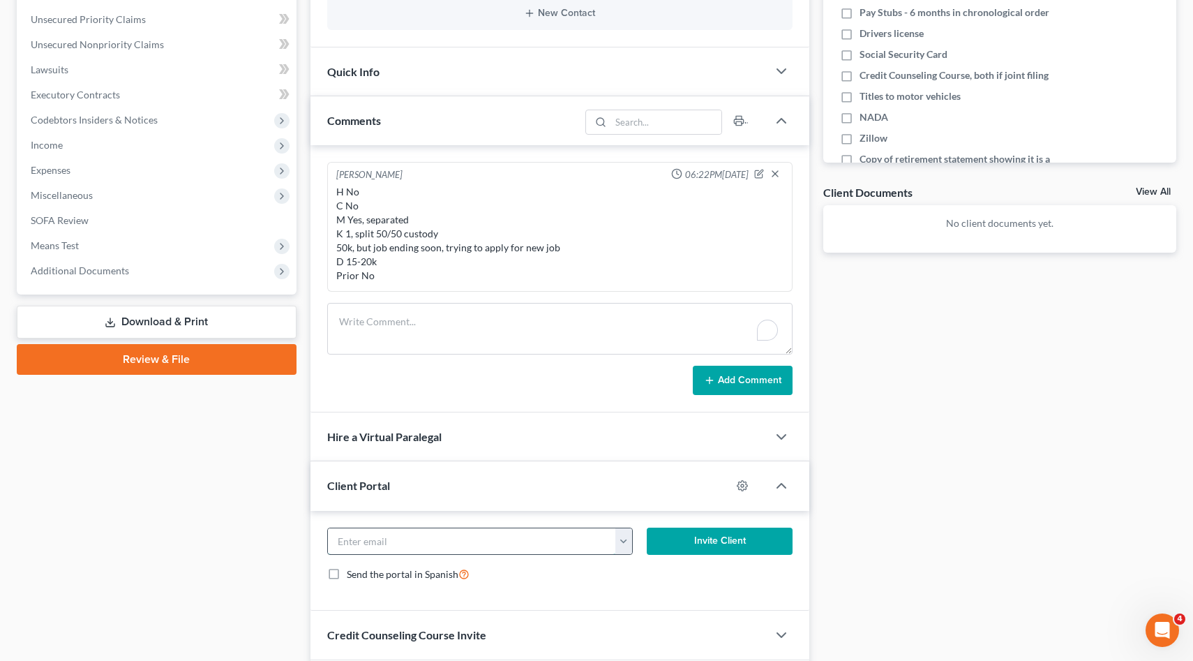
click at [434, 550] on input "email" at bounding box center [472, 541] width 288 height 27
paste input "alana.deserio@gmail.com"
type input "alana.deserio@gmail.com"
click at [712, 547] on button "Invite Client" at bounding box center [720, 541] width 146 height 28
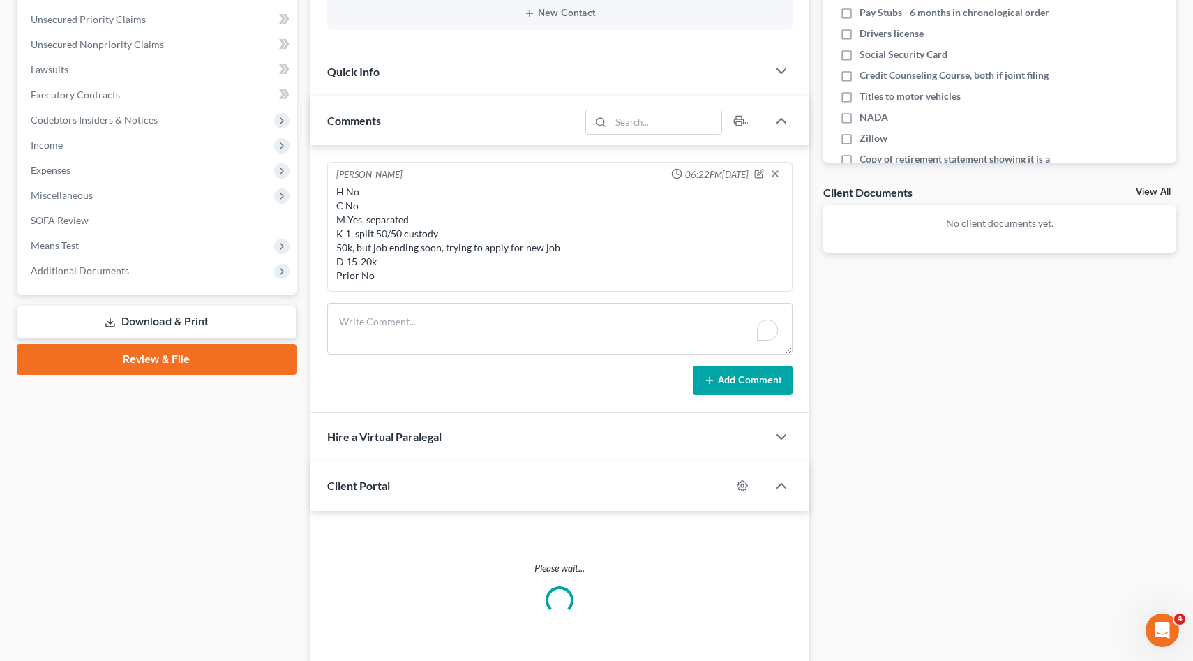
scroll to position [426, 0]
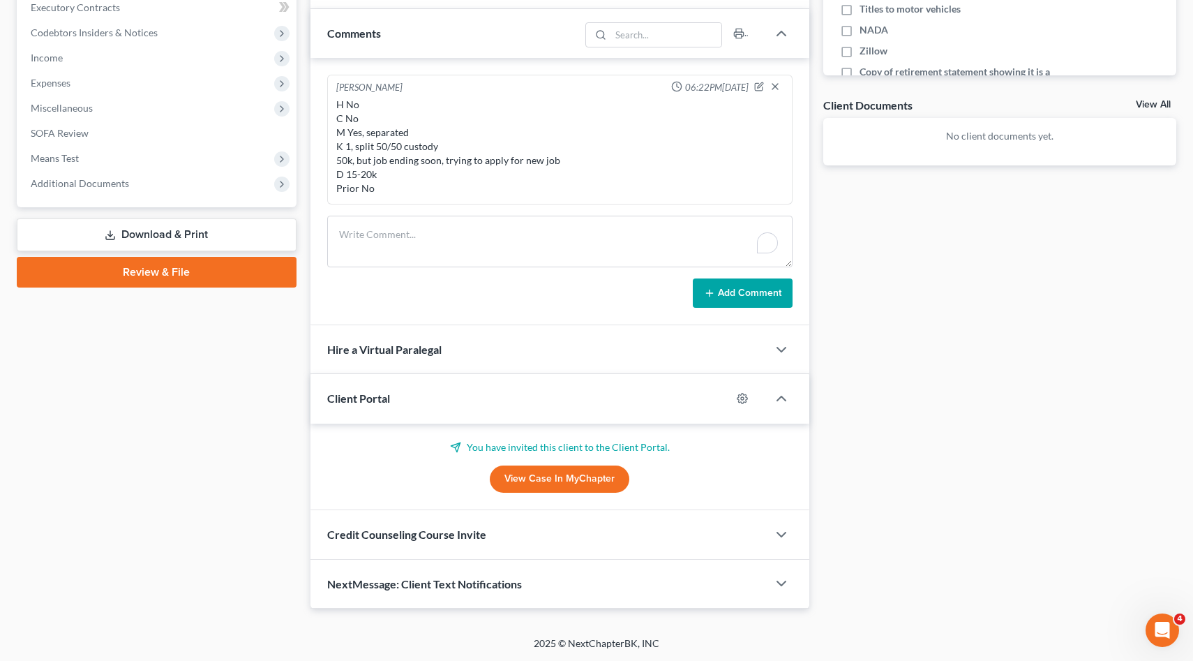
click at [488, 541] on div "Credit Counseling Course Invite" at bounding box center [539, 534] width 458 height 48
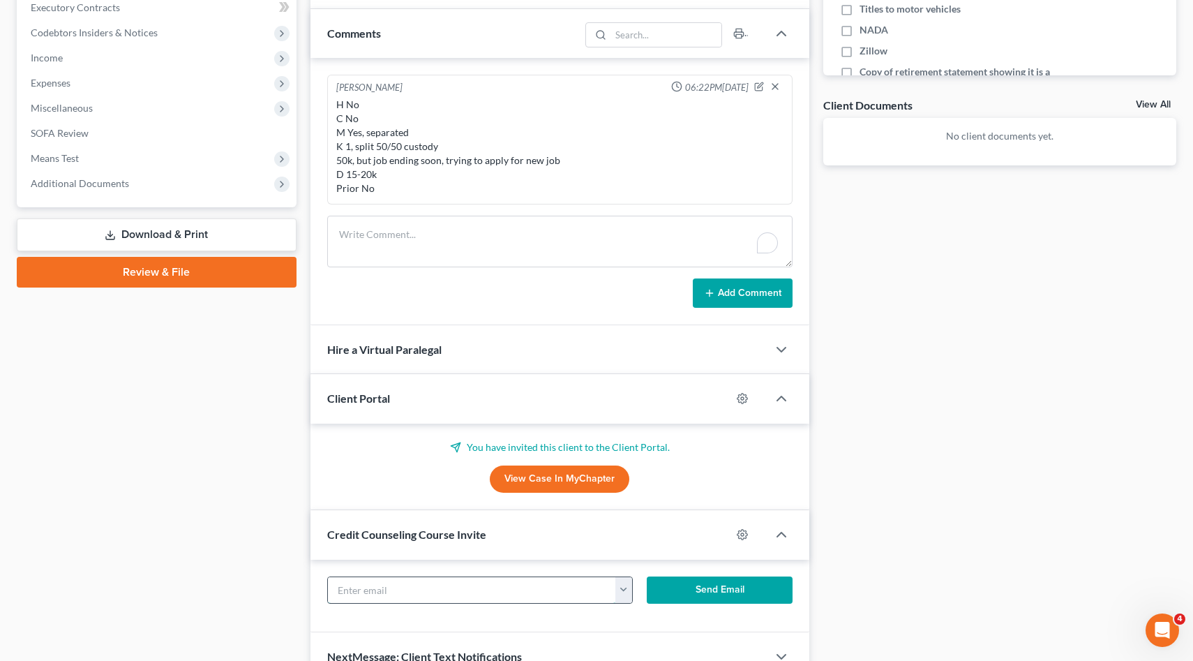
click at [419, 580] on input "text" at bounding box center [472, 590] width 288 height 27
paste input "alana.deserio@gmail.com"
type input "alana.deserio@gmail.com"
click at [709, 589] on button "Send Email" at bounding box center [720, 590] width 146 height 28
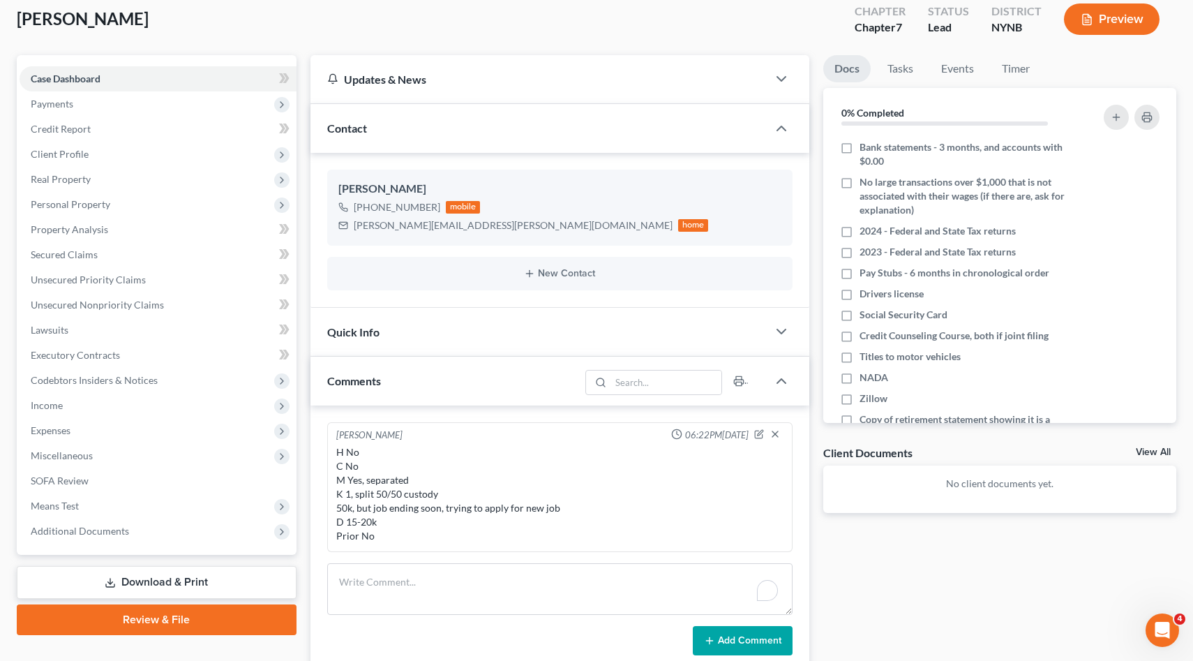
scroll to position [53, 0]
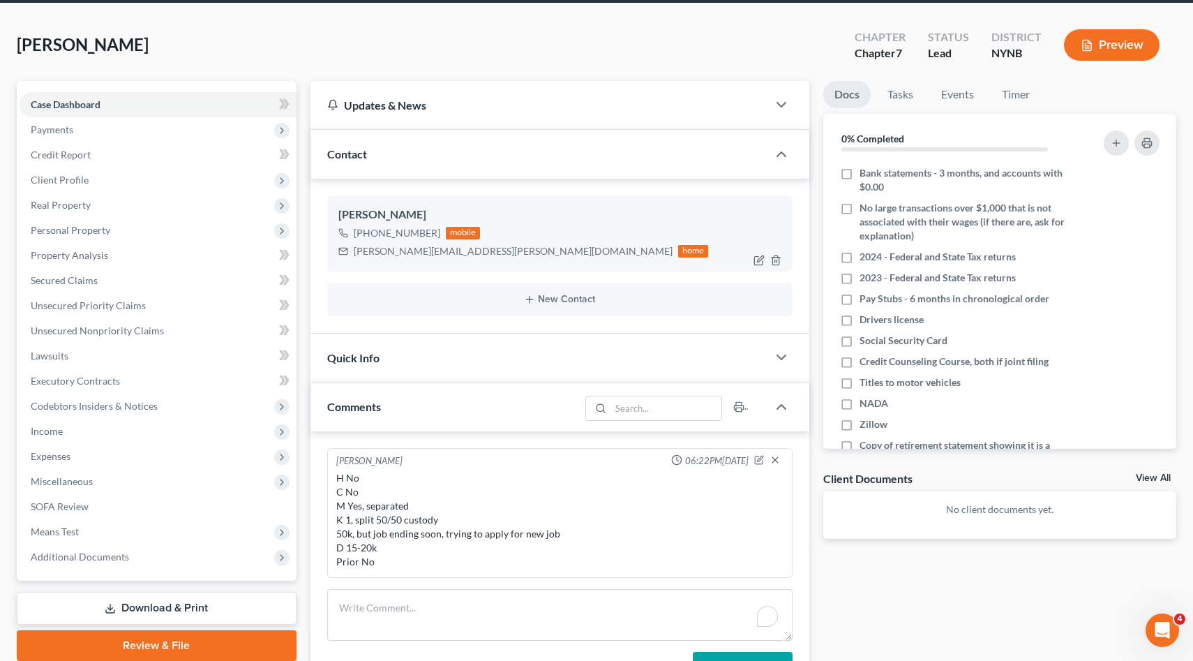
click at [422, 227] on div "+1 (917) 710-7483" at bounding box center [397, 233] width 86 height 14
drag, startPoint x: 422, startPoint y: 227, endPoint x: 367, endPoint y: 227, distance: 55.1
click at [367, 227] on div "+1 (917) 710-7483" at bounding box center [397, 233] width 86 height 14
copy div "(917) 710-7483"
click at [378, 249] on div "alana.deserio@gmail.com" at bounding box center [513, 251] width 319 height 14
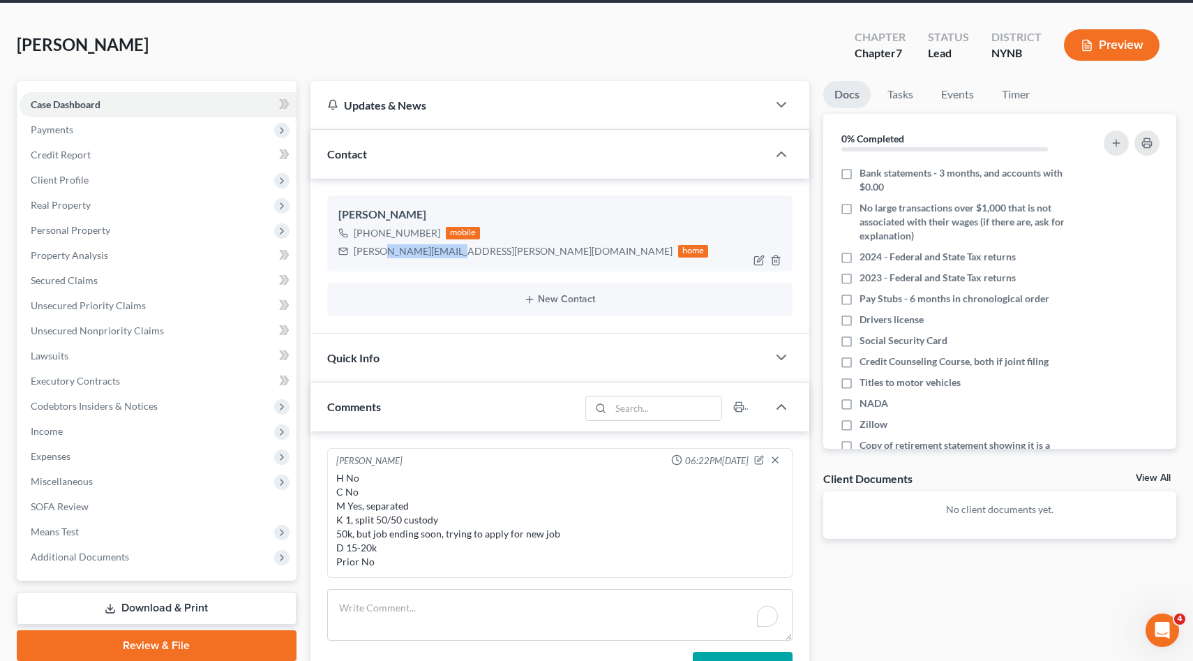
drag, startPoint x: 378, startPoint y: 249, endPoint x: 439, endPoint y: 255, distance: 60.9
click at [439, 255] on div "alana.deserio@gmail.com" at bounding box center [513, 251] width 319 height 14
click at [449, 253] on div "alana.deserio@gmail.com" at bounding box center [513, 251] width 319 height 14
drag, startPoint x: 449, startPoint y: 253, endPoint x: 365, endPoint y: 251, distance: 84.4
click at [365, 251] on div "alana.deserio@gmail.com" at bounding box center [513, 251] width 319 height 14
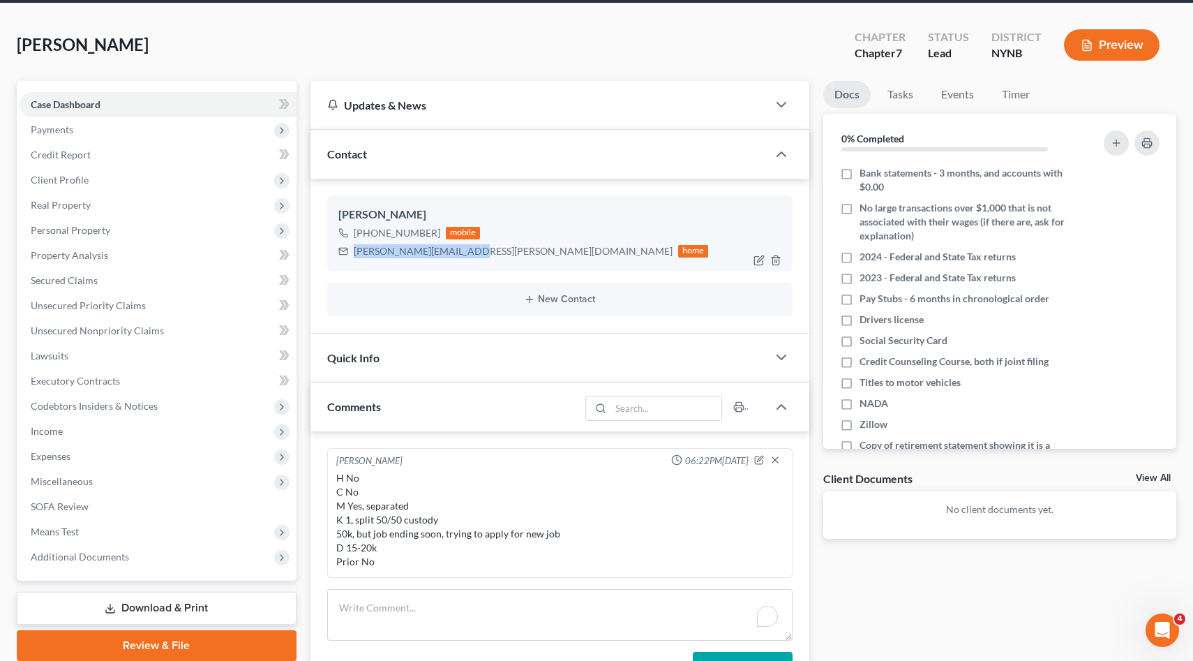
copy div "alana.deserio@gmail.com"
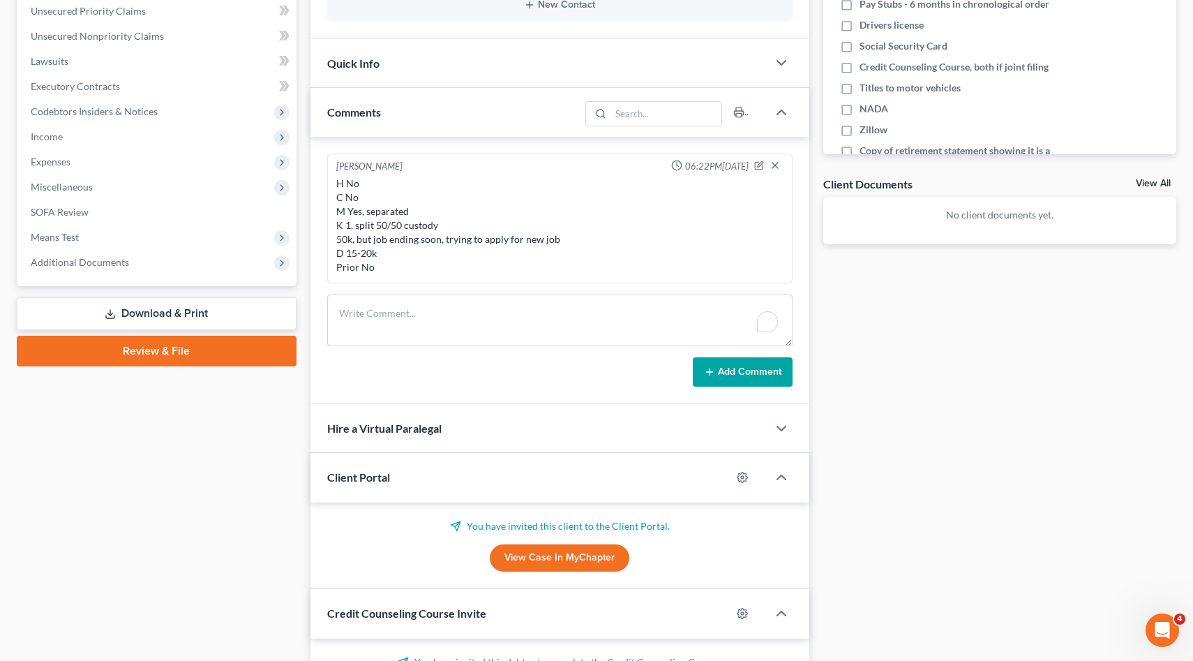
scroll to position [0, 0]
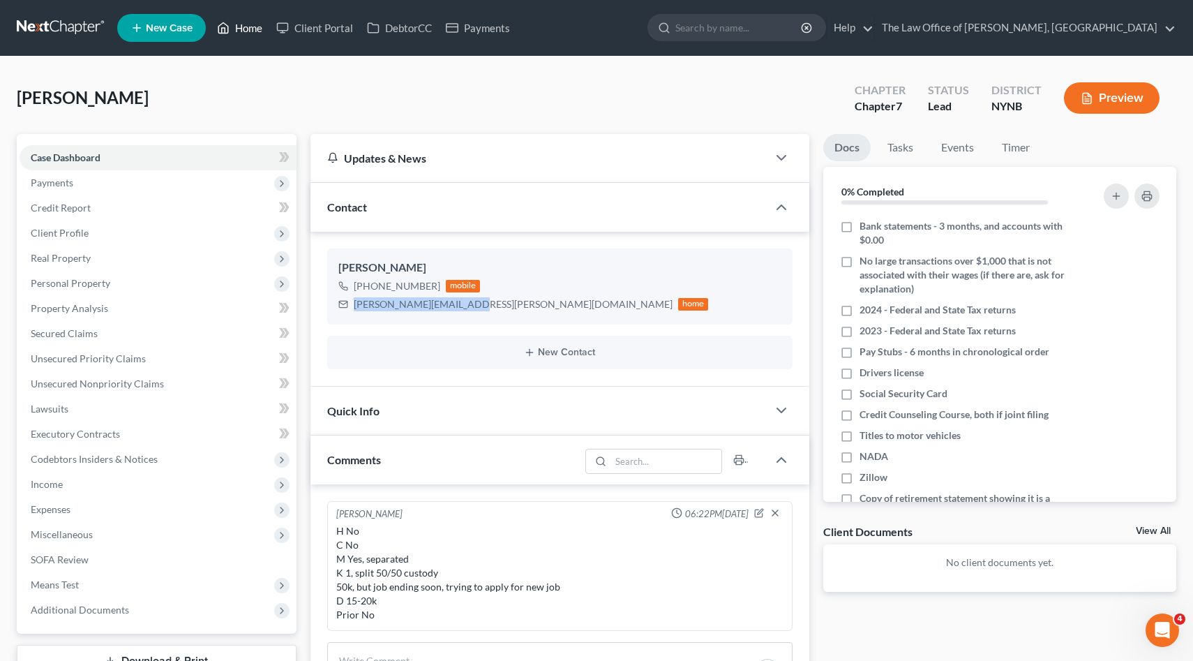
click at [241, 27] on link "Home" at bounding box center [239, 27] width 59 height 25
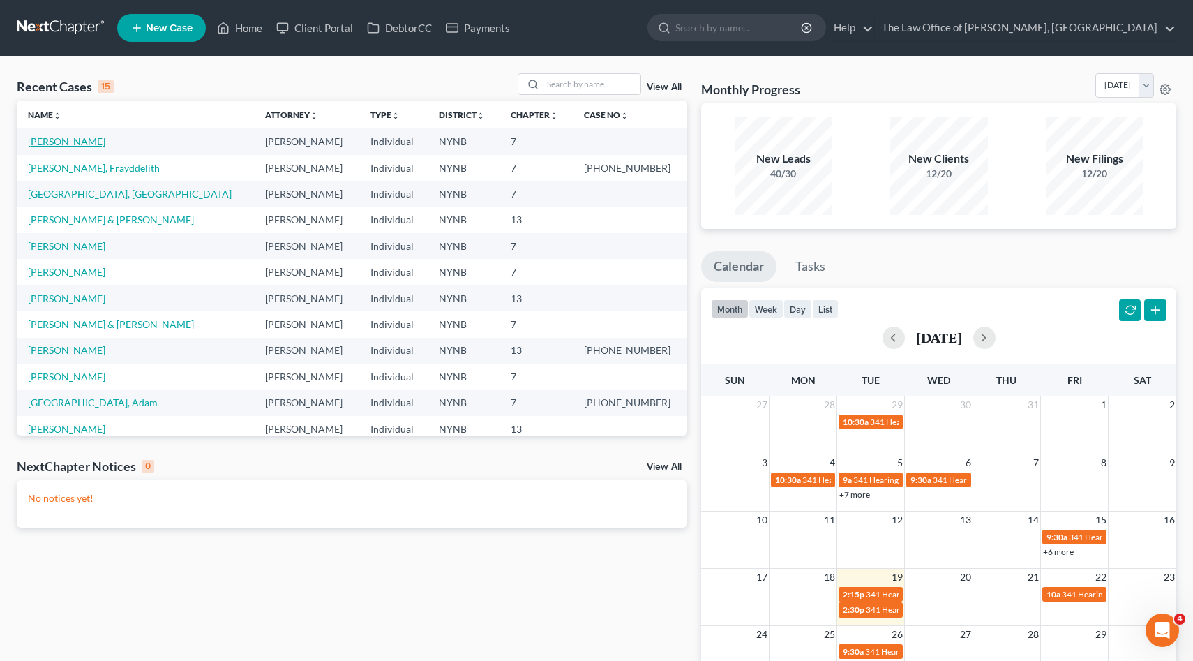
click at [59, 137] on link "Volinsky, Alana" at bounding box center [66, 141] width 77 height 12
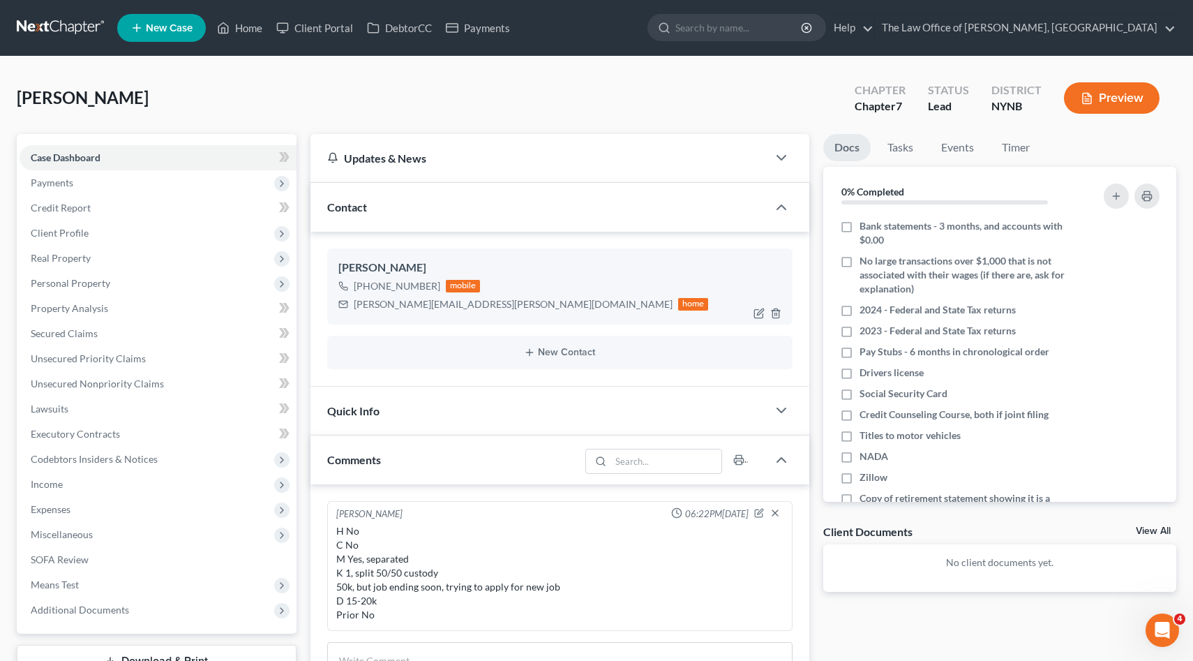
click at [421, 284] on div "+1 (917) 710-7483" at bounding box center [397, 286] width 86 height 14
drag, startPoint x: 421, startPoint y: 284, endPoint x: 368, endPoint y: 285, distance: 53.0
click at [368, 285] on div "+1 (917) 710-7483" at bounding box center [397, 286] width 86 height 14
copy div "917) 710-7483"
click at [343, 267] on div "Alana Volinsky" at bounding box center [560, 267] width 444 height 17
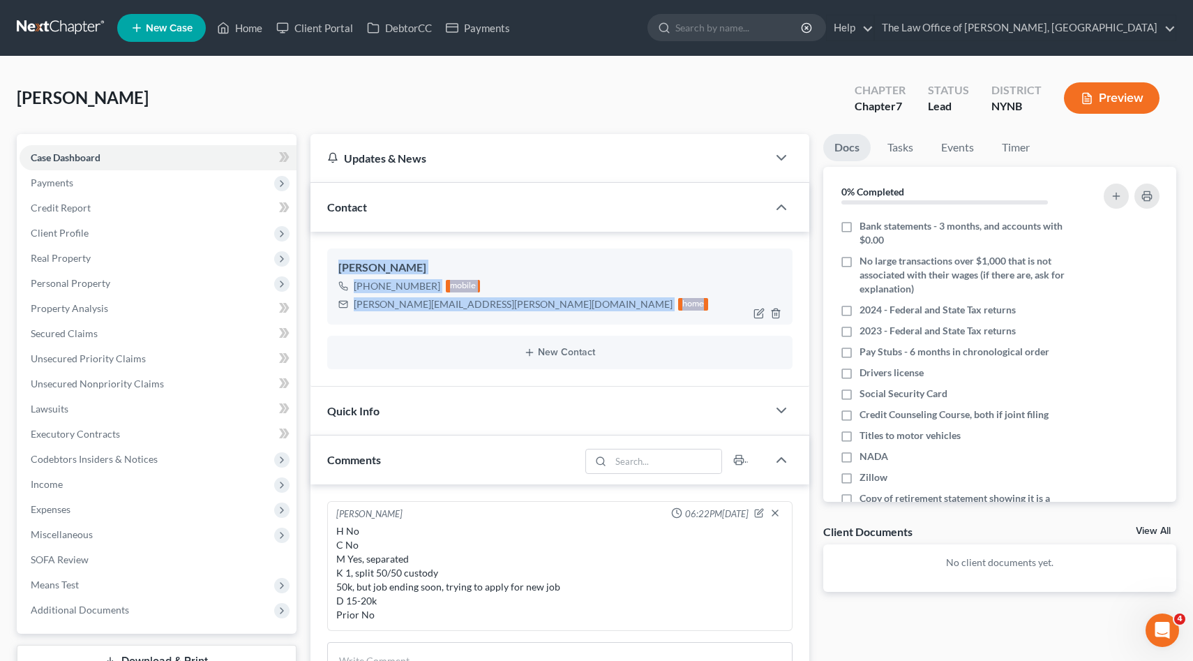
drag, startPoint x: 343, startPoint y: 267, endPoint x: 488, endPoint y: 296, distance: 147.9
click at [488, 296] on div "Alana Volinsky +1 (917) 710-7483 mobile alana.deserio@gmail.com home" at bounding box center [560, 285] width 466 height 75
copy div "Alana Volinsky +1 (917) 710-7483 mobile alana.deserio@gmail.com home"
